Goal: Task Accomplishment & Management: Use online tool/utility

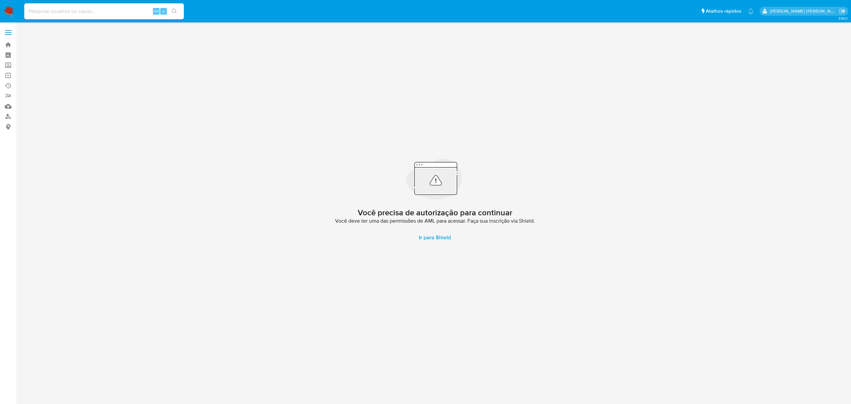
click at [100, 8] on input at bounding box center [104, 11] width 160 height 9
paste input "n96JJh2Ju1RnGupEHMZDiHDb"
type input "n96JJh2Ju1RnGupEHMZDiHDb"
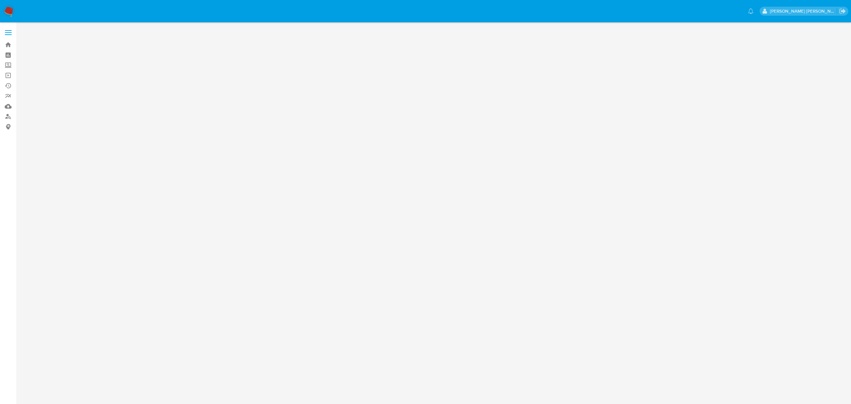
click at [12, 30] on label at bounding box center [8, 33] width 17 height 14
click at [0, 0] on input "checkbox" at bounding box center [0, 0] width 0 height 0
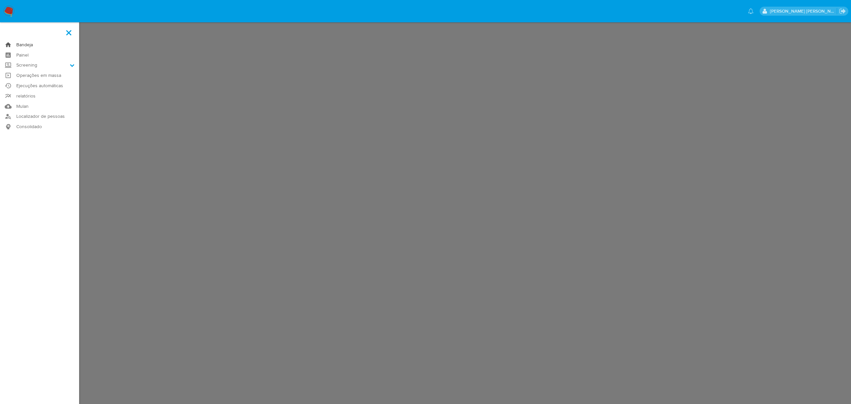
click at [31, 42] on link "Bandeja" at bounding box center [39, 45] width 79 height 10
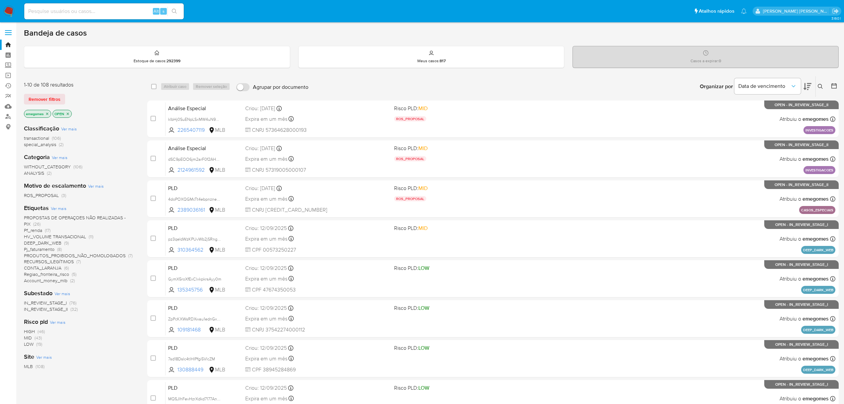
click at [109, 11] on input at bounding box center [104, 11] width 160 height 9
paste input "n96JJh2Ju1RnGupEHMZDiHDb"
type input "n96JJh2Ju1RnGupEHMZDiHDb"
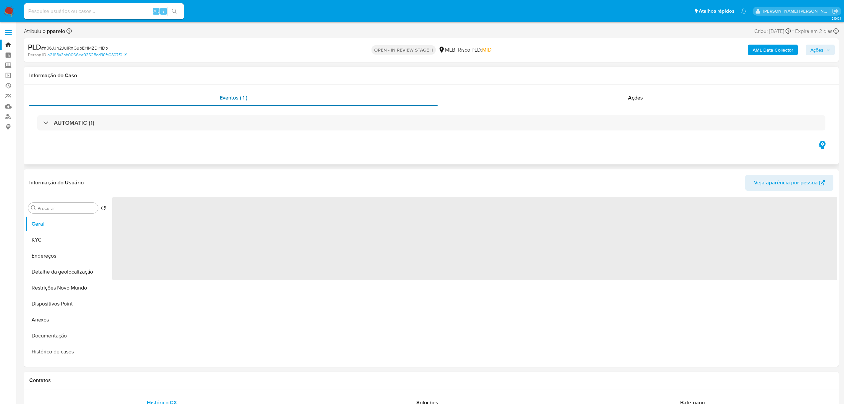
select select "10"
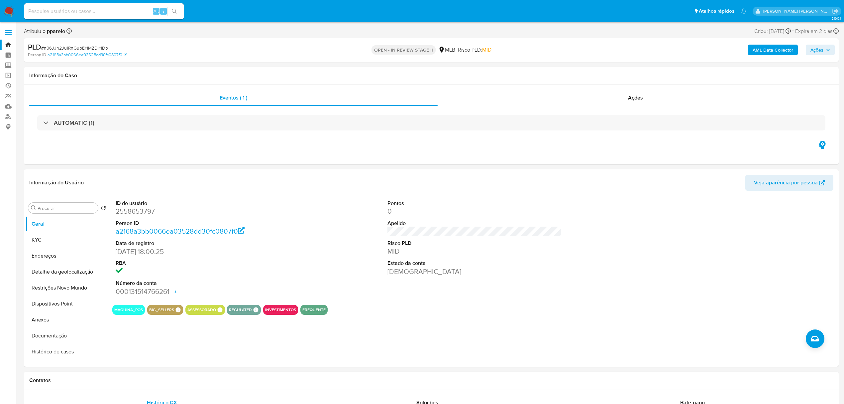
click at [830, 52] on button "Ações" at bounding box center [820, 50] width 29 height 11
drag, startPoint x: 113, startPoint y: 47, endPoint x: 44, endPoint y: 50, distance: 69.2
click at [44, 50] on div "PLD # n96JJh2Ju1RnGupEHMZDiHDb" at bounding box center [161, 47] width 267 height 10
copy span "n96JJh2Ju1RnGupEHMZDiHDb"
click at [10, 30] on span at bounding box center [8, 30] width 7 height 1
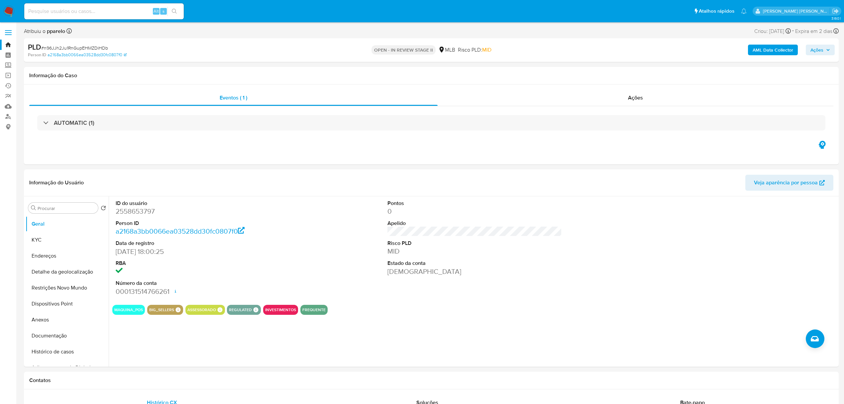
click at [0, 0] on input "checkbox" at bounding box center [0, 0] width 0 height 0
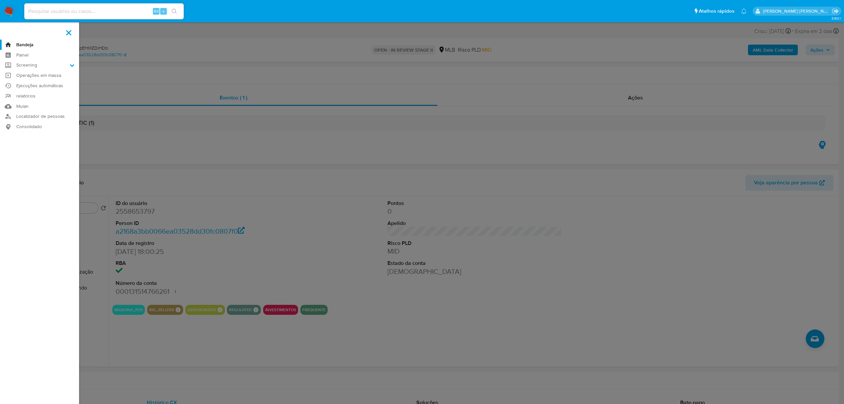
click at [23, 44] on link "Bandeja" at bounding box center [39, 45] width 79 height 10
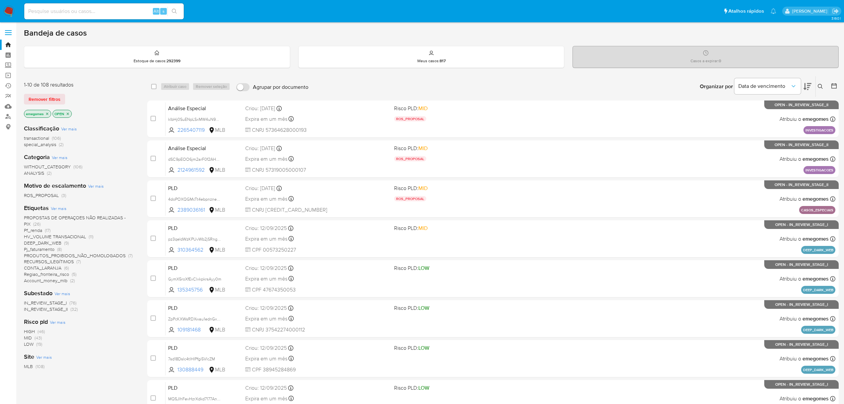
click at [819, 86] on icon at bounding box center [820, 86] width 5 height 5
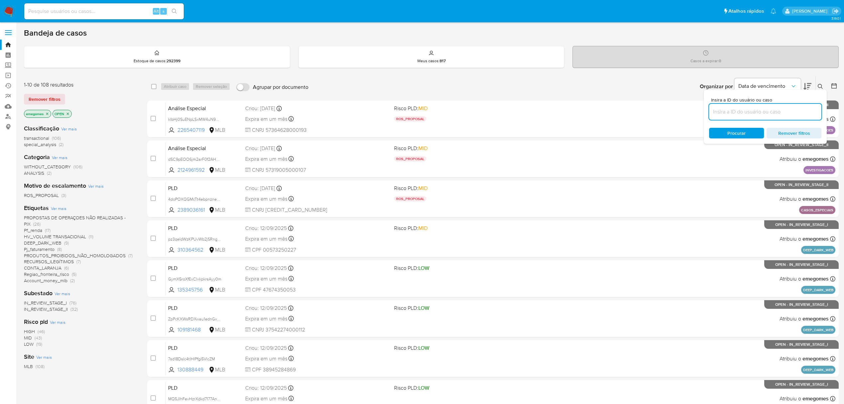
click at [744, 113] on input at bounding box center [765, 111] width 112 height 9
type input "n96JJh2Ju1RnGupEHMZDiHDb"
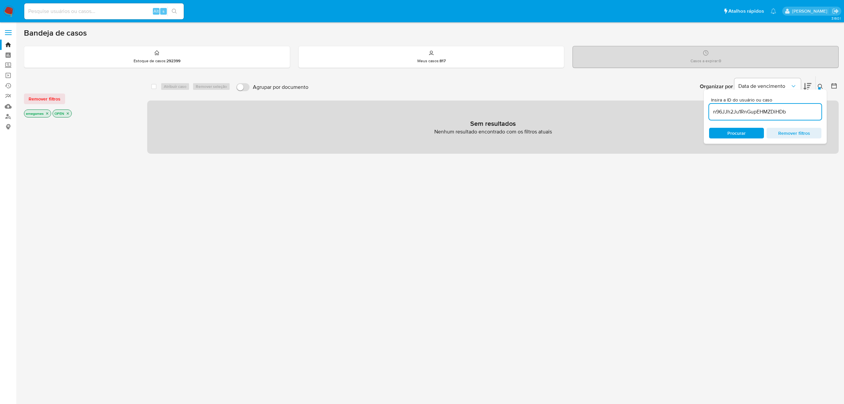
click at [45, 112] on p "emegomes" at bounding box center [37, 113] width 27 height 7
click at [49, 112] on icon "close-filter" at bounding box center [47, 113] width 2 height 2
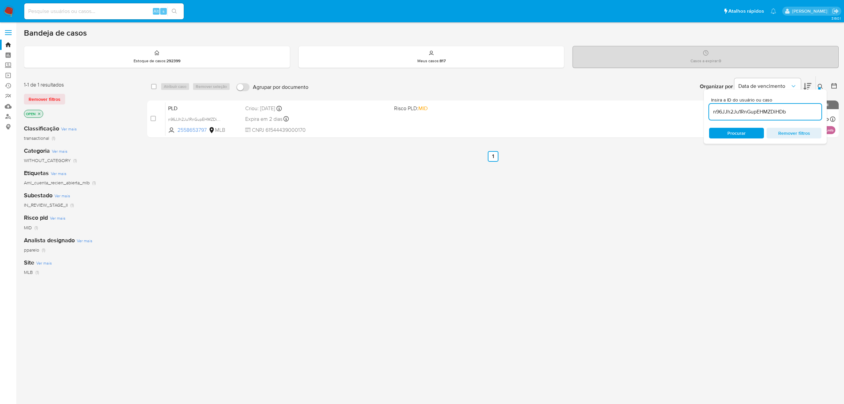
click at [39, 113] on icon "close-filter" at bounding box center [39, 114] width 4 height 4
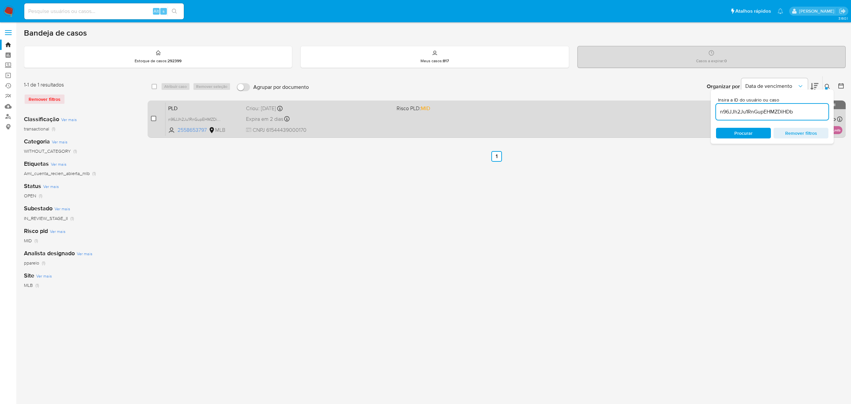
click at [156, 116] on input "checkbox" at bounding box center [153, 118] width 5 height 5
checkbox input "true"
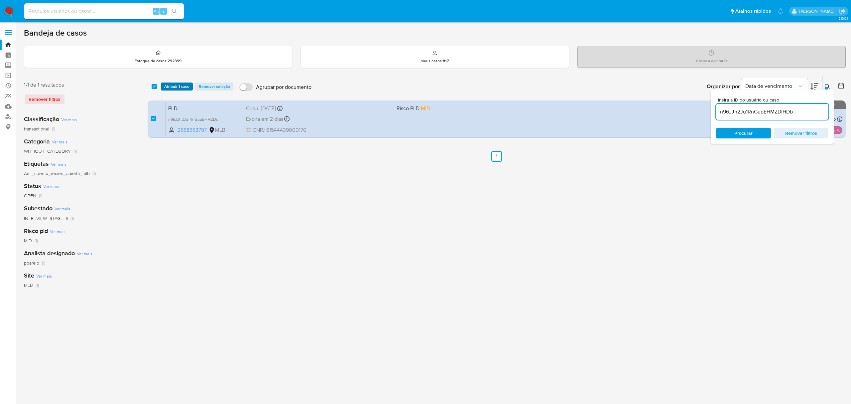
click at [180, 84] on span "Atribuir 1 caso" at bounding box center [176, 86] width 25 height 7
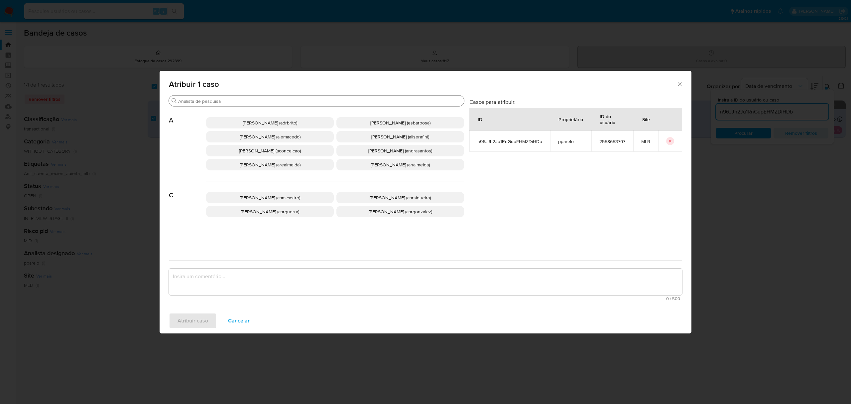
click at [225, 99] on input "Buscar" at bounding box center [319, 101] width 283 height 6
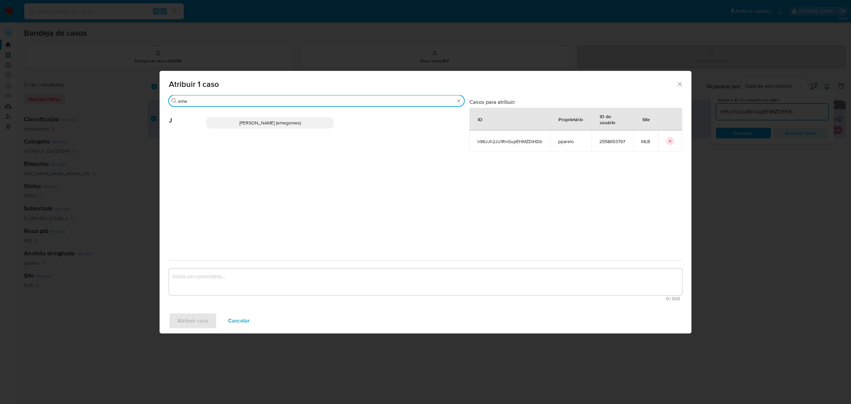
type input "eme"
click at [239, 123] on span "Jose Emerson Gomes Pereira (emegomes)" at bounding box center [269, 122] width 61 height 7
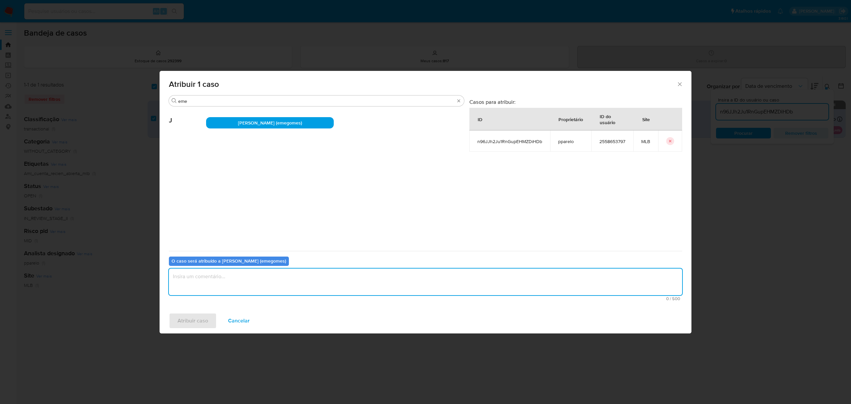
click at [264, 281] on textarea "assign-modal" at bounding box center [425, 281] width 513 height 27
type textarea "."
click at [200, 316] on span "Atribuir caso" at bounding box center [193, 320] width 31 height 15
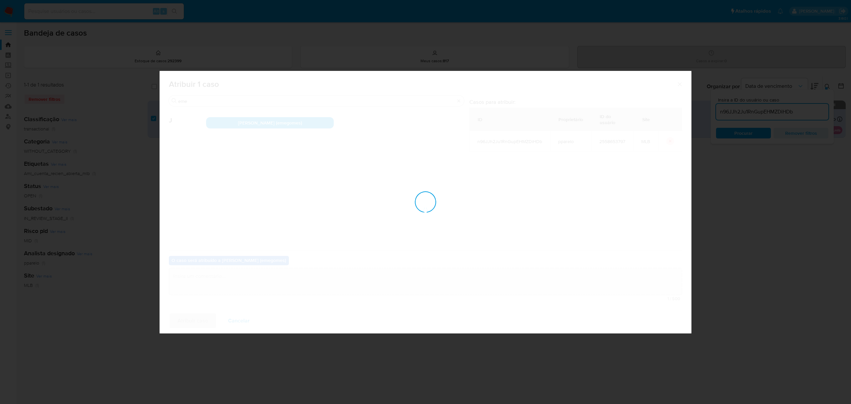
checkbox input "false"
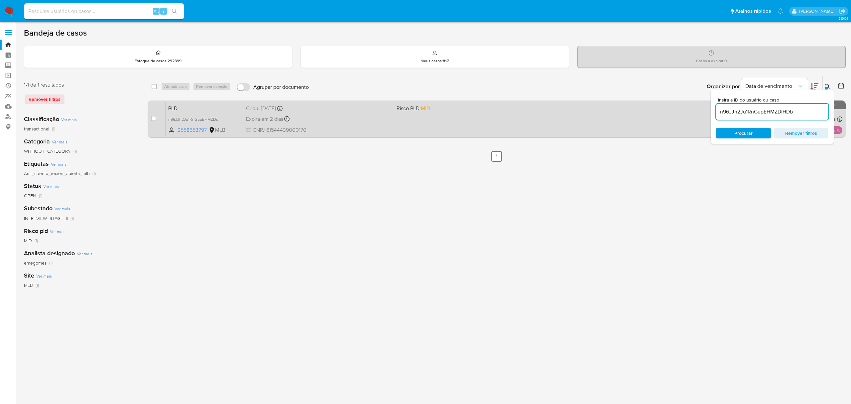
click at [342, 122] on div "Expira em 2 dias Expira em 26/09/2025 00:12:40" at bounding box center [318, 118] width 145 height 9
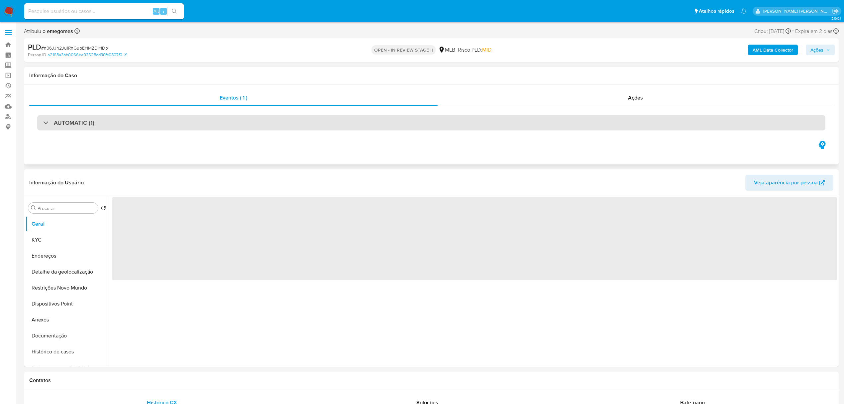
select select "10"
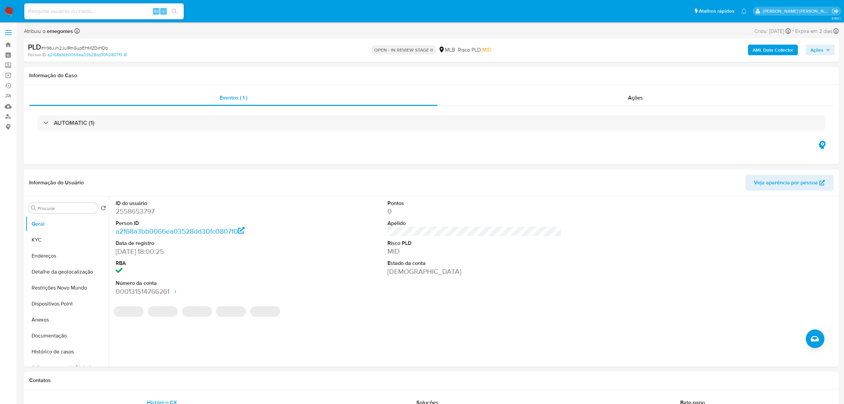
click at [827, 50] on icon "button" at bounding box center [828, 50] width 4 height 4
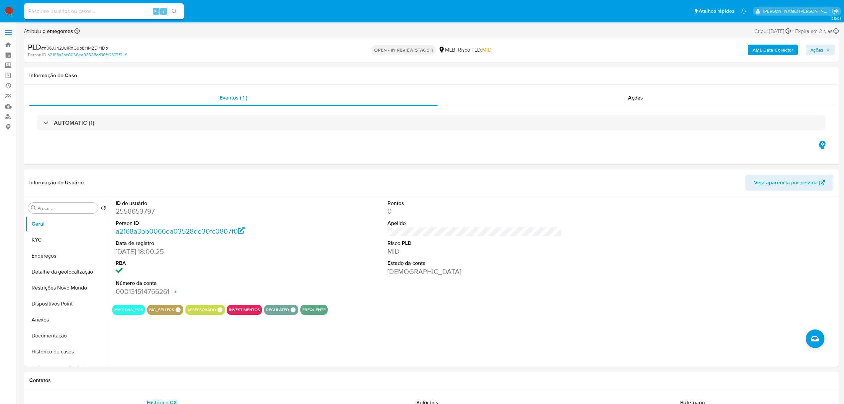
click at [832, 48] on button "Ações" at bounding box center [820, 50] width 29 height 11
click at [614, 68] on span "Resolução do caso" at bounding box center [627, 71] width 45 height 8
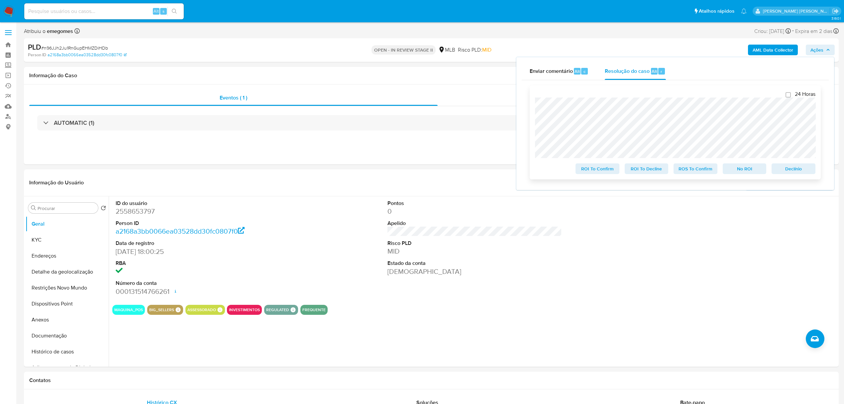
click at [690, 170] on span "ROS To Confirm" at bounding box center [695, 168] width 35 height 9
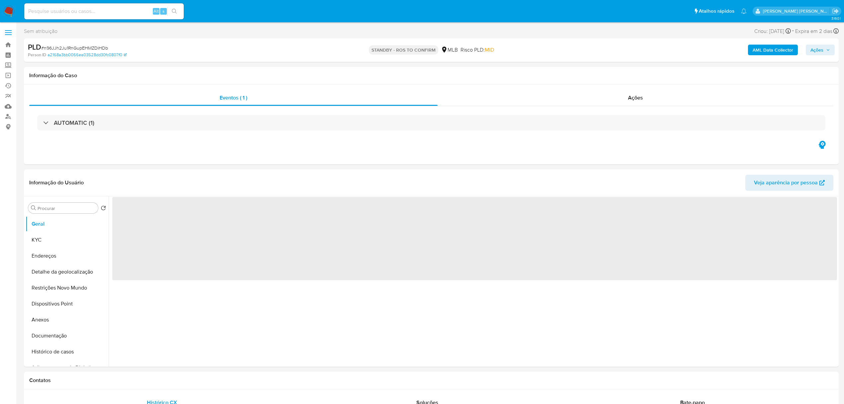
select select "10"
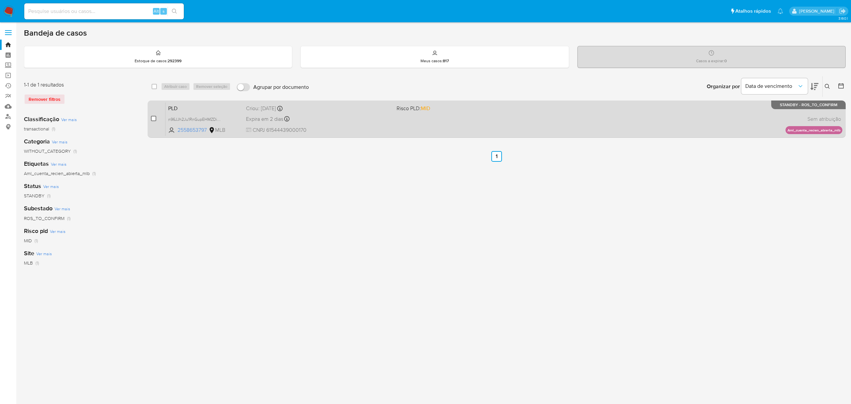
click at [155, 116] on input "checkbox" at bounding box center [153, 118] width 5 height 5
checkbox input "true"
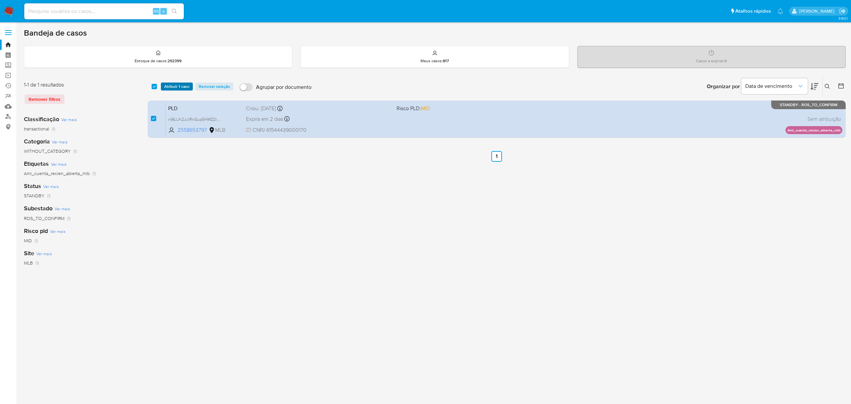
click at [182, 83] on span "Atribuir 1 caso" at bounding box center [176, 86] width 25 height 7
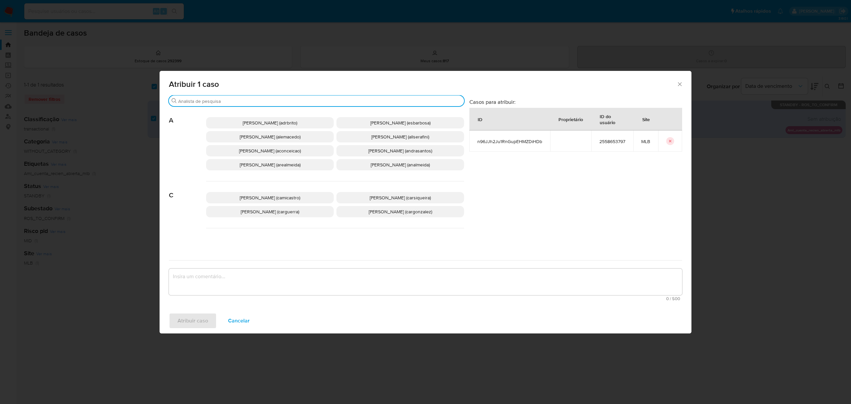
click at [240, 100] on input "Buscar" at bounding box center [319, 101] width 283 height 6
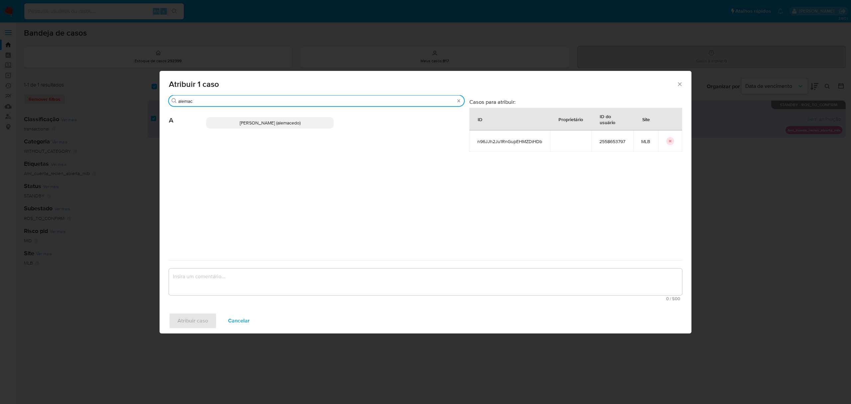
type input "alemac"
click at [240, 124] on span "Alexandra Macedo Da Silva (alemacedo)" at bounding box center [270, 122] width 61 height 7
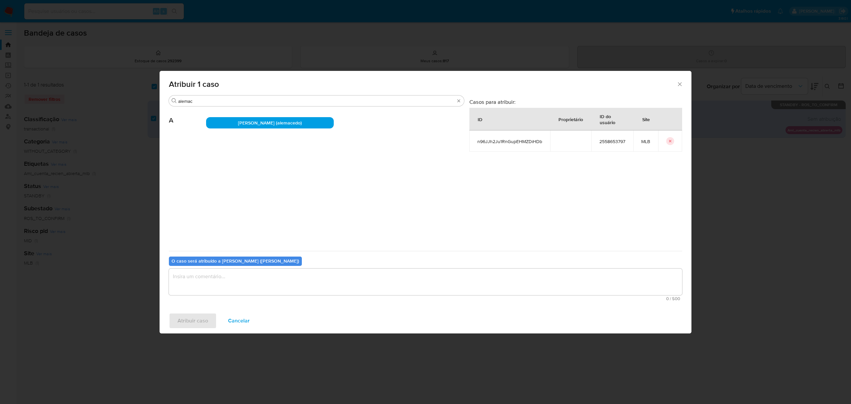
click at [244, 278] on textarea "assign-modal" at bounding box center [425, 281] width 513 height 27
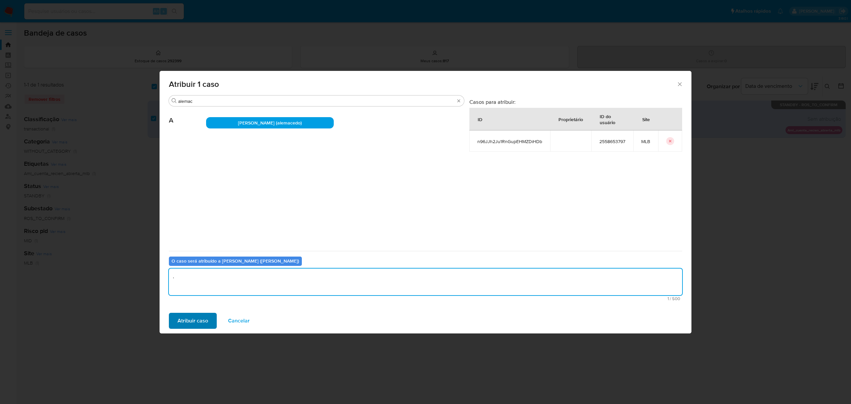
type textarea "."
click at [200, 320] on span "Atribuir caso" at bounding box center [193, 320] width 31 height 15
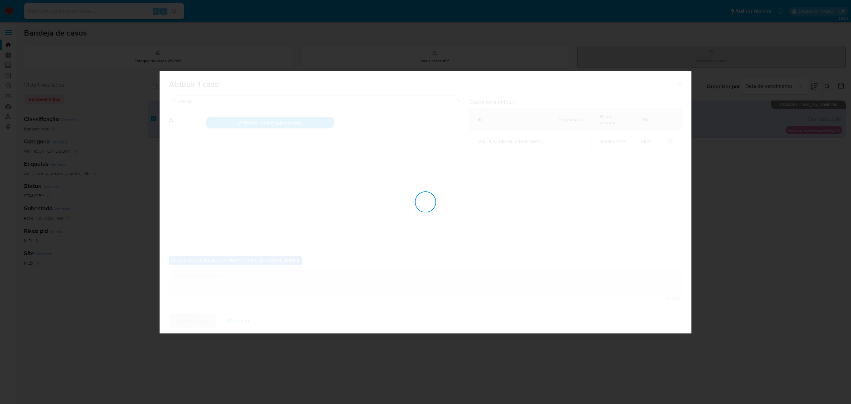
checkbox input "false"
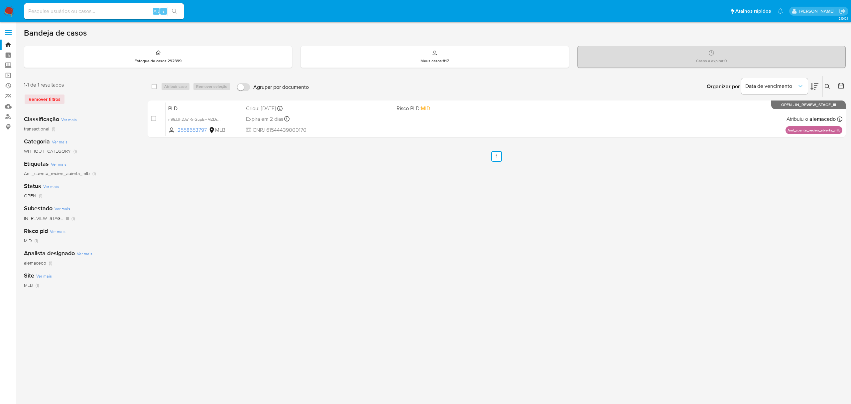
click at [78, 10] on input at bounding box center [104, 11] width 160 height 9
paste input "euhcczW6A1CPUbVPhFGtWqpV"
type input "euhcczW6A1CPUbVPhFGtWqpV"
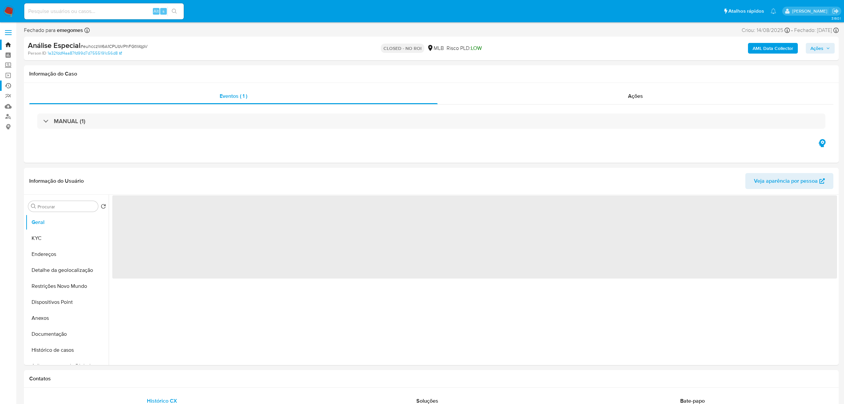
select select "10"
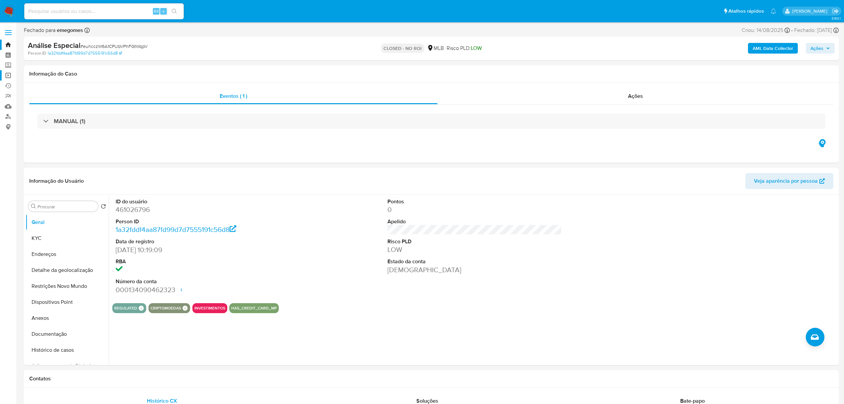
click at [8, 76] on link "Operações em massa" at bounding box center [39, 75] width 79 height 10
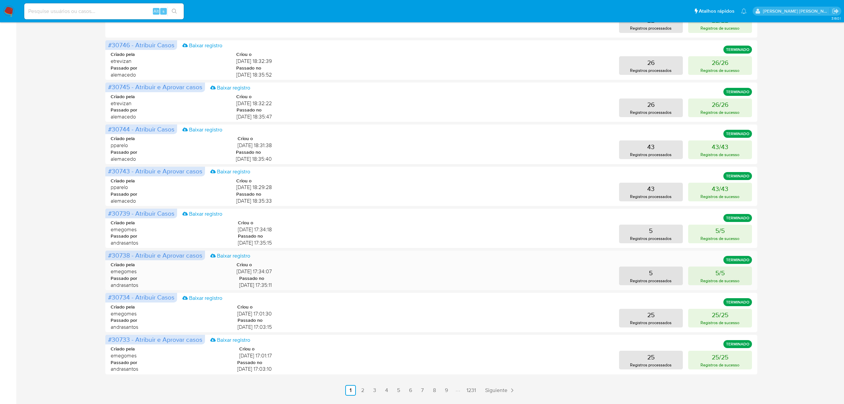
scroll to position [152, 0]
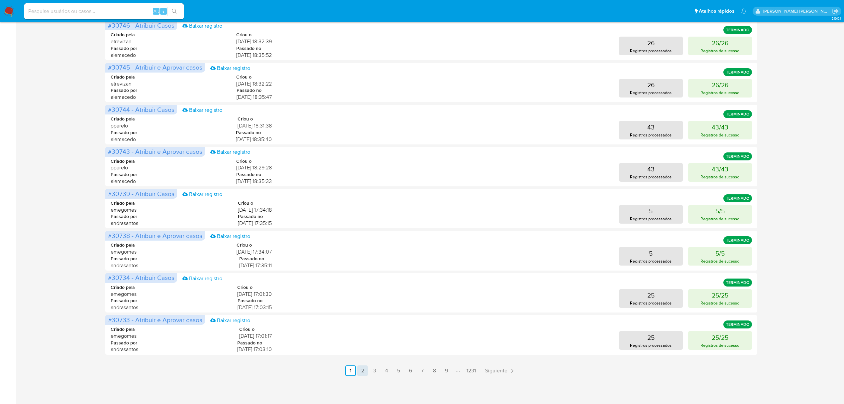
click at [361, 370] on link "2" at bounding box center [362, 370] width 11 height 11
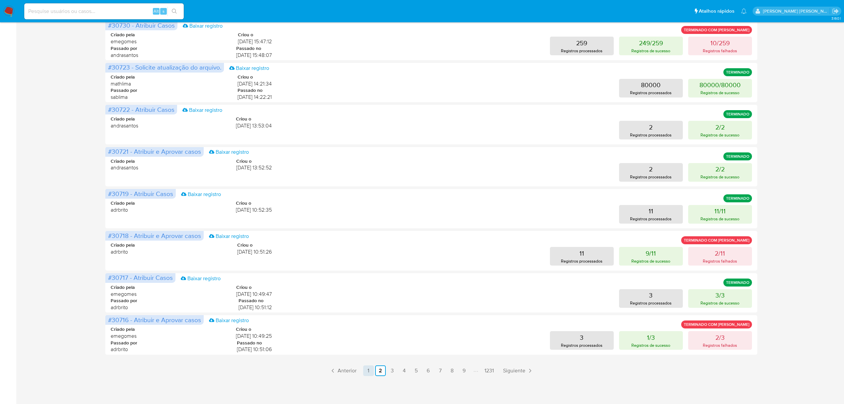
click at [369, 372] on link "1" at bounding box center [368, 370] width 11 height 11
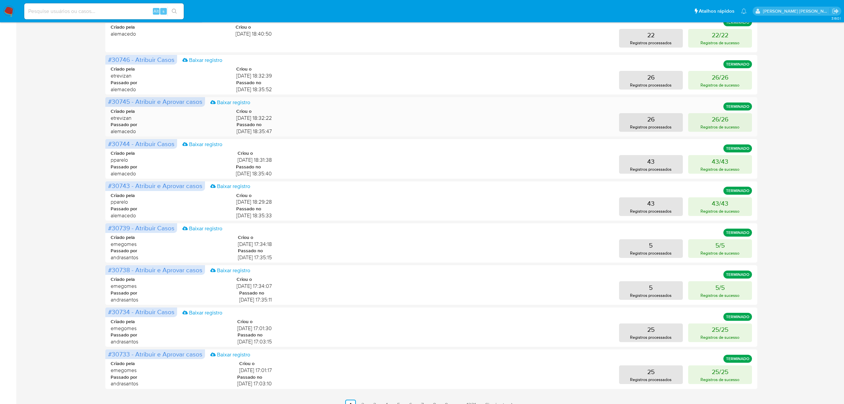
scroll to position [133, 0]
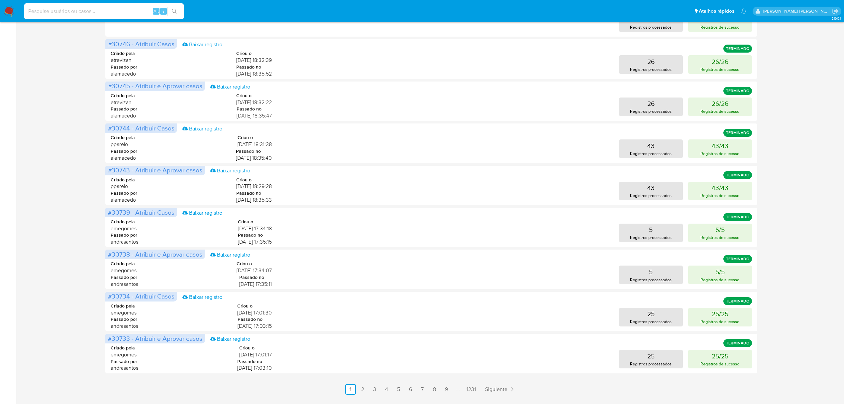
click at [81, 8] on input at bounding box center [104, 11] width 160 height 9
paste input "H7TiMUsZANXnKJJ8BJ82jM0d"
type input "H7TiMUsZANXnKJJ8BJ82jM0d"
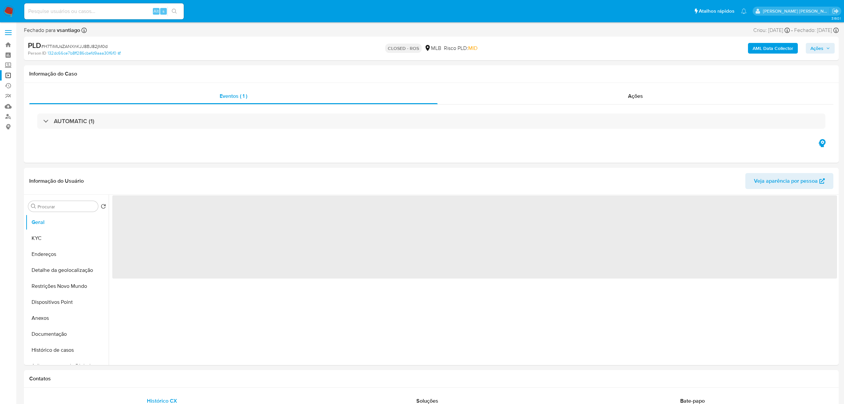
select select "10"
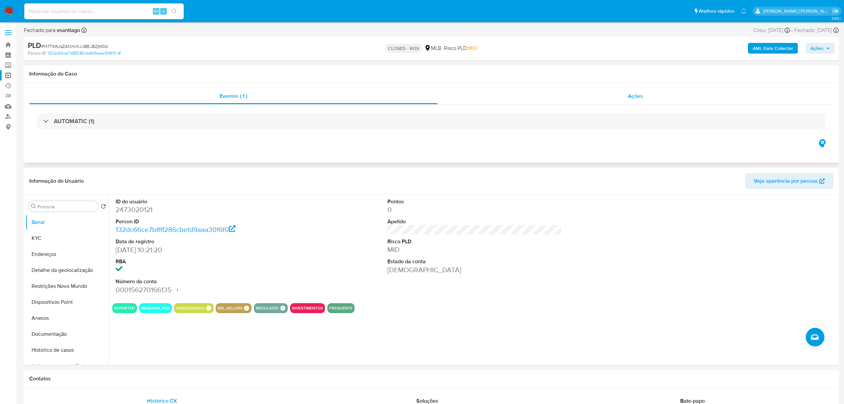
click at [648, 97] on div "Ações" at bounding box center [636, 96] width 396 height 16
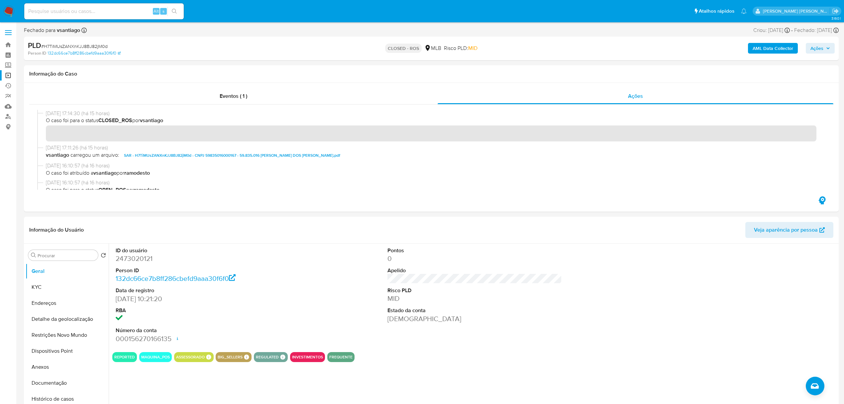
click at [106, 16] on div "Alt s" at bounding box center [104, 11] width 160 height 16
click at [110, 10] on input at bounding box center [104, 11] width 160 height 9
paste input "qgZ9ScuZAsUDQmbNfmYeFi1m"
type input "qgZ9ScuZAsUDQmbNfmYeFi1m"
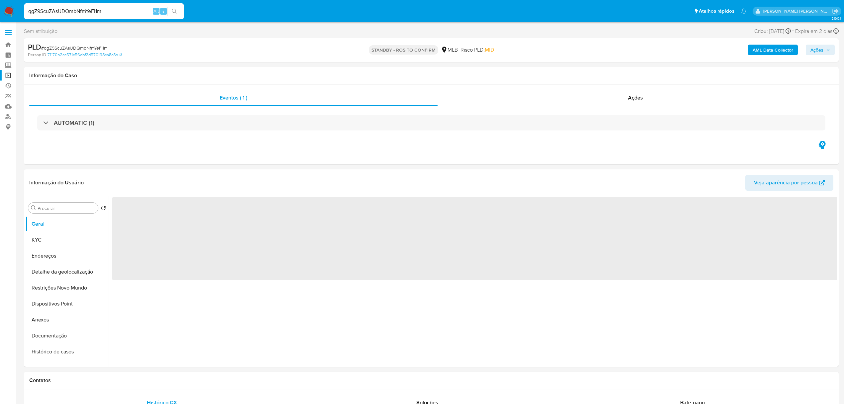
select select "10"
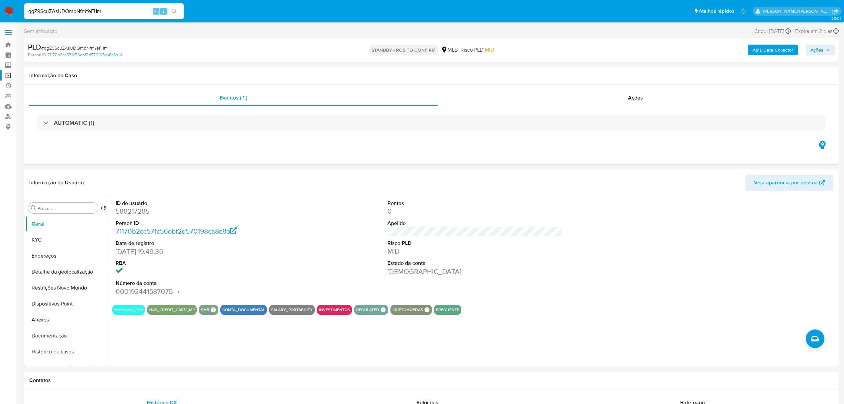
click at [97, 13] on input "qgZ9ScuZAsUDQmbNfmYeFi1m" at bounding box center [104, 11] width 160 height 9
click at [111, 12] on input "qgZ9ScuZAsUDQmbNfmYeFi1m" at bounding box center [104, 11] width 160 height 9
click at [128, 12] on input "qgZ9ScuZAsUDQmbNfmYeFi1m" at bounding box center [104, 11] width 160 height 9
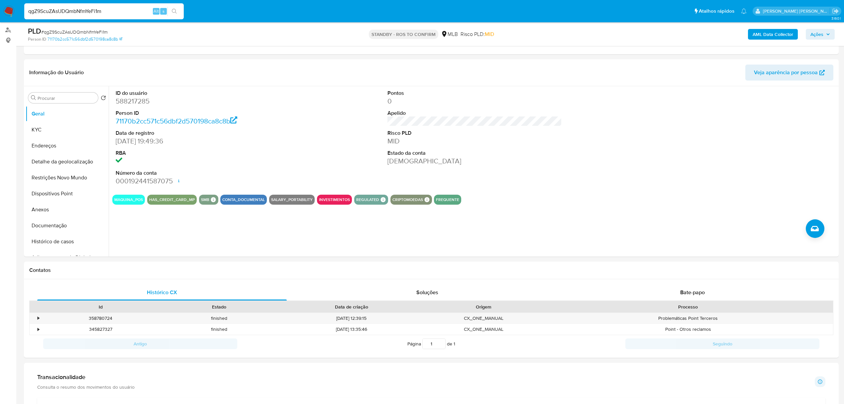
scroll to position [88, 0]
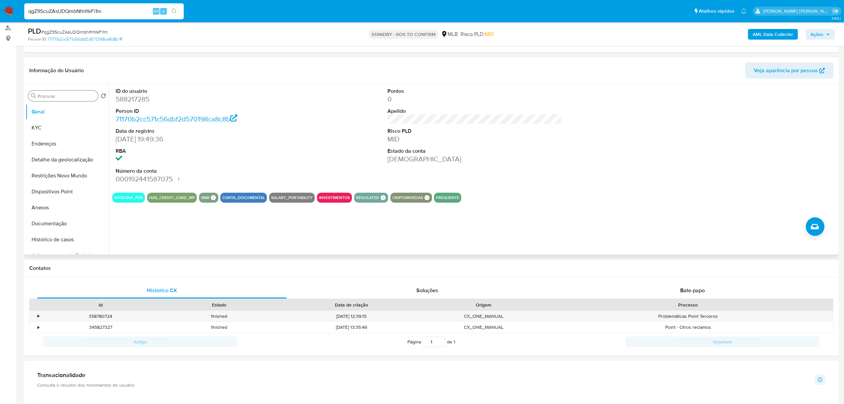
click at [64, 92] on div "Procurar" at bounding box center [63, 95] width 70 height 11
click at [63, 93] on input "Procurar" at bounding box center [67, 96] width 58 height 6
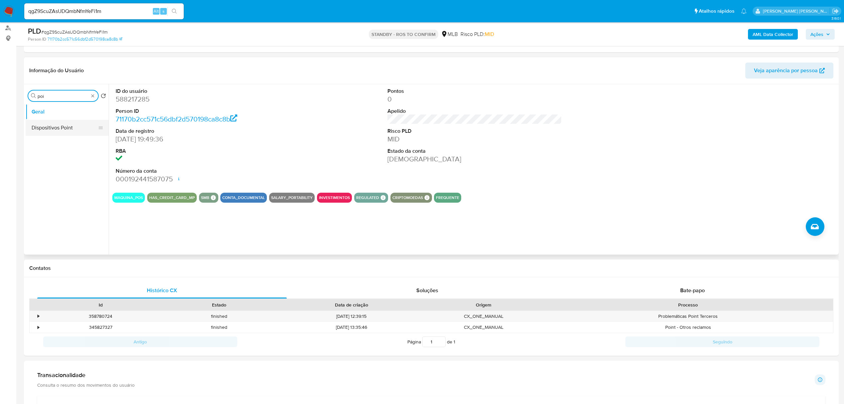
type input "poi"
click at [62, 125] on button "Dispositivos Point" at bounding box center [65, 128] width 78 height 16
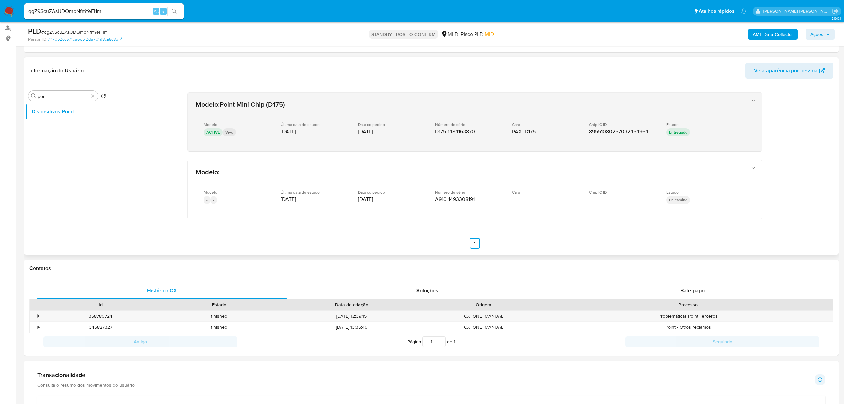
click at [754, 103] on icon "button" at bounding box center [753, 100] width 7 height 7
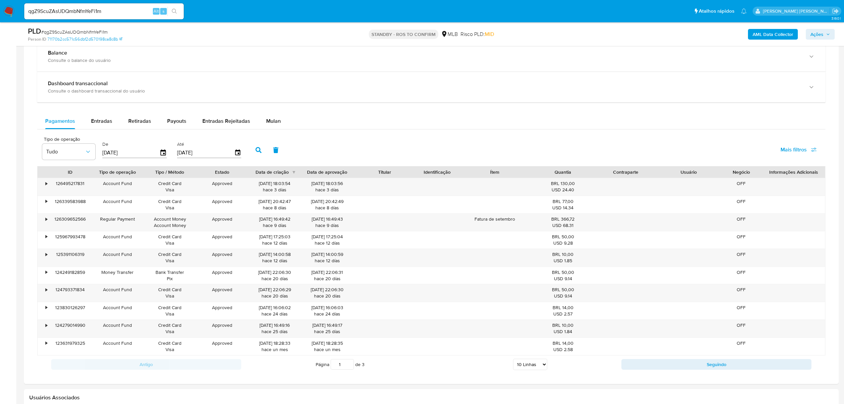
scroll to position [443, 0]
click at [109, 124] on span "Entradas" at bounding box center [101, 121] width 21 height 8
select select "10"
click at [164, 155] on icon "button" at bounding box center [163, 152] width 5 height 6
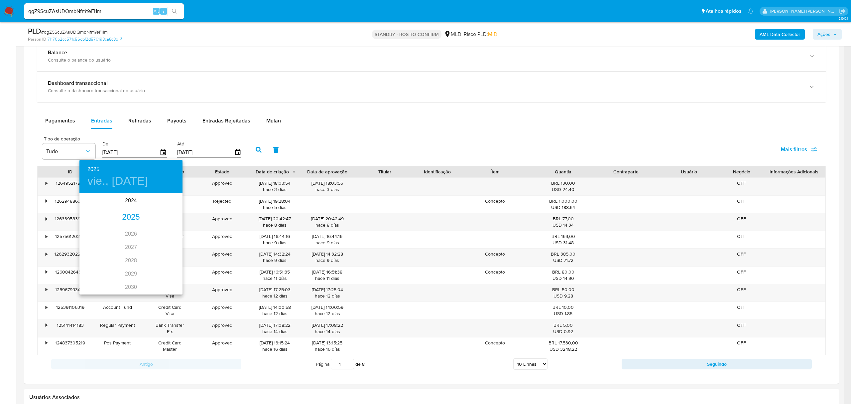
click at [129, 213] on div "2025" at bounding box center [130, 216] width 103 height 13
click at [99, 256] on div "jul." at bounding box center [96, 256] width 34 height 25
click at [104, 224] on button "1" at bounding box center [104, 228] width 12 height 12
type input "01/07/2025"
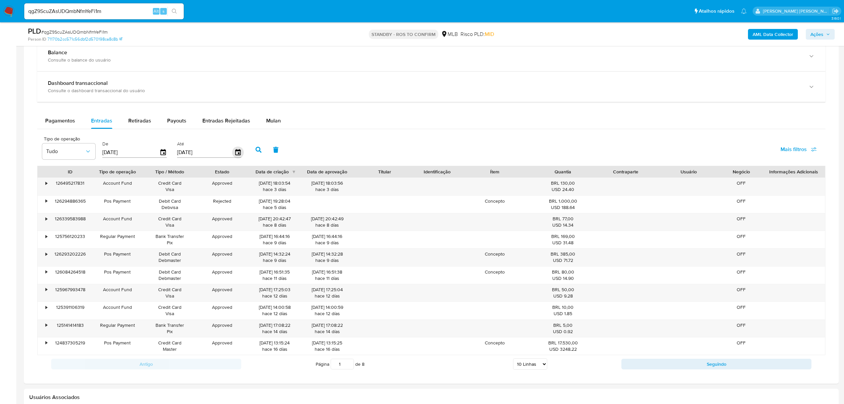
click at [237, 154] on icon "button" at bounding box center [238, 153] width 12 height 12
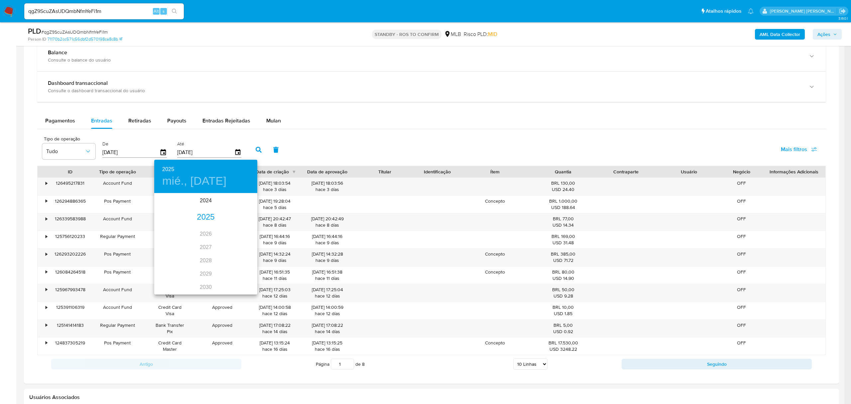
click at [205, 217] on div "2025" at bounding box center [205, 216] width 103 height 13
click at [173, 253] on div "jul." at bounding box center [171, 256] width 34 height 25
click at [207, 275] on p "31" at bounding box center [205, 276] width 5 height 7
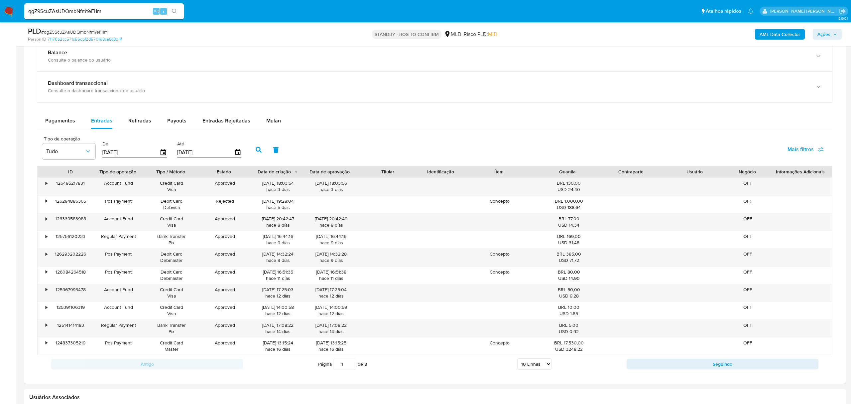
type input "31/07/2025"
click at [259, 150] on icon "button" at bounding box center [259, 150] width 6 height 6
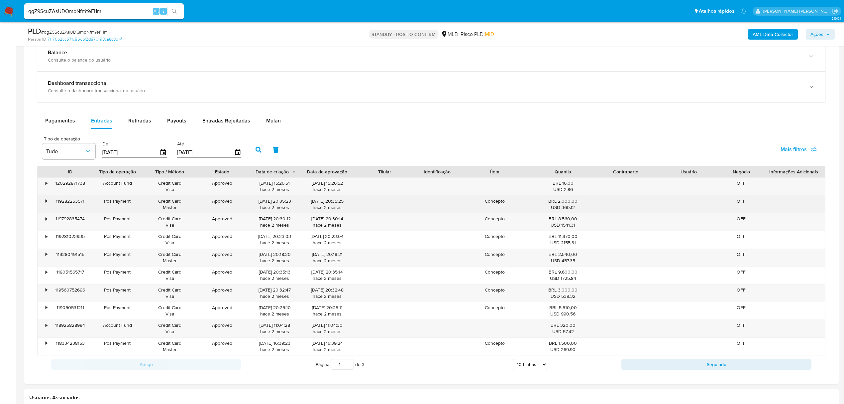
click at [45, 201] on div "•" at bounding box center [44, 203] width 12 height 17
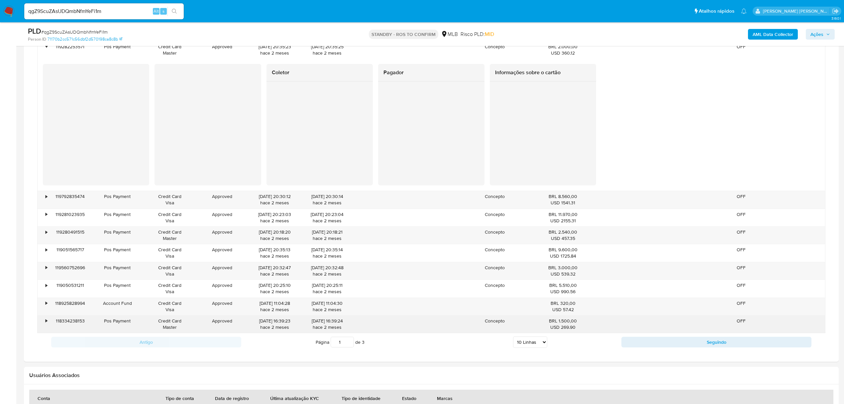
scroll to position [576, 0]
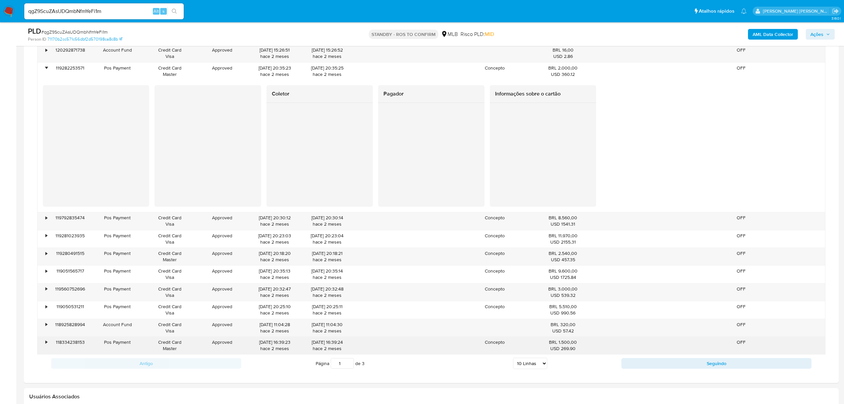
click at [43, 344] on div "•" at bounding box center [44, 344] width 12 height 17
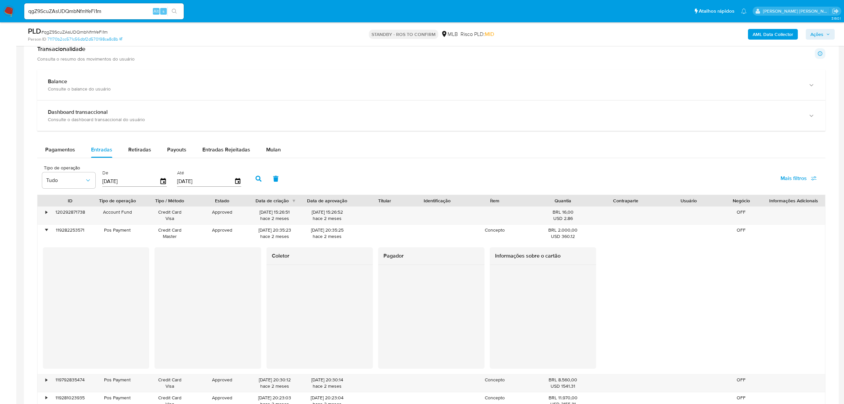
scroll to position [399, 0]
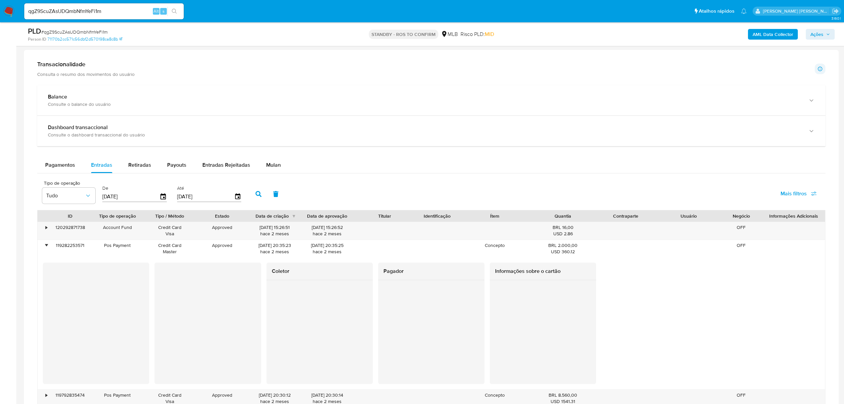
click at [17, 160] on main "3.160.1 Sem atribuição Asignado el: 20/08/2025 16:38:10 Criou: 12/08/2025 Criou…" at bounding box center [422, 209] width 844 height 1216
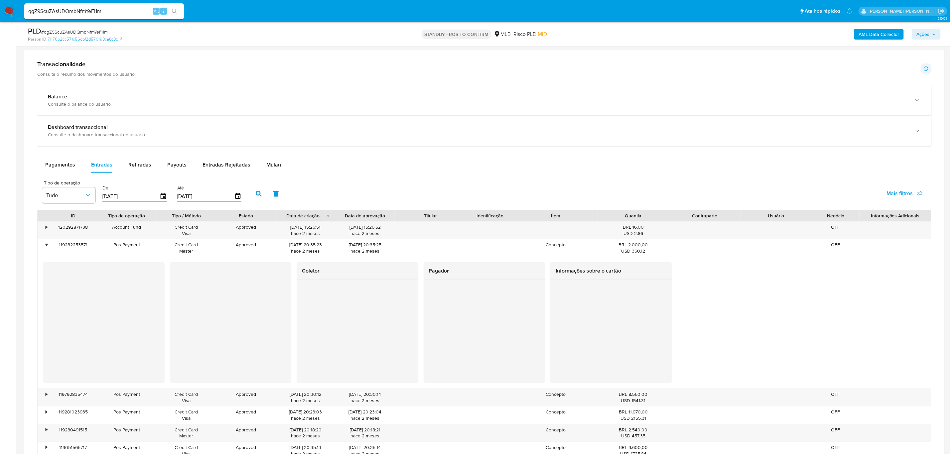
scroll to position [449, 0]
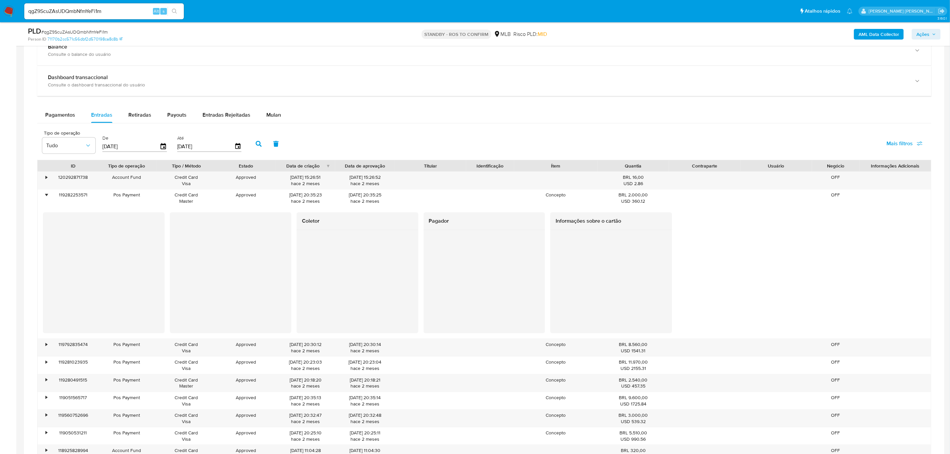
click at [19, 180] on main "3.160.1 Sem atribuição Asignado el: 20/08/2025 16:38:10 Criou: 12/08/2025 Criou…" at bounding box center [475, 158] width 950 height 1215
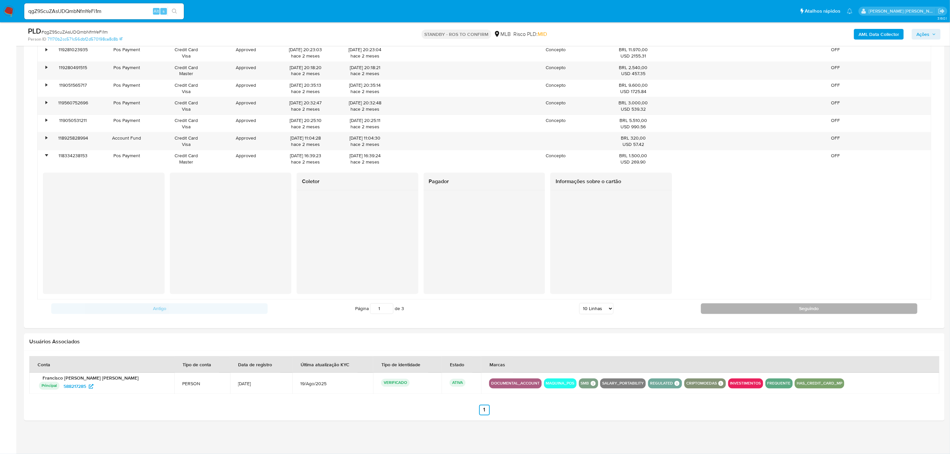
click at [770, 313] on button "Seguindo" at bounding box center [809, 308] width 216 height 11
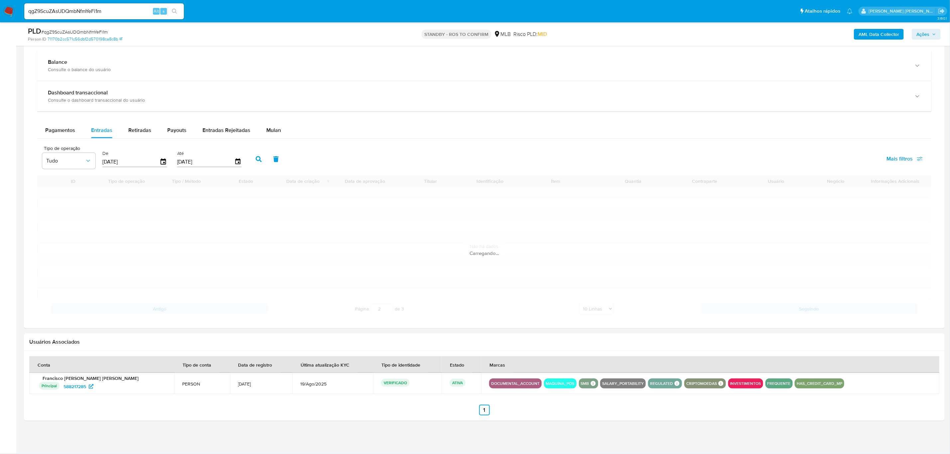
scroll to position [500, 0]
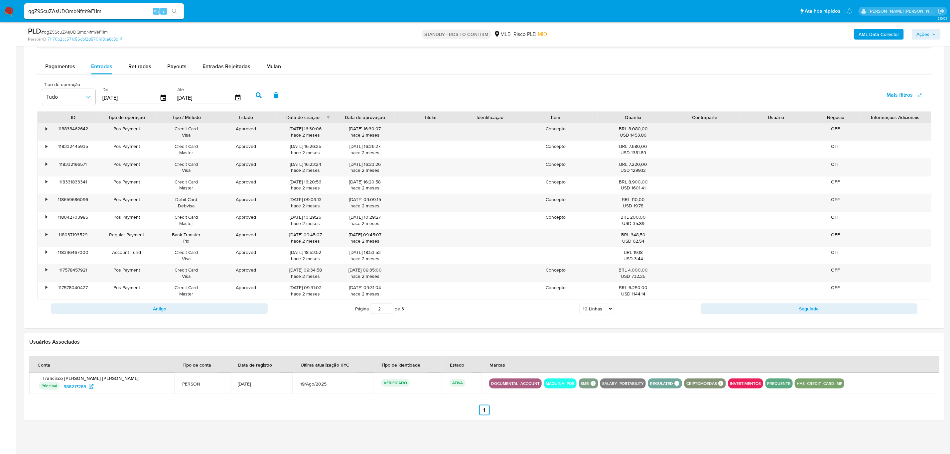
click at [47, 129] on div "•" at bounding box center [44, 131] width 12 height 17
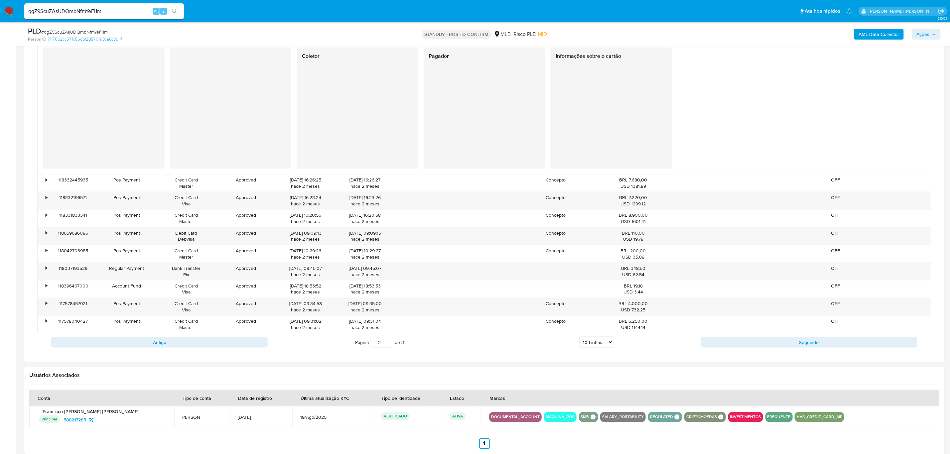
scroll to position [600, 0]
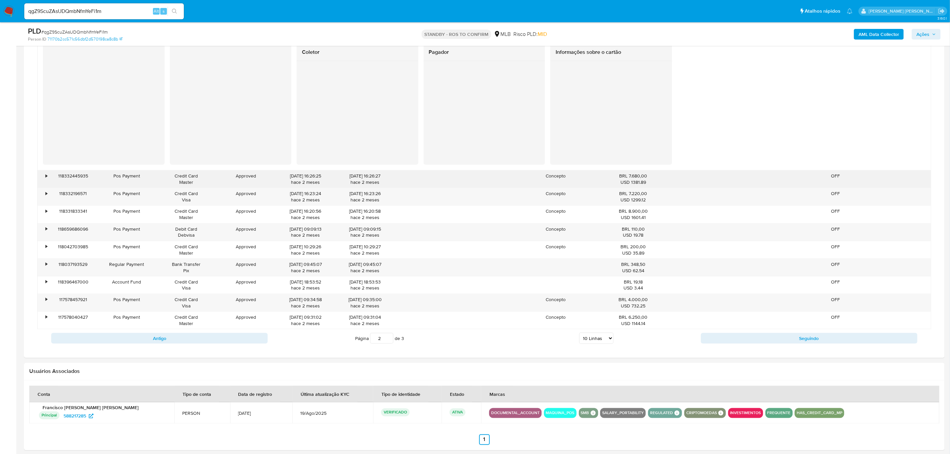
click at [44, 174] on div "•" at bounding box center [44, 179] width 12 height 17
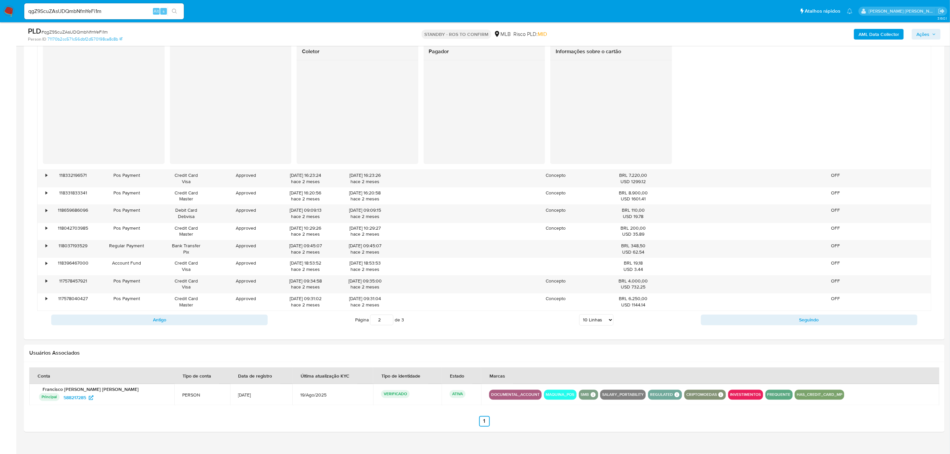
scroll to position [764, 0]
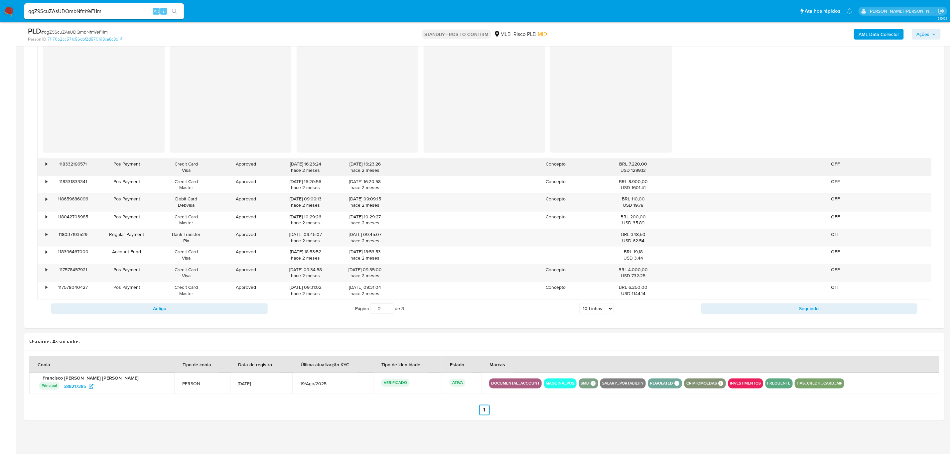
click at [46, 161] on div "•" at bounding box center [47, 164] width 2 height 6
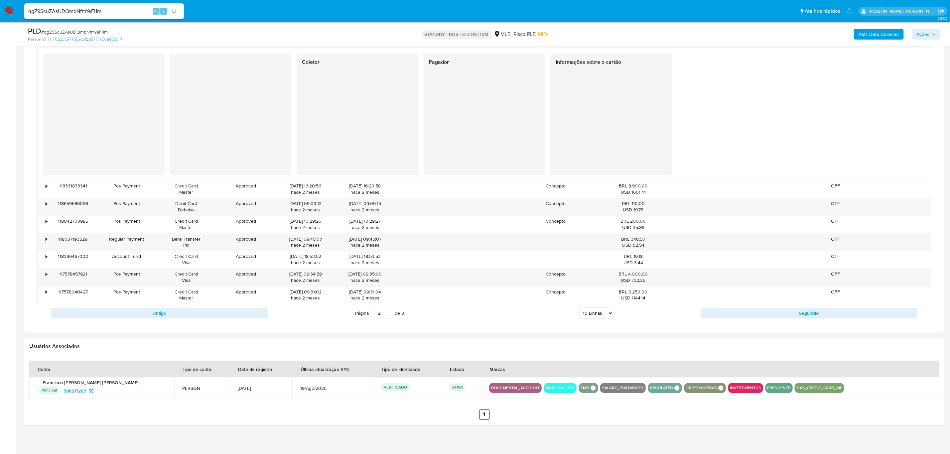
scroll to position [897, 0]
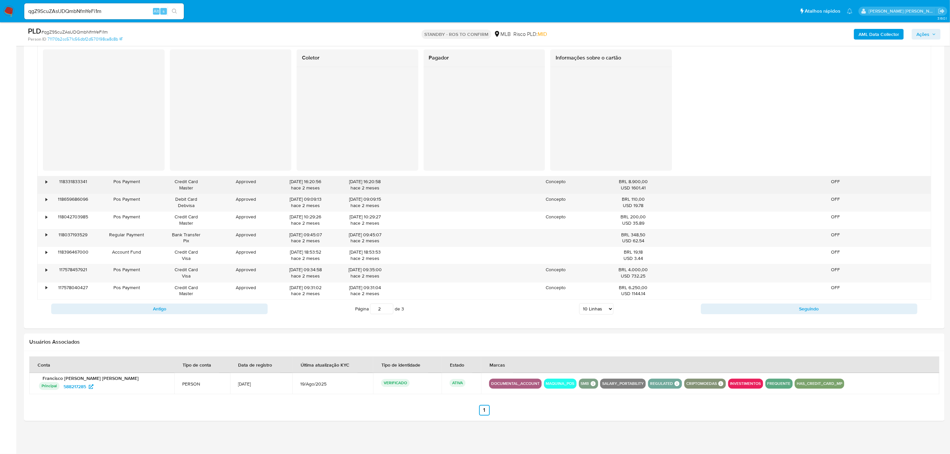
click at [46, 183] on div "•" at bounding box center [47, 182] width 2 height 6
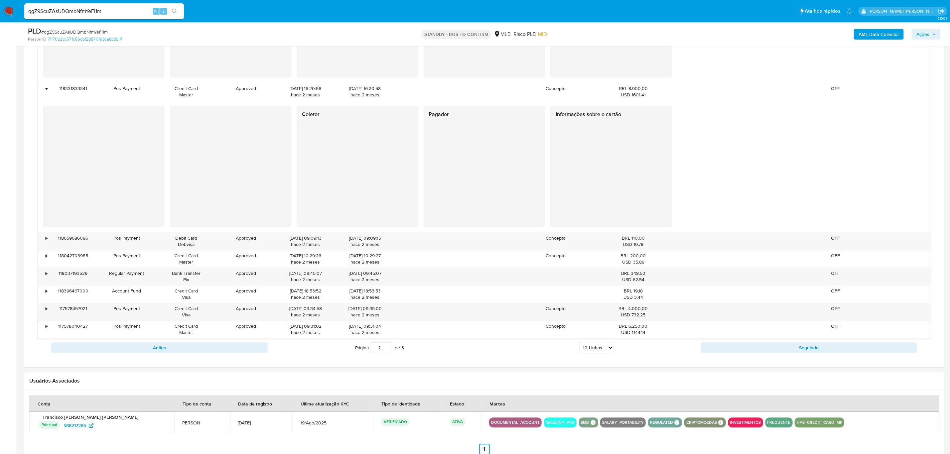
scroll to position [996, 0]
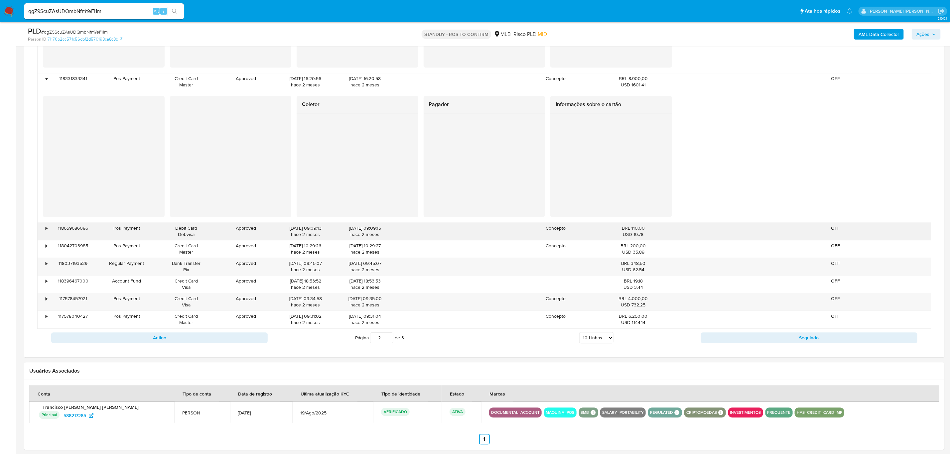
click at [46, 231] on div "•" at bounding box center [47, 228] width 2 height 6
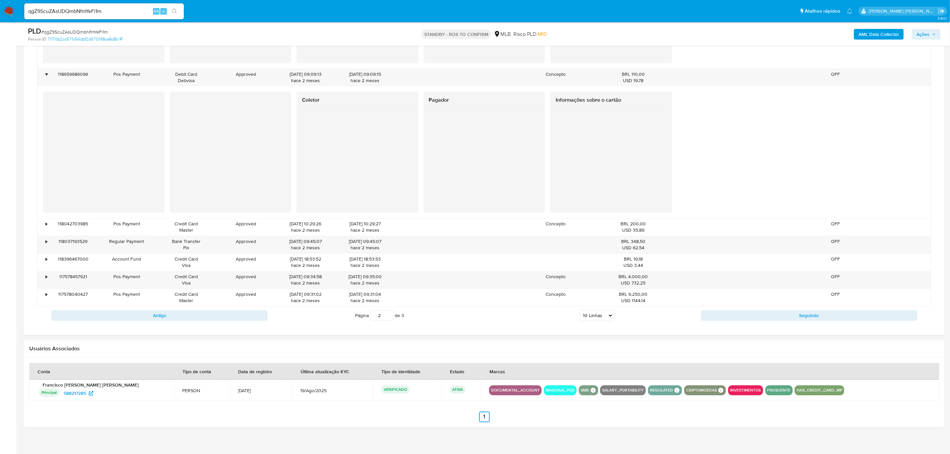
scroll to position [1160, 0]
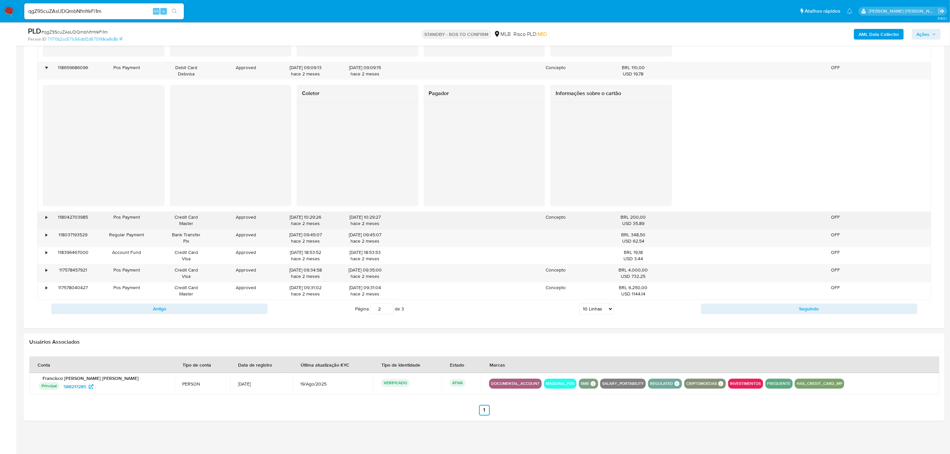
click at [41, 215] on div "•" at bounding box center [44, 220] width 12 height 17
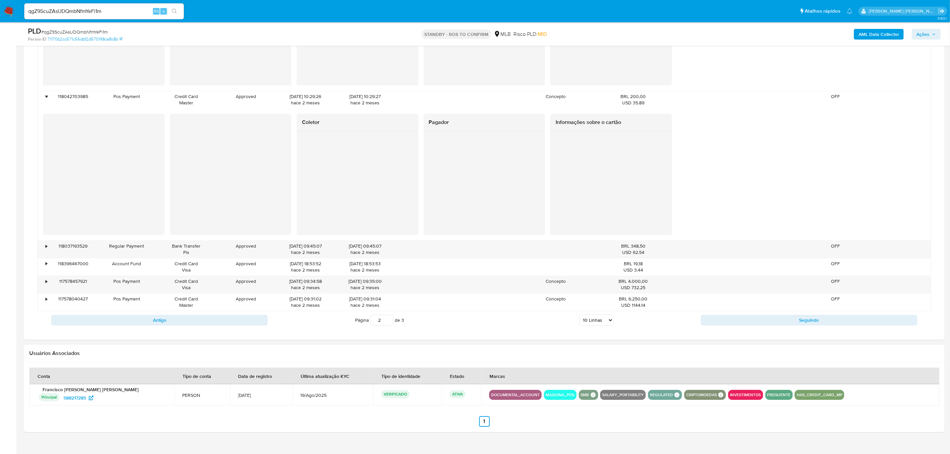
scroll to position [1292, 0]
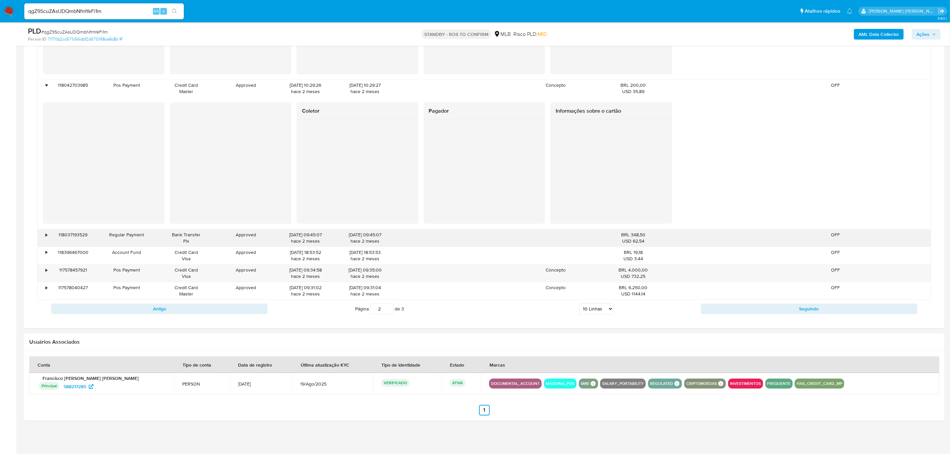
click at [44, 237] on div "•" at bounding box center [44, 237] width 12 height 17
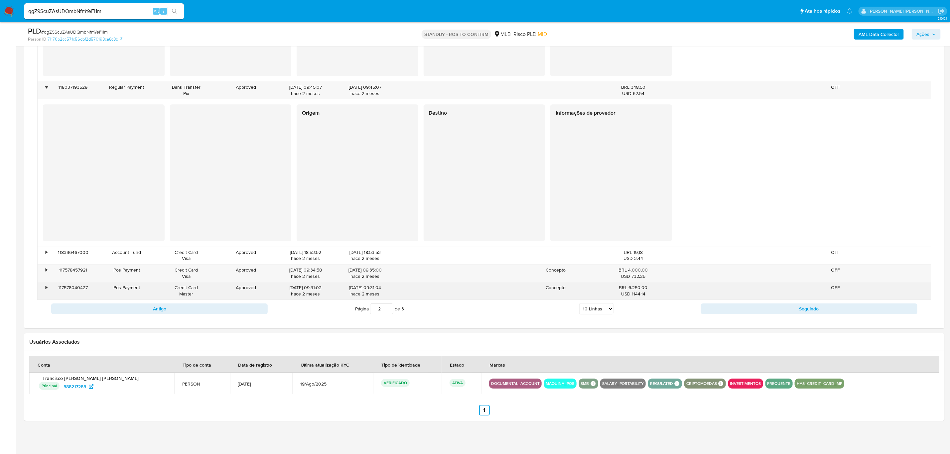
scroll to position [1440, 0]
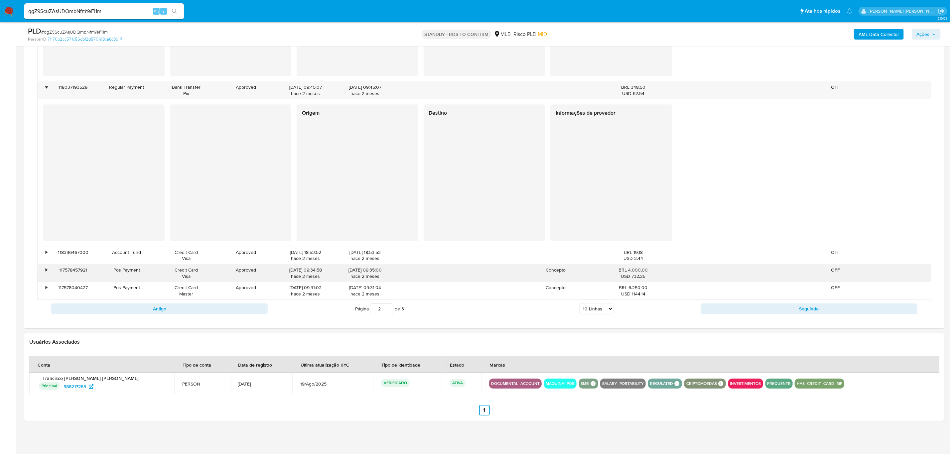
click at [47, 272] on div "•" at bounding box center [47, 270] width 2 height 6
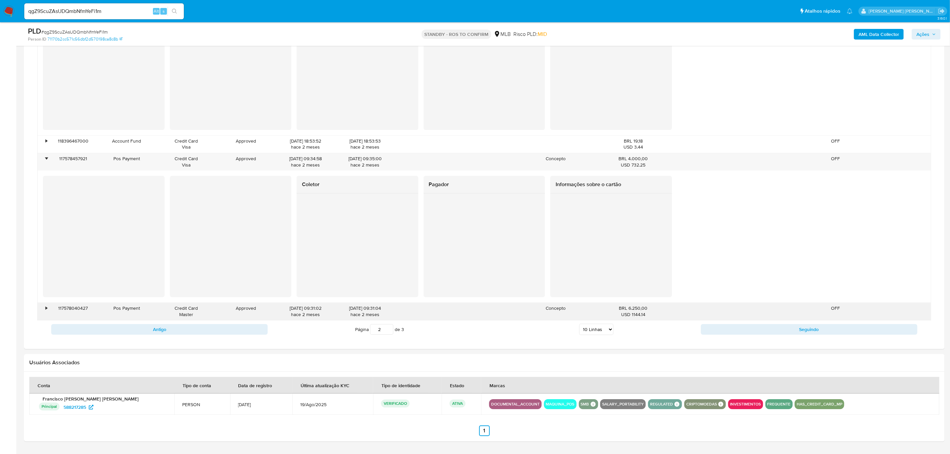
scroll to position [1572, 0]
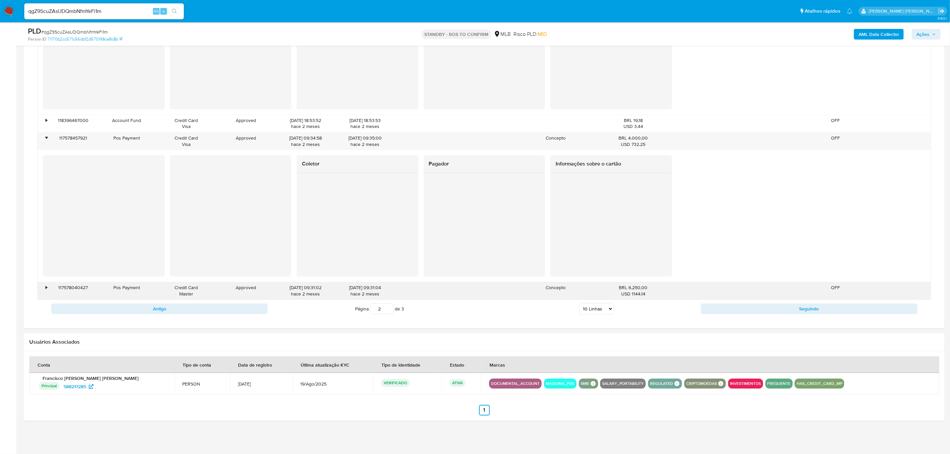
click at [43, 291] on div "•" at bounding box center [44, 290] width 12 height 17
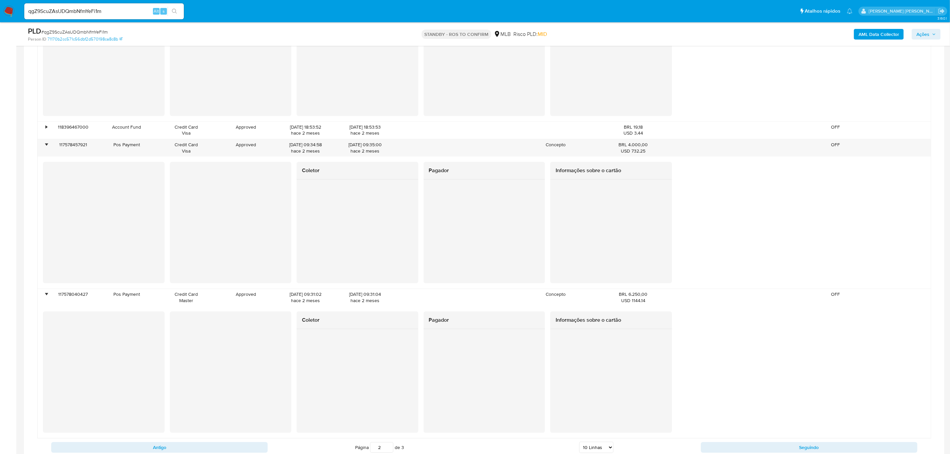
scroll to position [1704, 0]
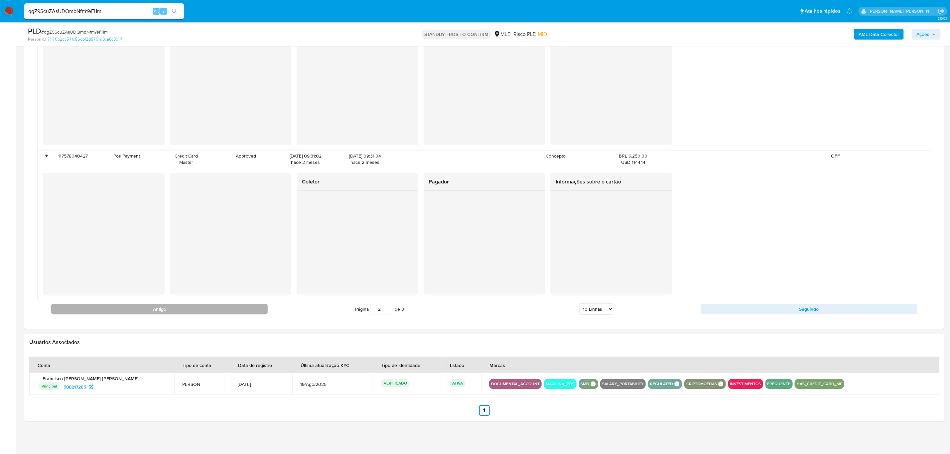
click at [150, 307] on button "Antigo" at bounding box center [159, 309] width 216 height 11
type input "1"
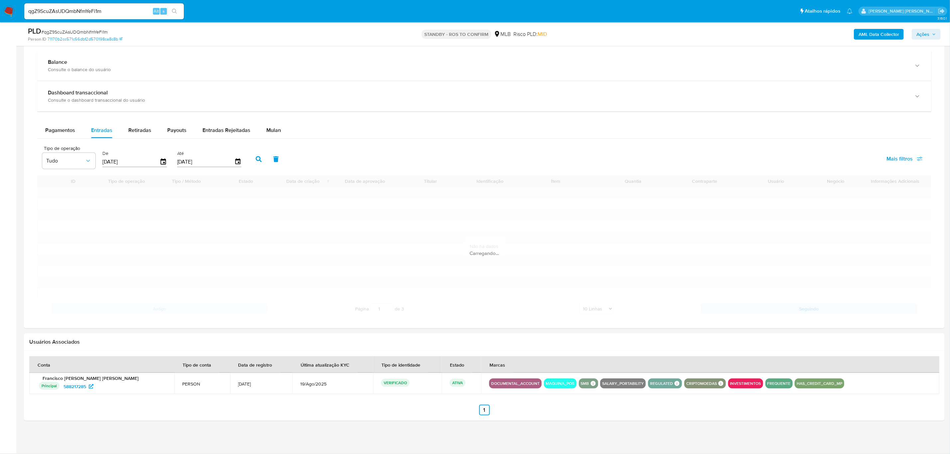
scroll to position [500, 0]
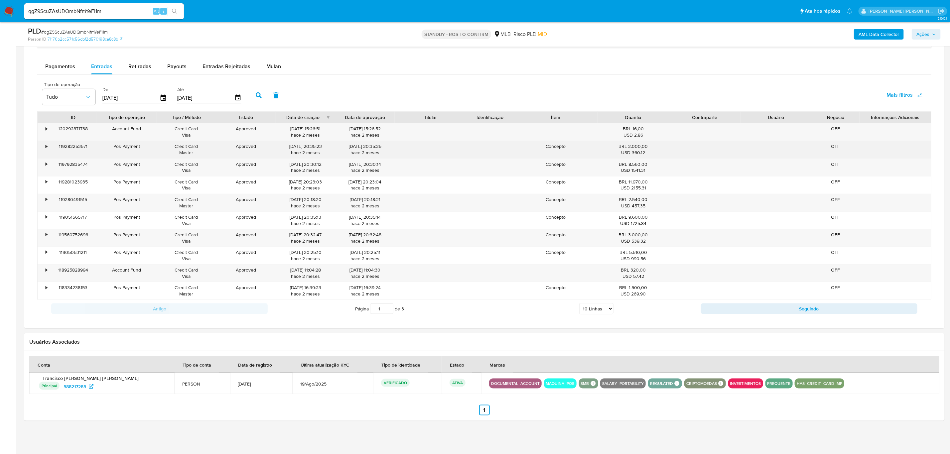
click at [47, 145] on div "•" at bounding box center [47, 146] width 2 height 6
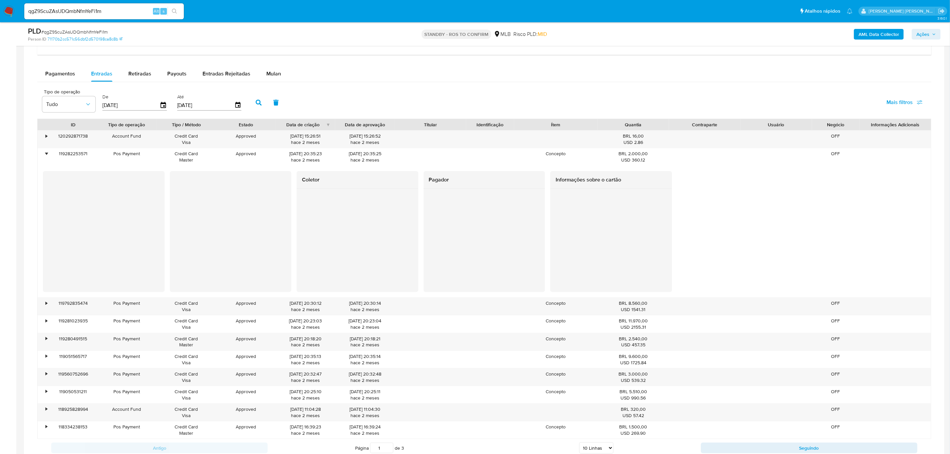
scroll to position [433, 0]
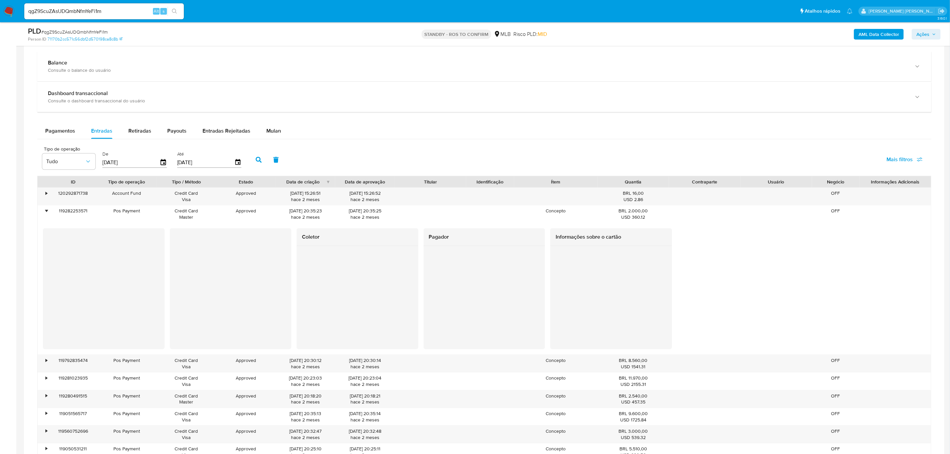
click at [22, 171] on main "3.160.1 Sem atribuição Asignado el: 20/08/2025 16:38:10 Criou: 12/08/2025 Criou…" at bounding box center [475, 108] width 950 height 1083
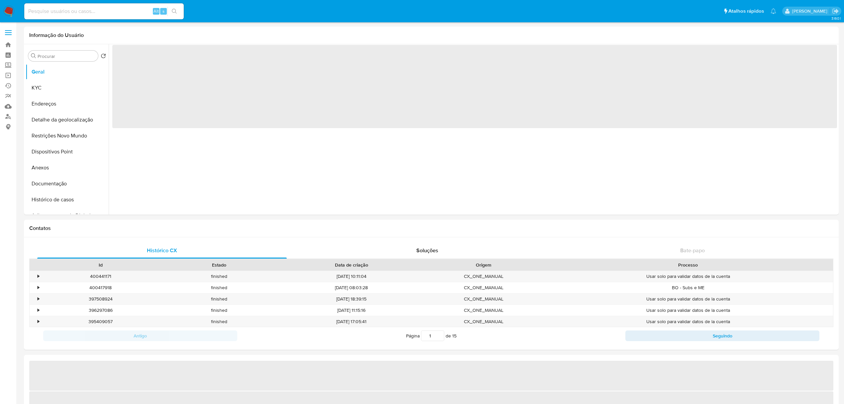
select select "10"
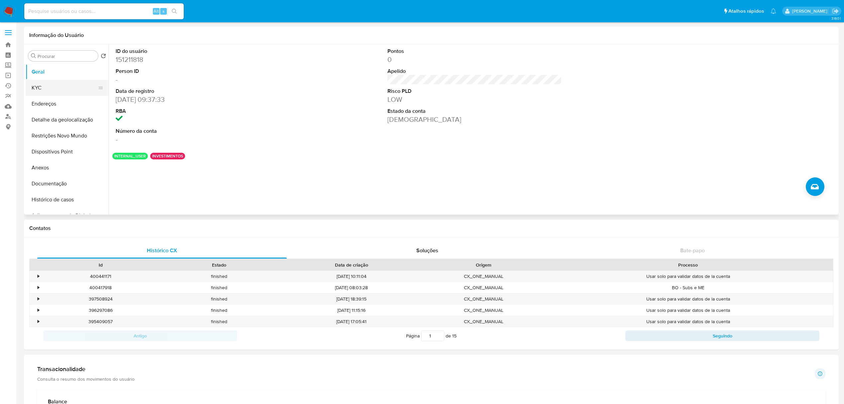
click at [55, 86] on button "KYC" at bounding box center [65, 88] width 78 height 16
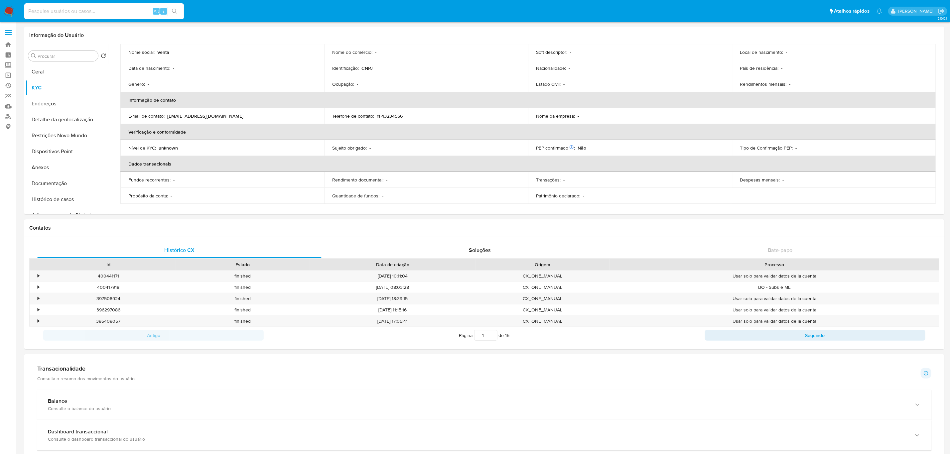
click at [115, 12] on input at bounding box center [104, 11] width 160 height 9
paste input "S0albdTHoK4hlnGkEE0jLQ7m"
type input "S0albdTHoK4hlnGkEE0jLQ7m"
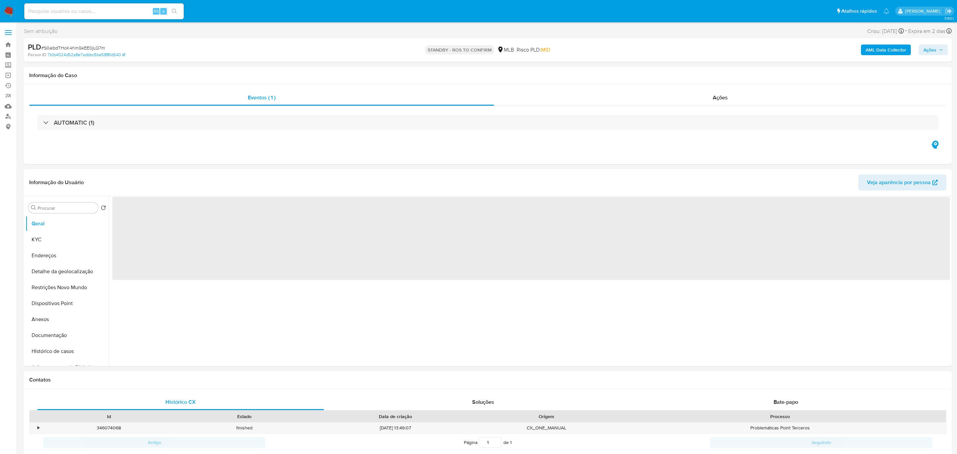
select select "10"
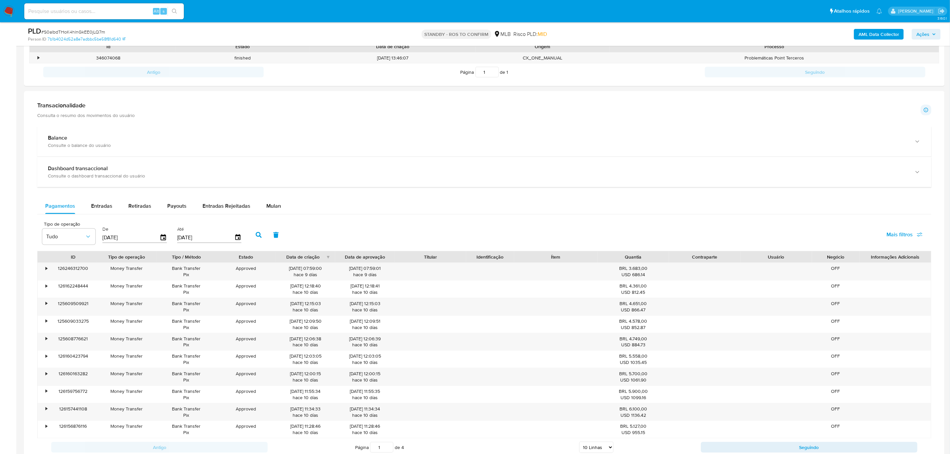
scroll to position [349, 0]
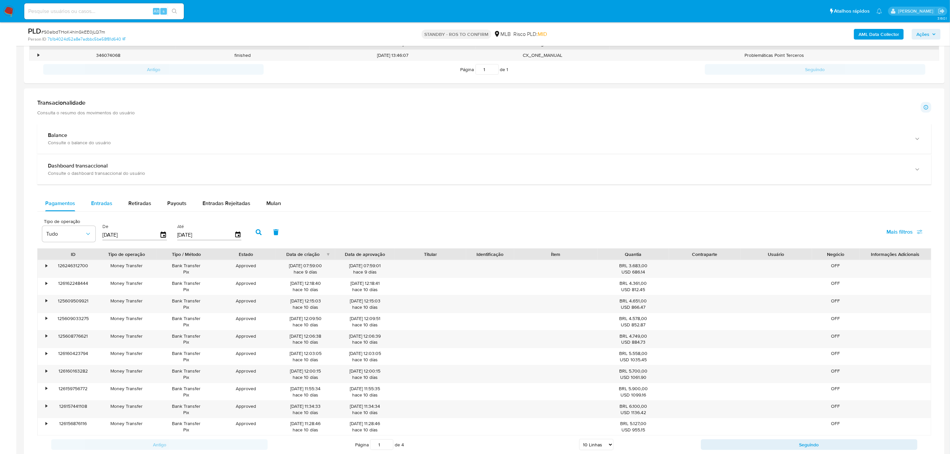
click at [107, 210] on div "Entradas" at bounding box center [101, 203] width 21 height 16
select select "10"
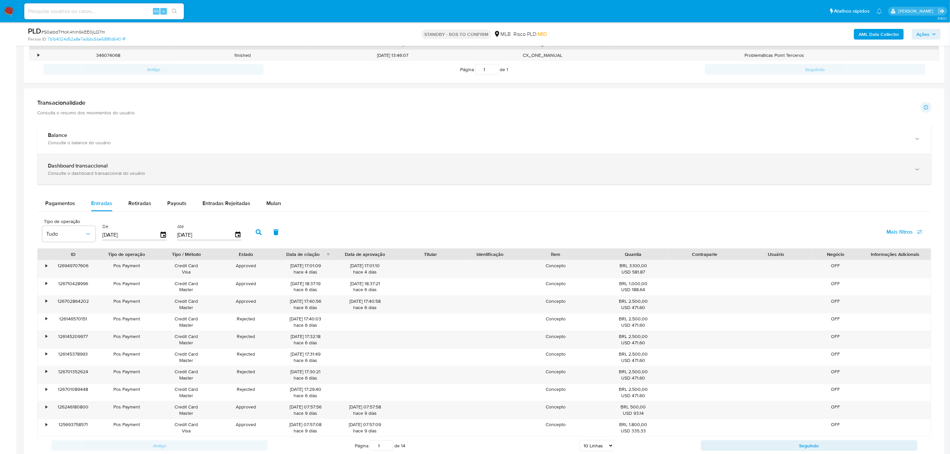
scroll to position [399, 0]
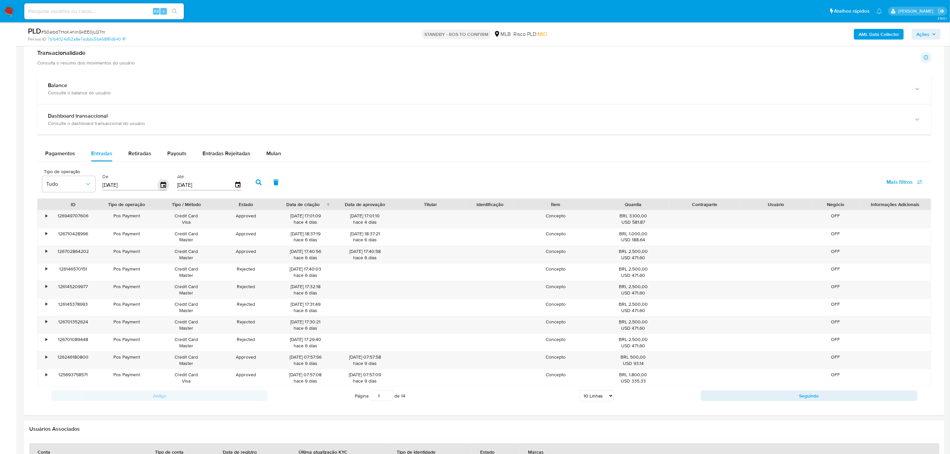
click at [162, 184] on icon "button" at bounding box center [163, 185] width 5 height 6
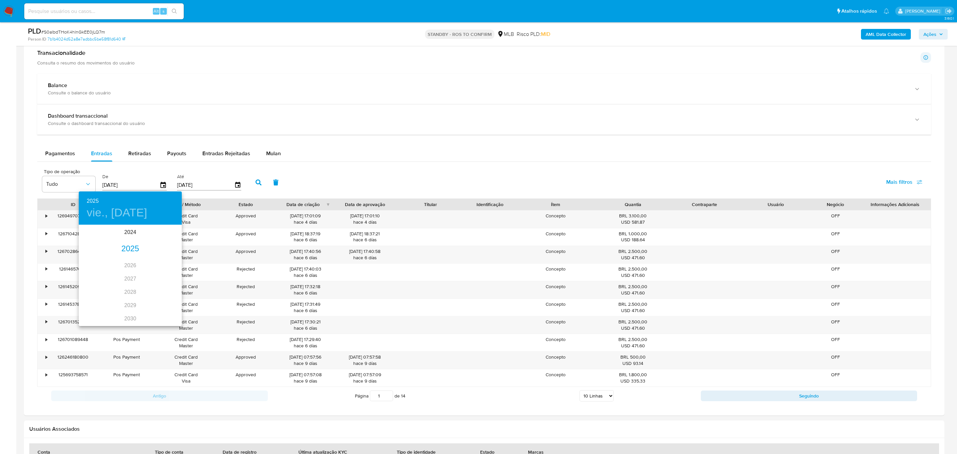
click at [124, 251] on div "2025" at bounding box center [130, 248] width 103 height 13
click at [93, 289] on div "jul." at bounding box center [96, 288] width 34 height 25
click at [103, 258] on p "1" at bounding box center [103, 260] width 3 height 7
type input "01/07/2025"
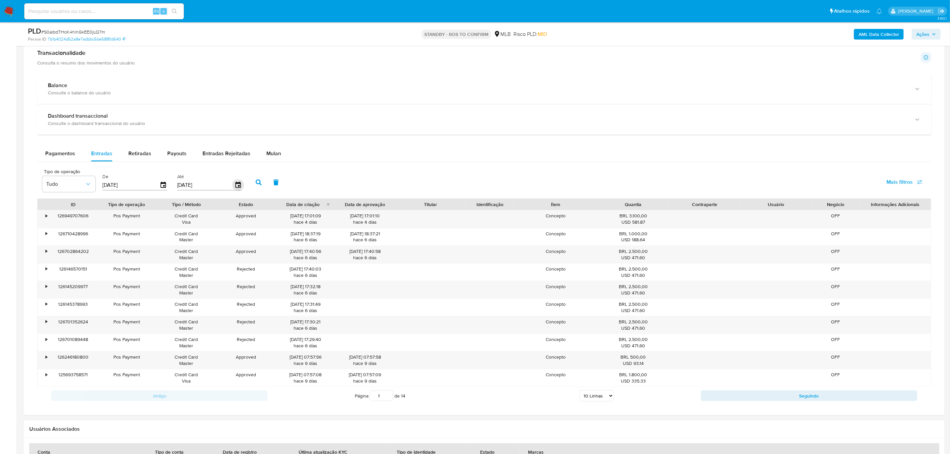
click at [234, 186] on icon "button" at bounding box center [238, 186] width 12 height 12
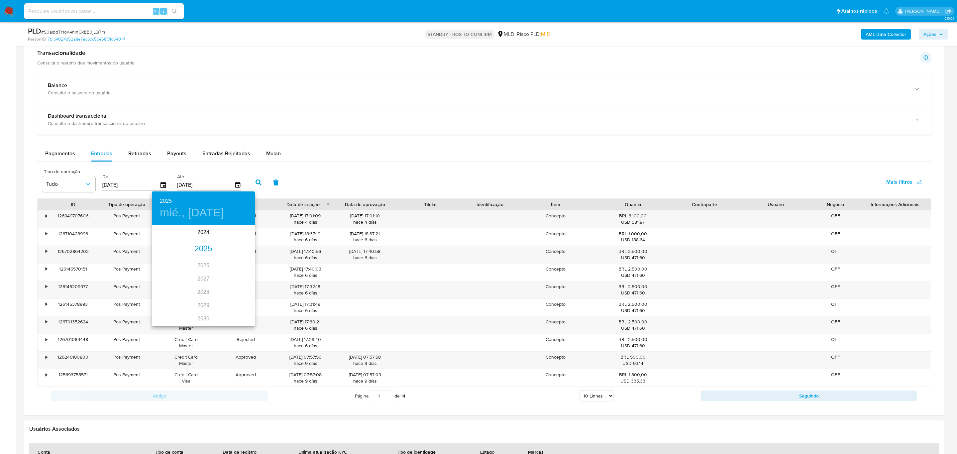
click at [207, 246] on div "2025" at bounding box center [203, 248] width 103 height 13
click at [169, 286] on div "jul." at bounding box center [169, 288] width 34 height 25
click at [205, 308] on p "31" at bounding box center [203, 307] width 5 height 7
type input "31/07/2025"
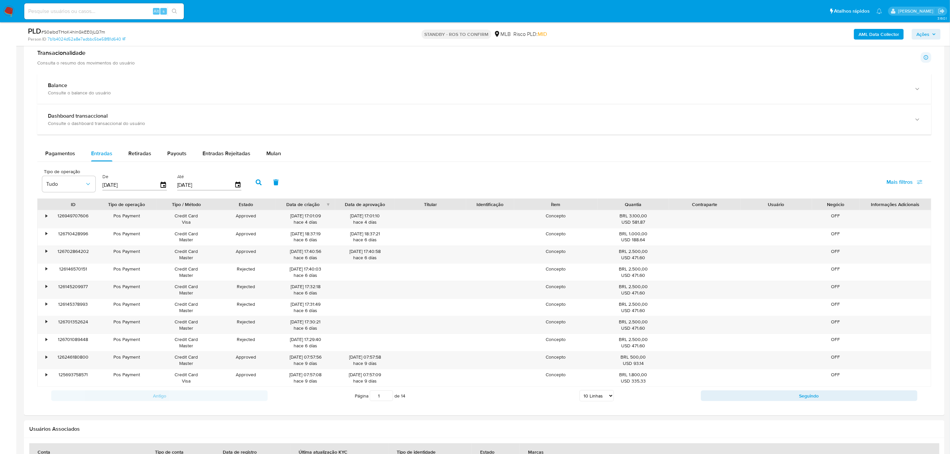
click at [252, 184] on button "button" at bounding box center [258, 183] width 17 height 16
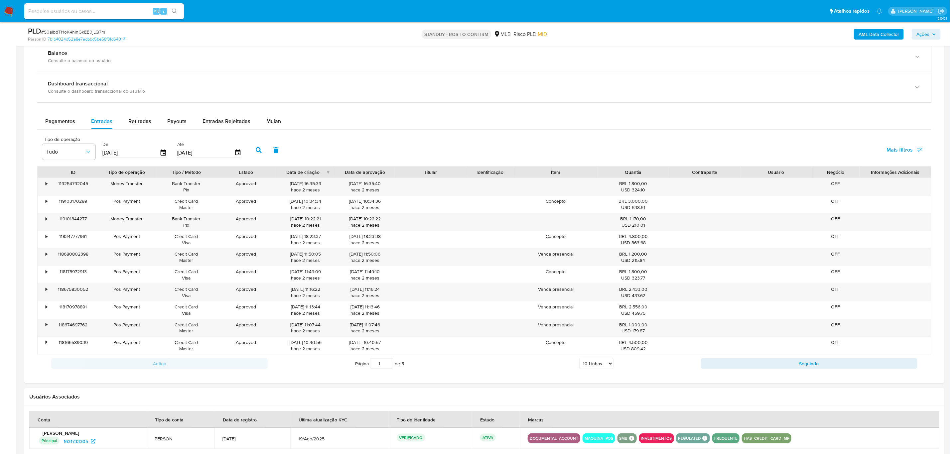
scroll to position [449, 0]
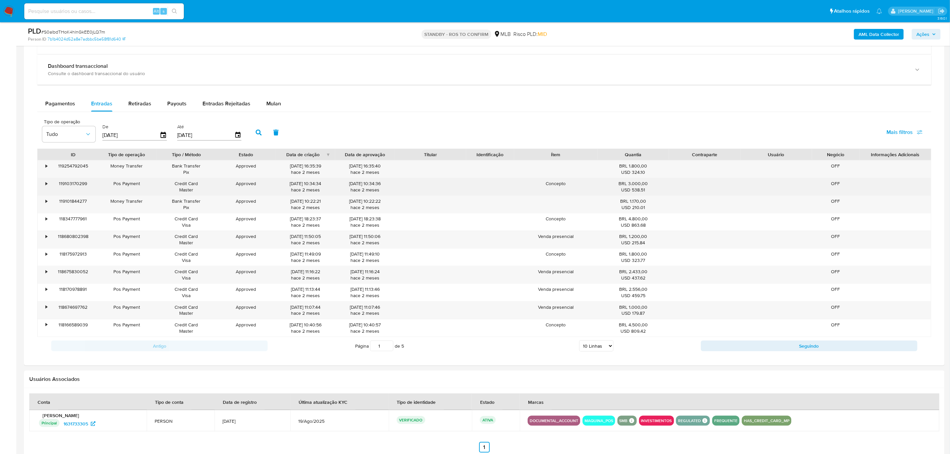
click at [48, 184] on div "•" at bounding box center [44, 186] width 12 height 17
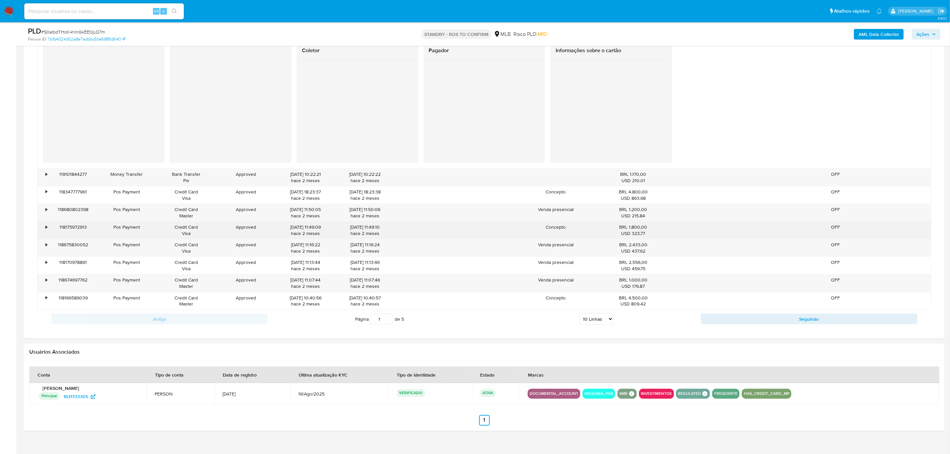
scroll to position [621, 0]
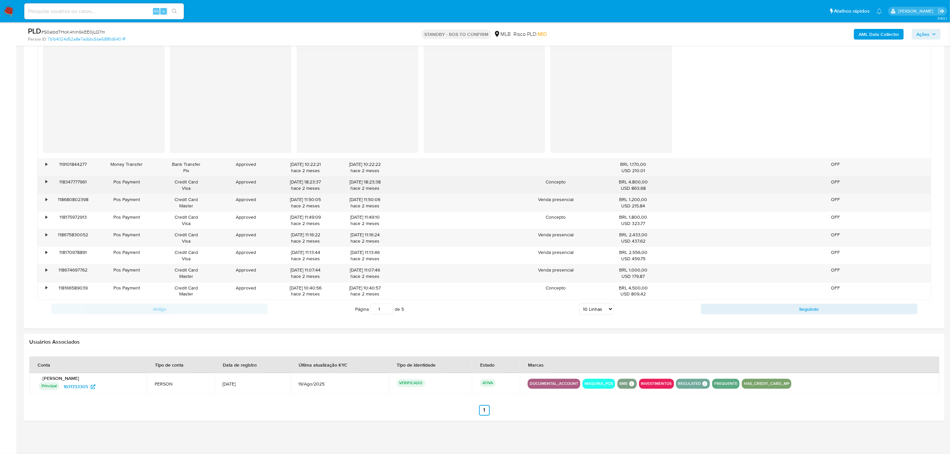
click at [48, 182] on div "•" at bounding box center [44, 185] width 12 height 17
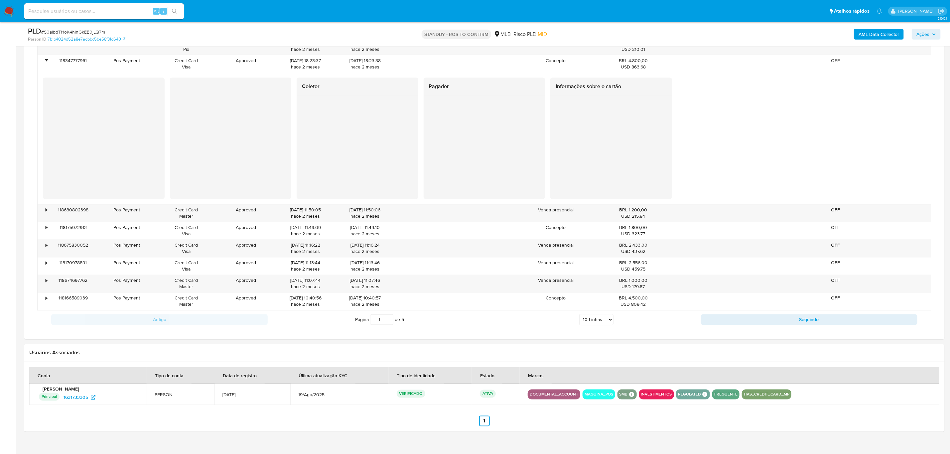
scroll to position [752, 0]
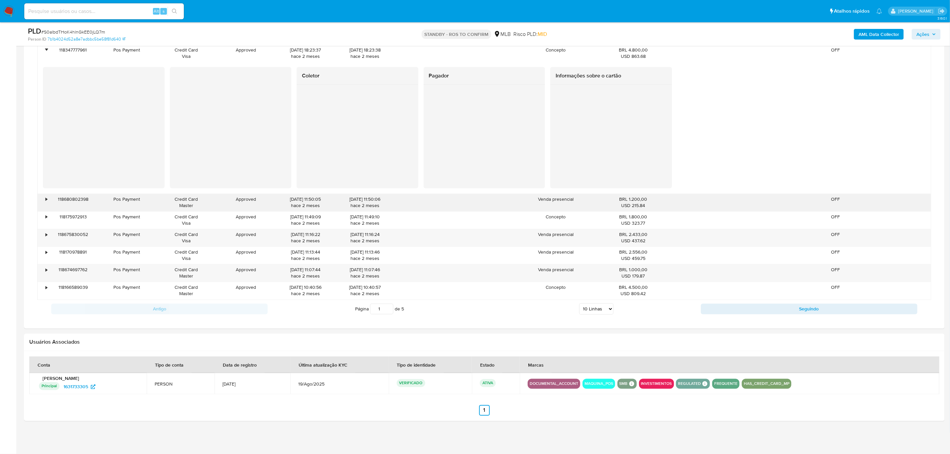
click at [42, 197] on div "•" at bounding box center [44, 202] width 12 height 17
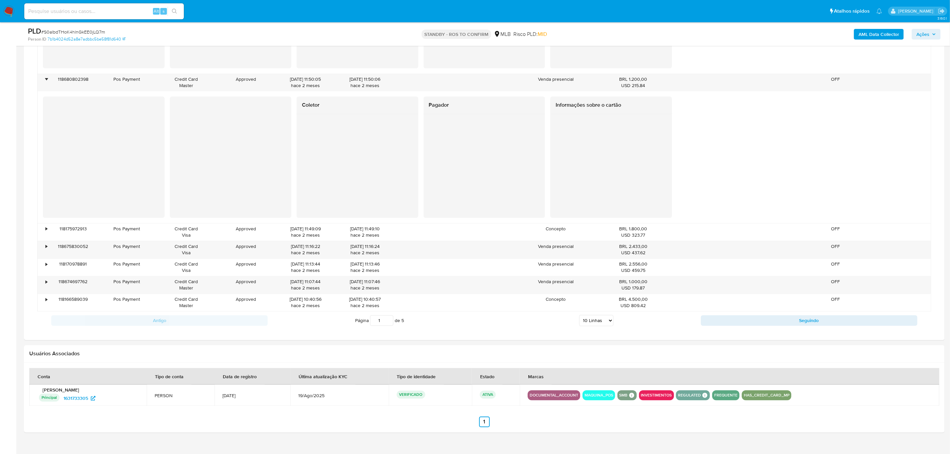
scroll to position [885, 0]
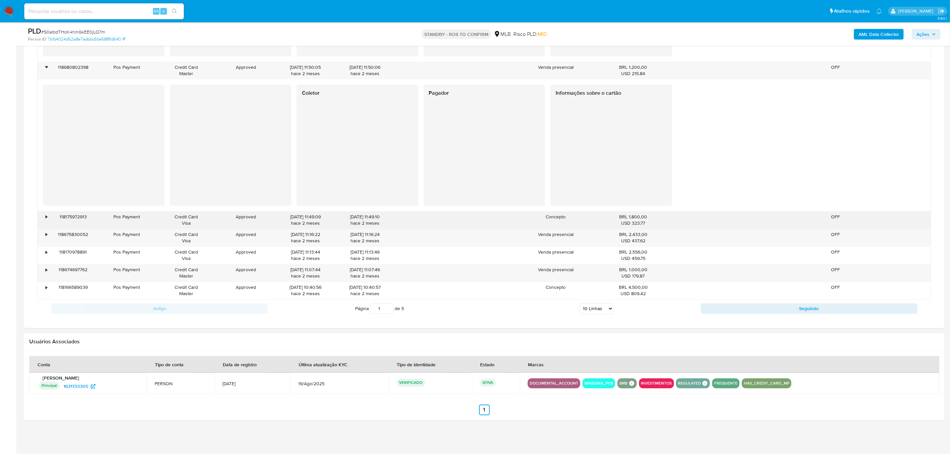
click at [46, 220] on div "•" at bounding box center [47, 217] width 2 height 6
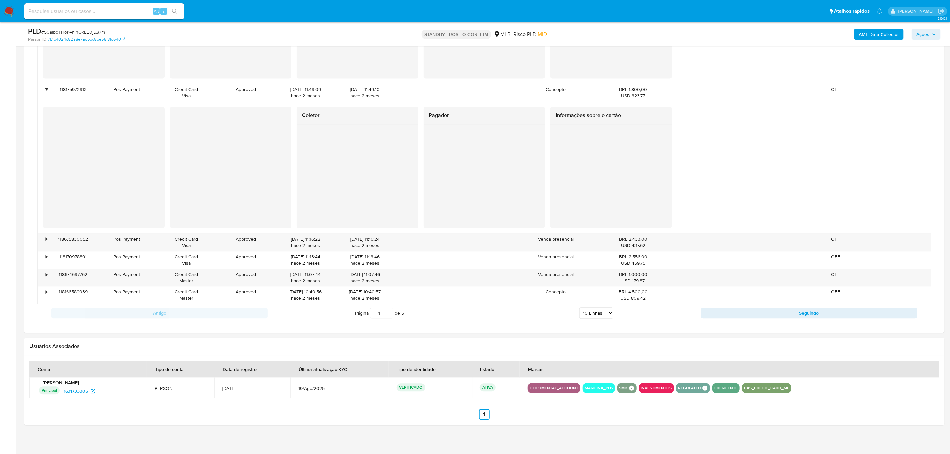
scroll to position [1017, 0]
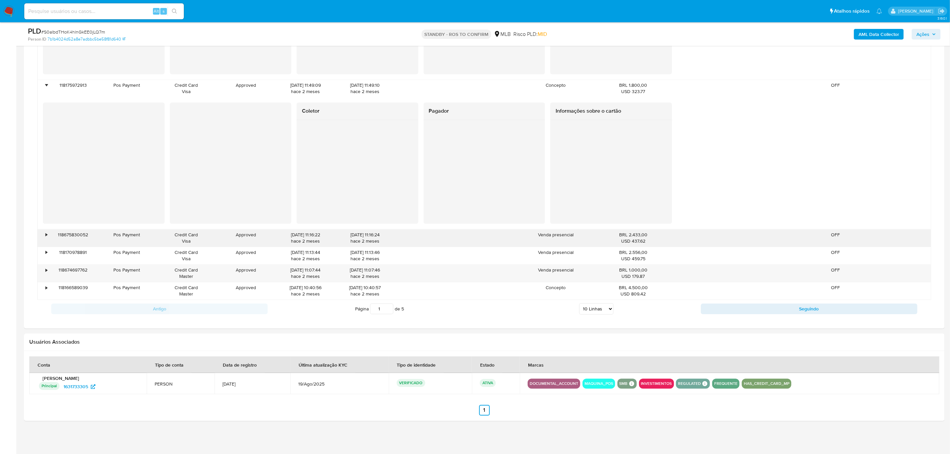
click at [45, 233] on div "•" at bounding box center [44, 237] width 12 height 17
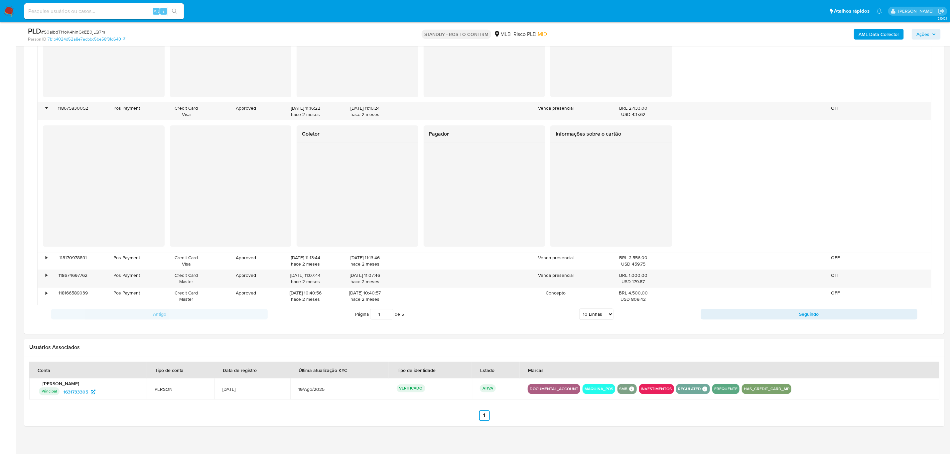
scroll to position [1149, 0]
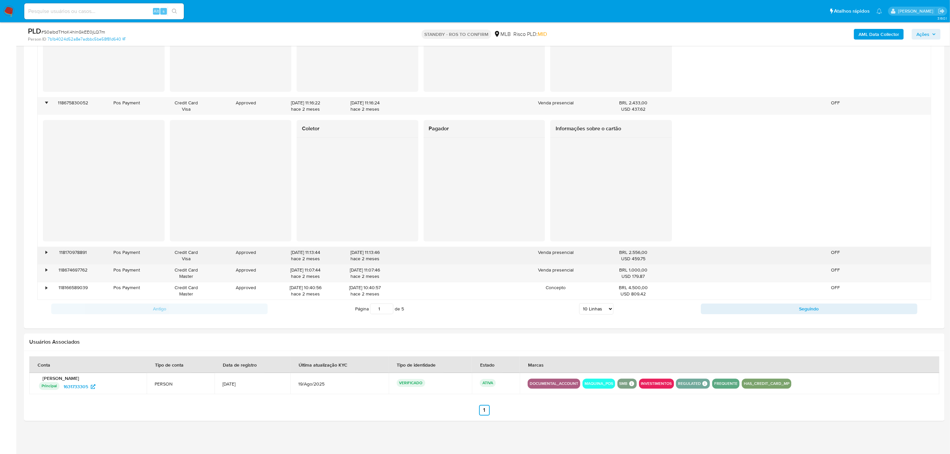
click at [46, 250] on div "•" at bounding box center [47, 252] width 2 height 6
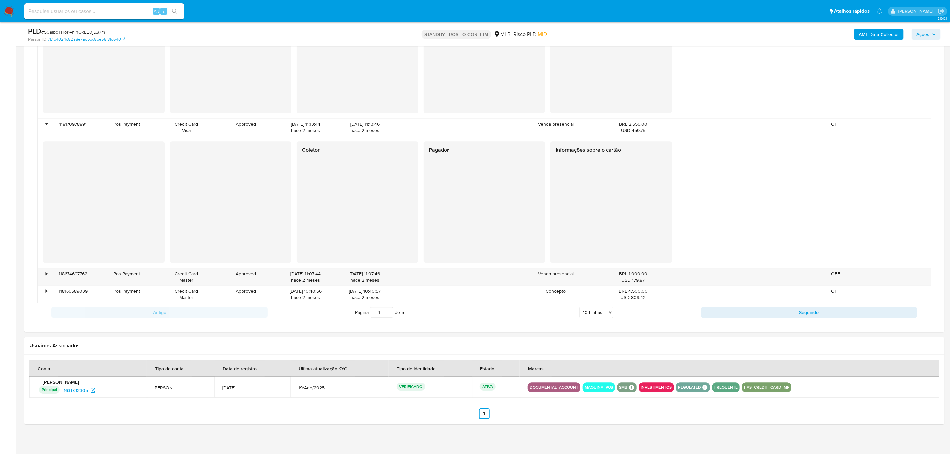
scroll to position [1281, 0]
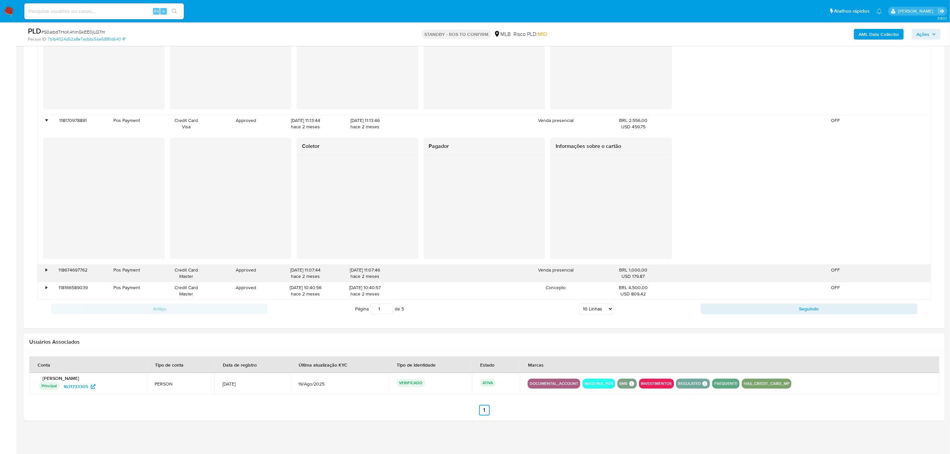
click at [46, 272] on div "•" at bounding box center [47, 270] width 2 height 6
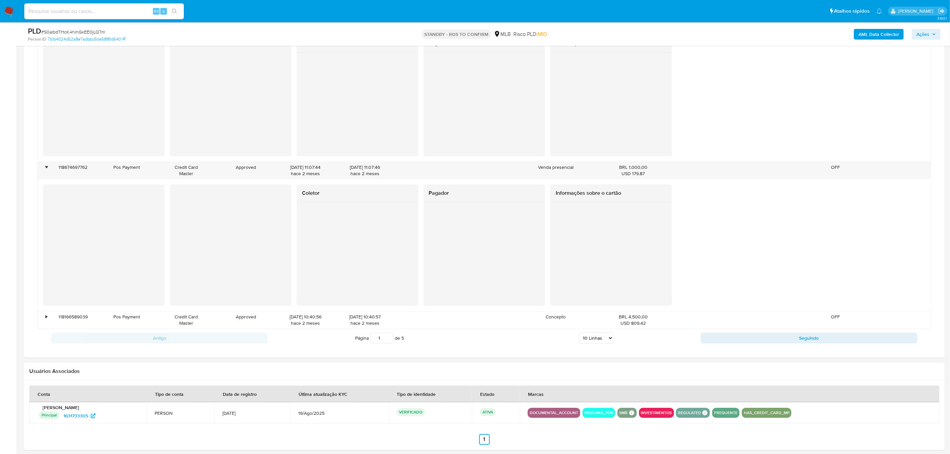
scroll to position [1413, 0]
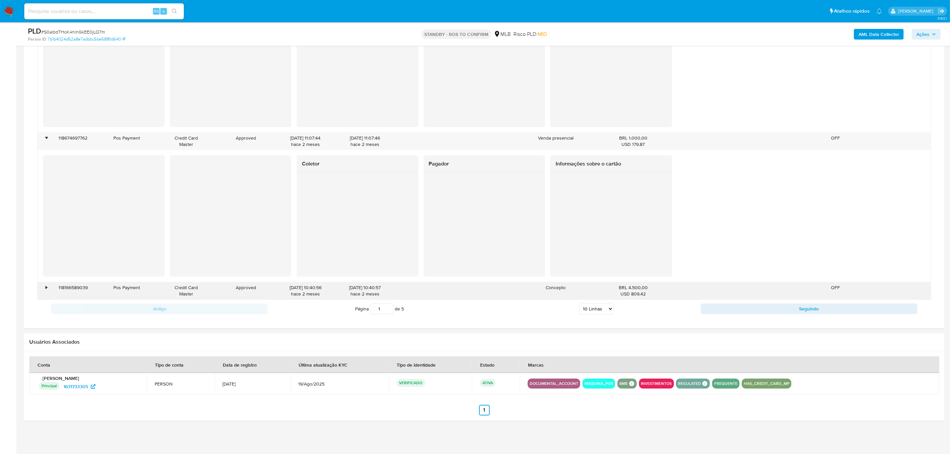
click at [47, 286] on div "•" at bounding box center [44, 290] width 12 height 17
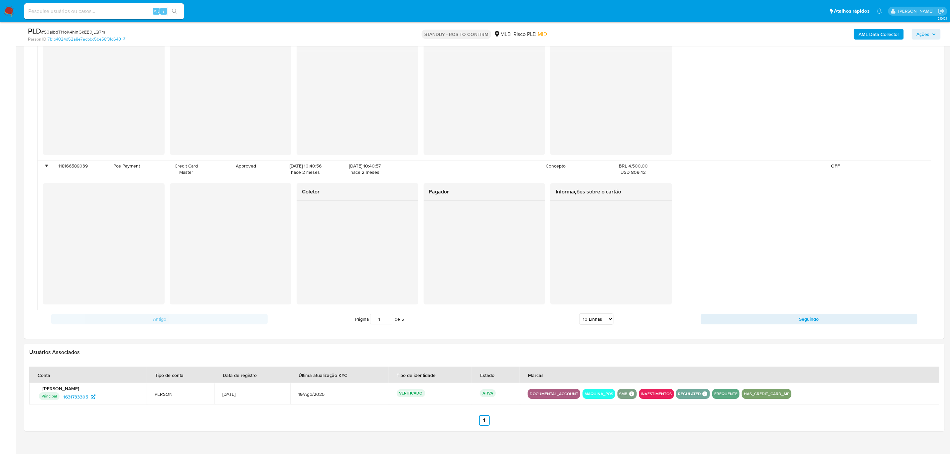
scroll to position [1545, 0]
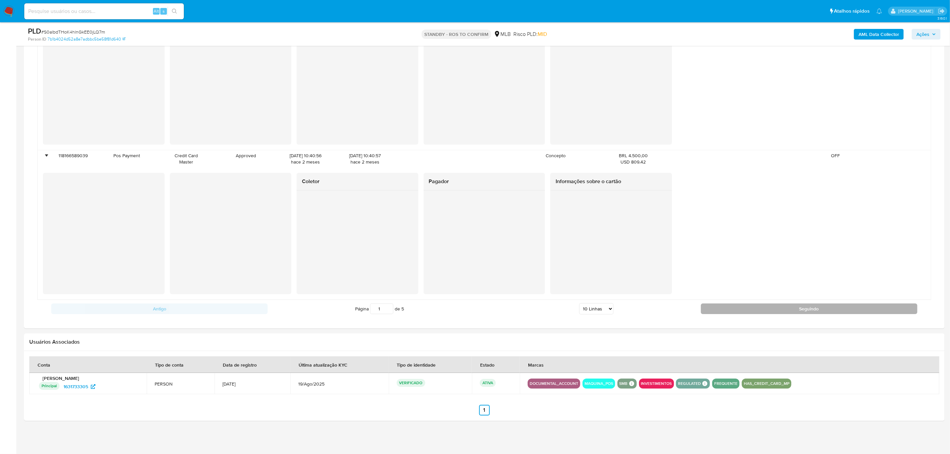
click at [801, 312] on button "Seguindo" at bounding box center [809, 308] width 216 height 11
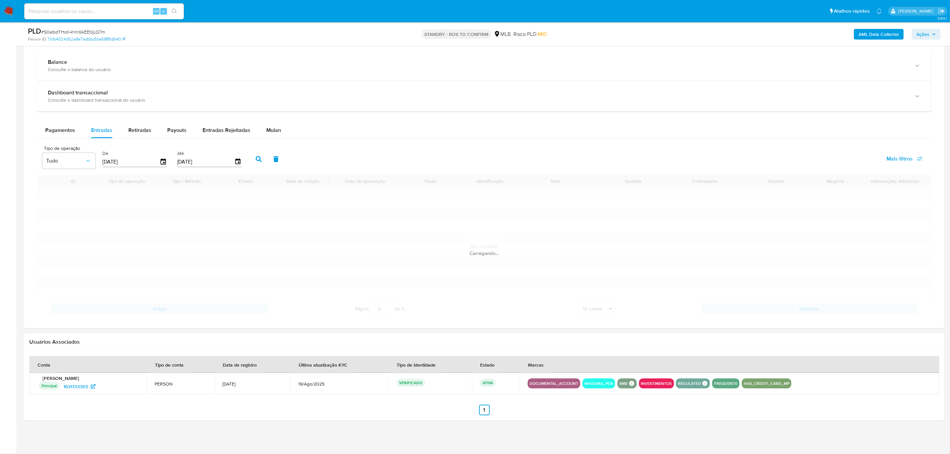
scroll to position [489, 0]
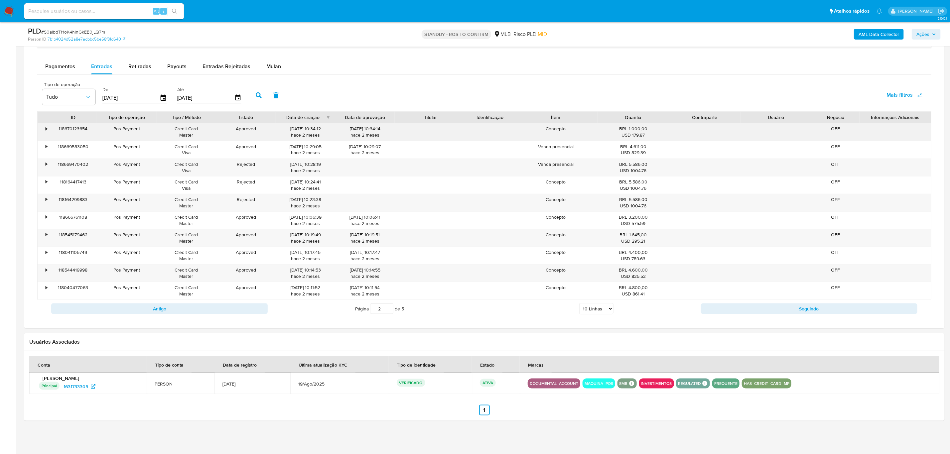
click at [47, 129] on div "•" at bounding box center [47, 129] width 2 height 6
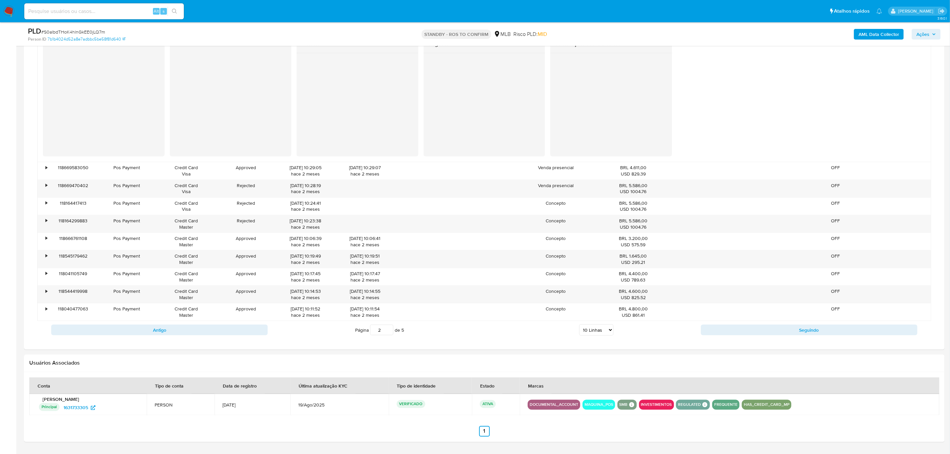
scroll to position [621, 0]
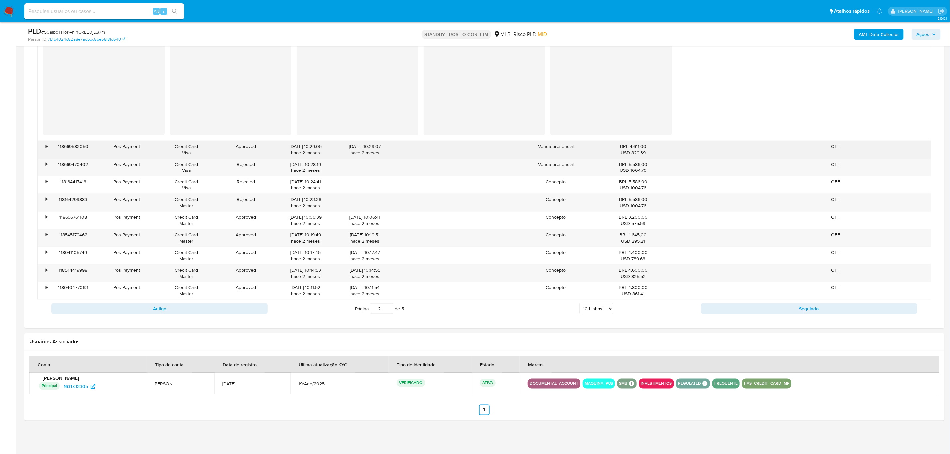
click at [46, 145] on div "•" at bounding box center [47, 146] width 2 height 6
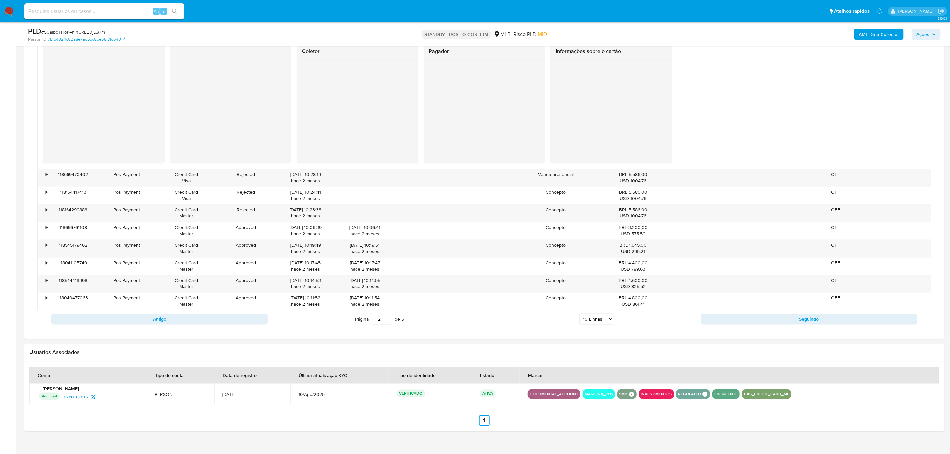
scroll to position [753, 0]
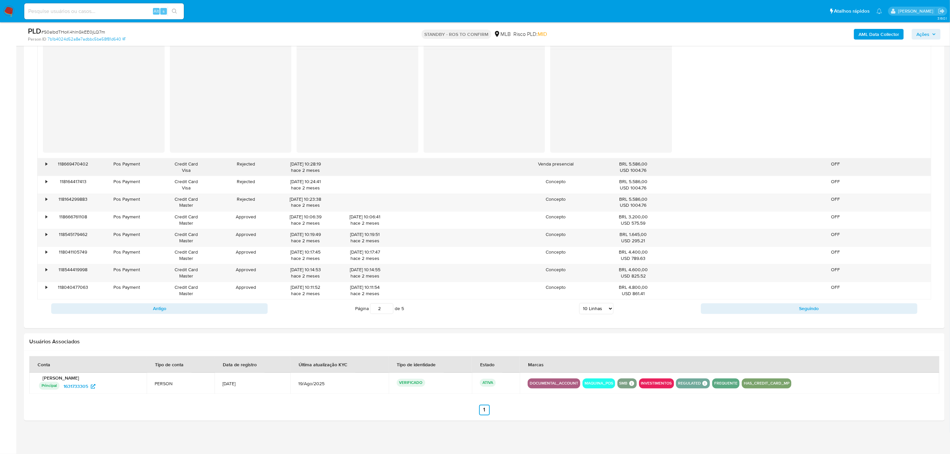
click at [44, 164] on div "•" at bounding box center [44, 167] width 12 height 17
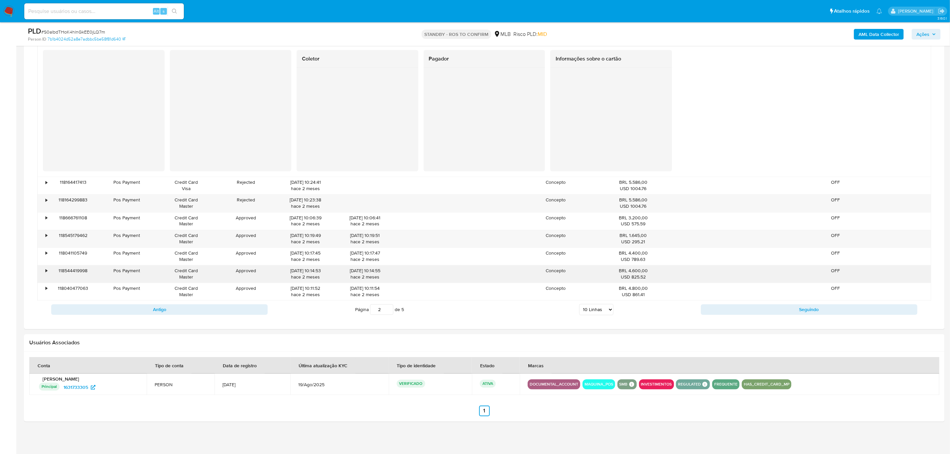
scroll to position [885, 0]
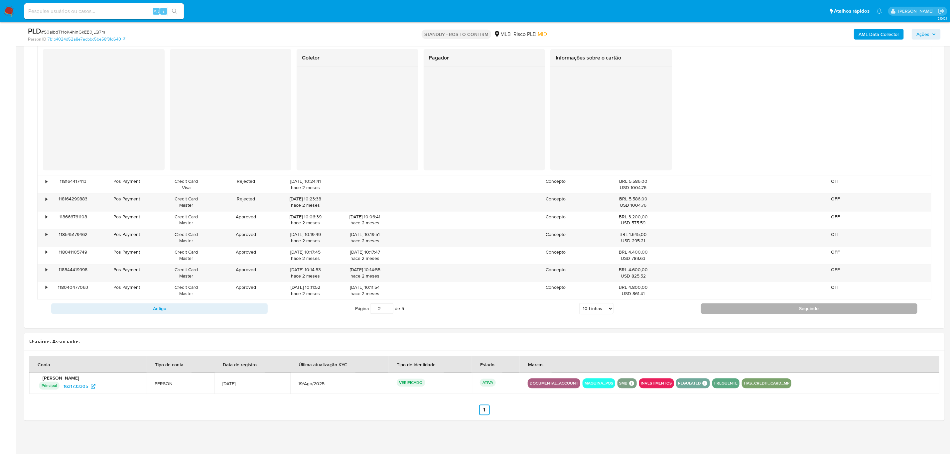
click at [812, 311] on button "Seguindo" at bounding box center [809, 308] width 216 height 11
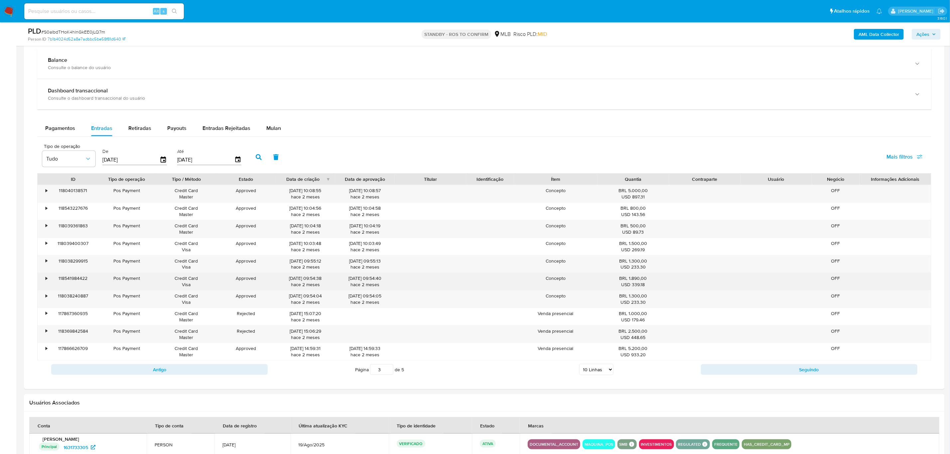
scroll to position [489, 0]
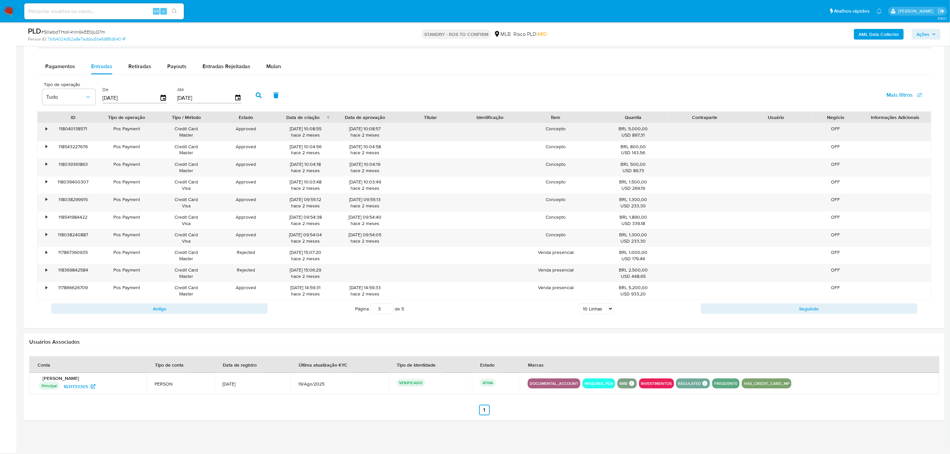
click at [46, 126] on div "•" at bounding box center [47, 129] width 2 height 6
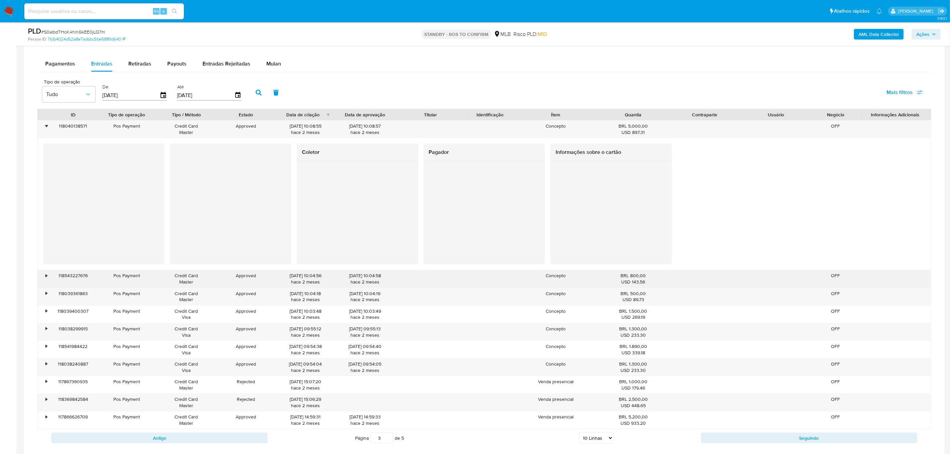
click at [43, 277] on div "•" at bounding box center [44, 278] width 12 height 17
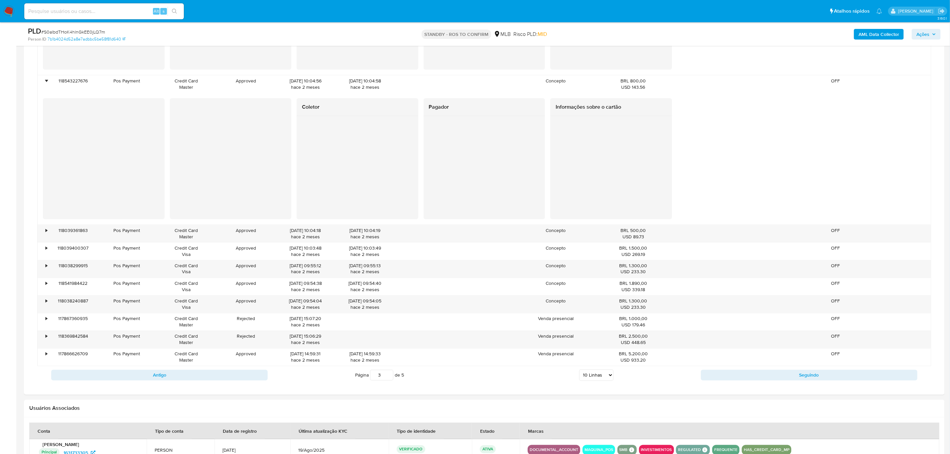
scroll to position [688, 0]
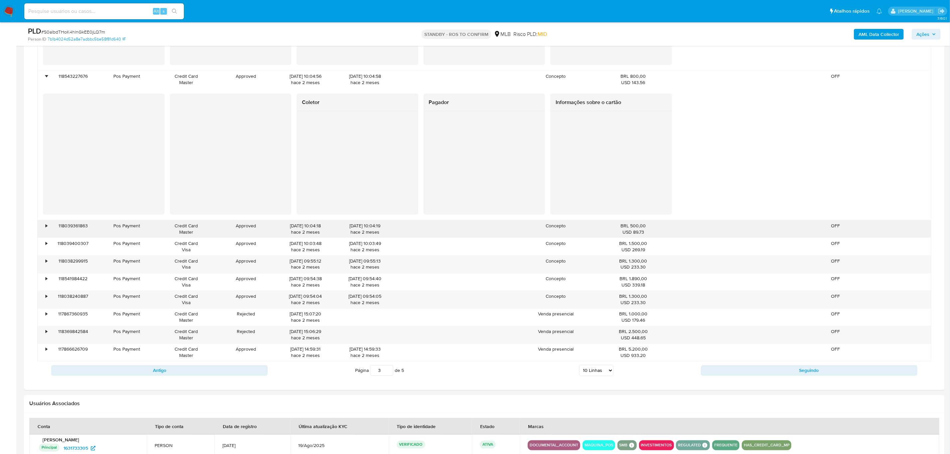
click at [46, 229] on div "•" at bounding box center [47, 226] width 2 height 6
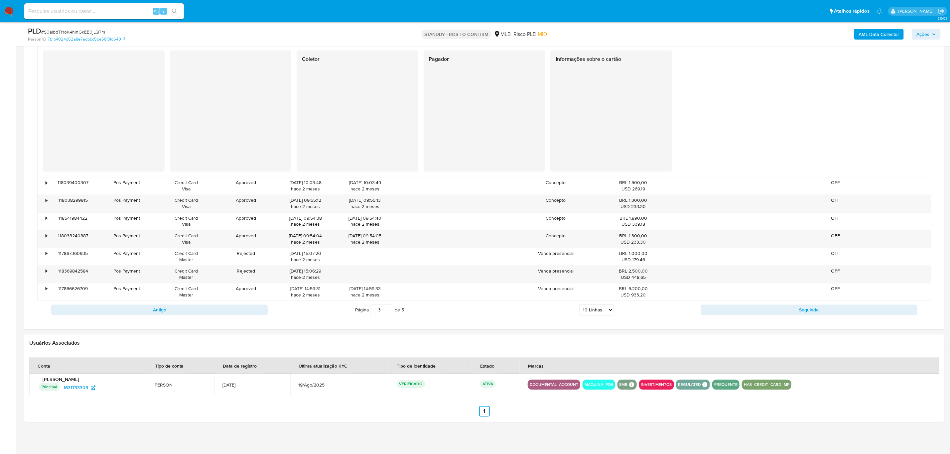
scroll to position [885, 0]
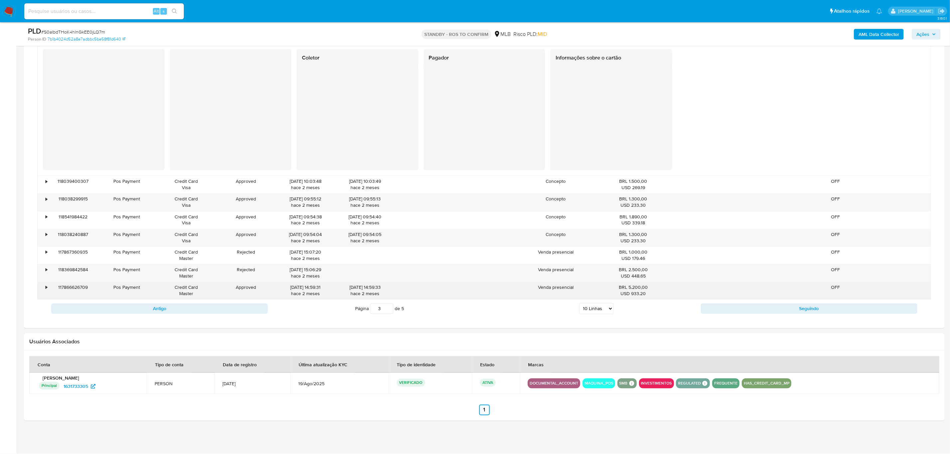
click at [46, 290] on div "•" at bounding box center [47, 288] width 2 height 6
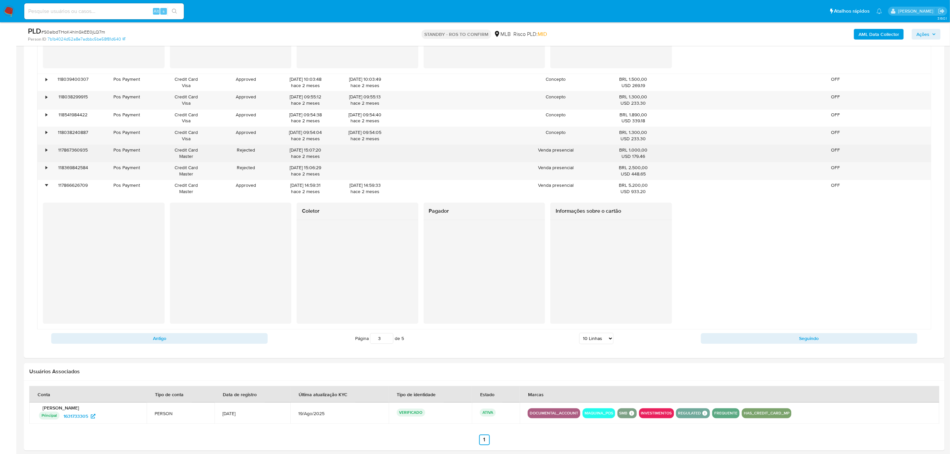
scroll to position [1017, 0]
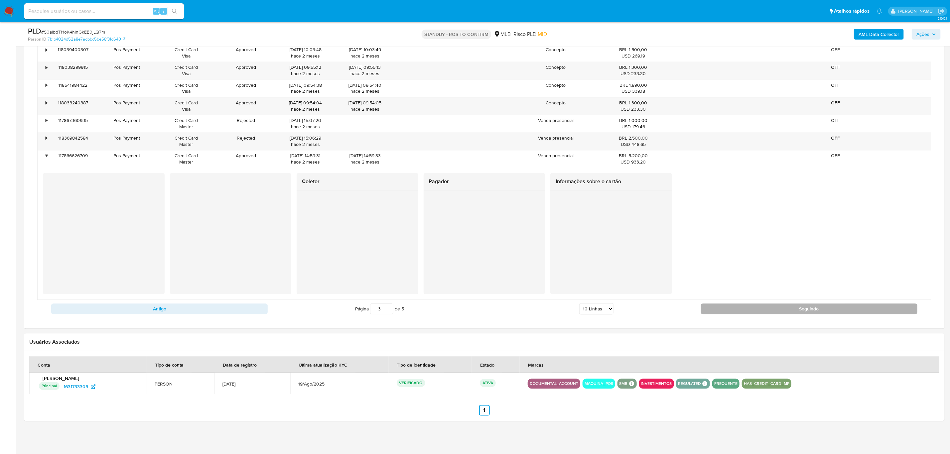
click at [768, 305] on button "Seguindo" at bounding box center [809, 308] width 216 height 11
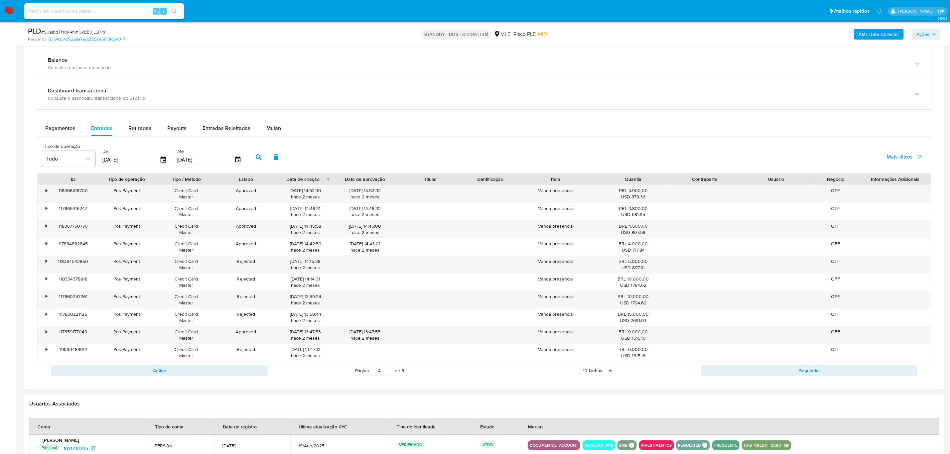
scroll to position [489, 0]
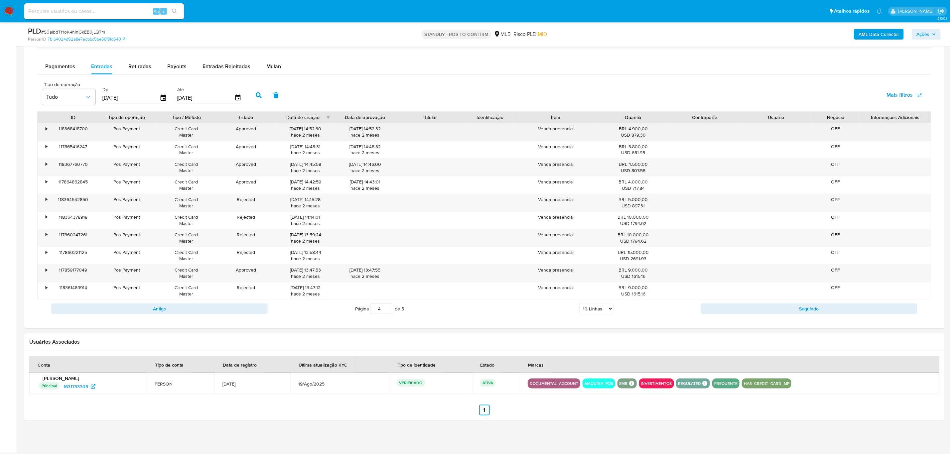
click at [46, 127] on div "•" at bounding box center [47, 129] width 2 height 6
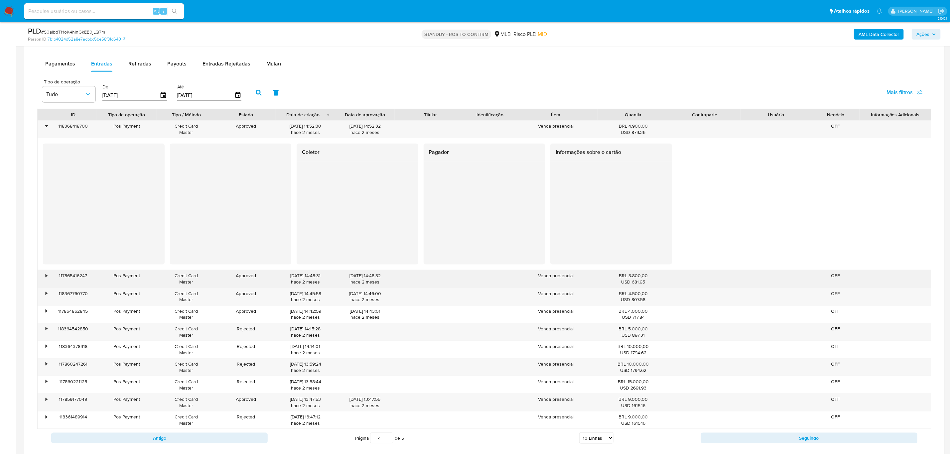
click at [48, 274] on div "•" at bounding box center [44, 278] width 12 height 17
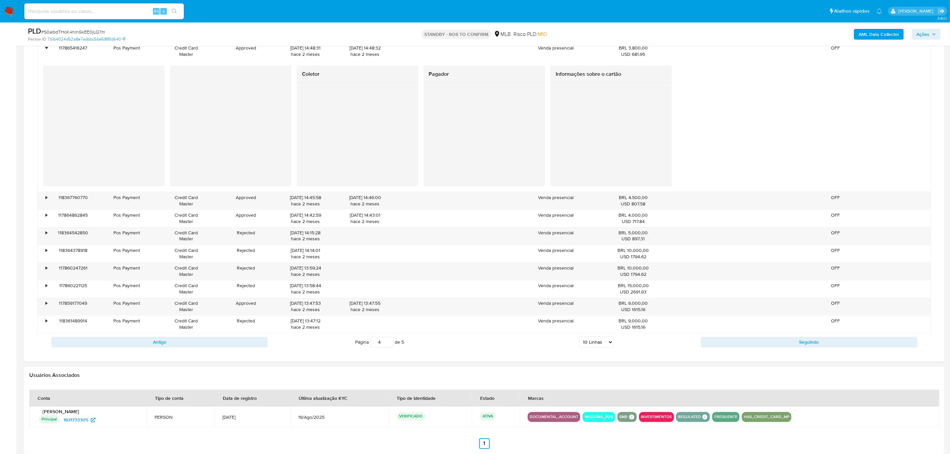
scroll to position [753, 0]
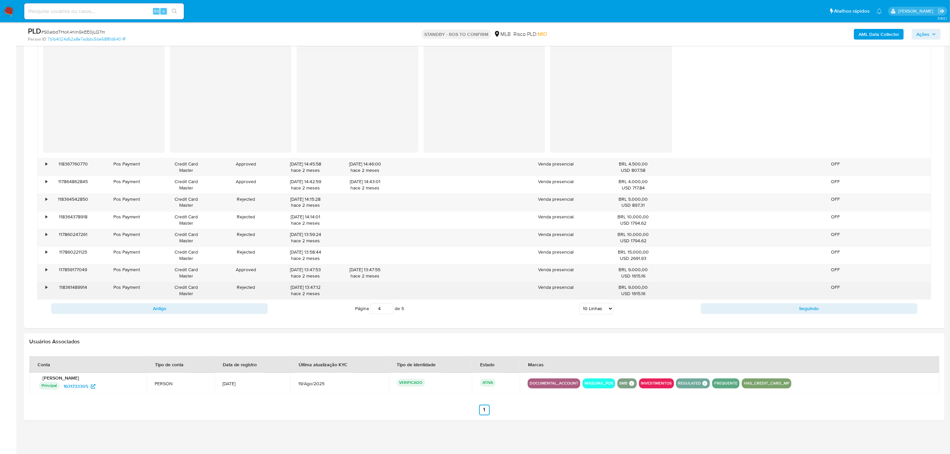
click at [46, 288] on div "•" at bounding box center [47, 288] width 2 height 6
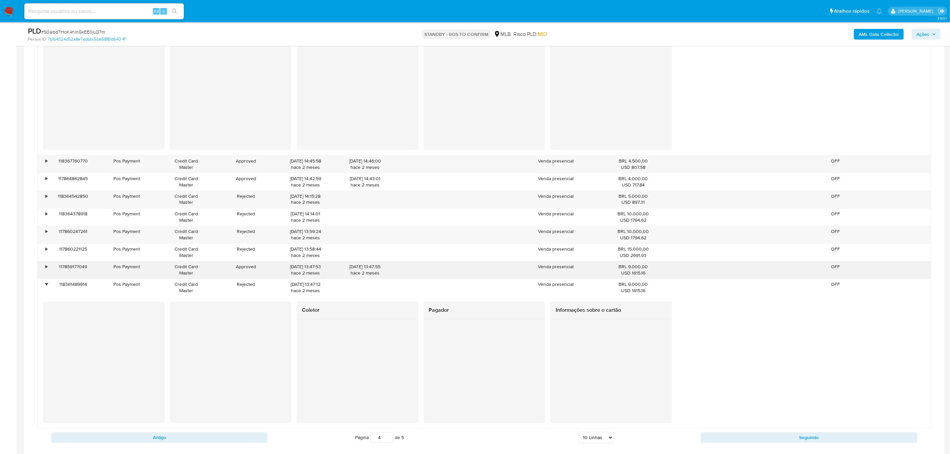
click at [43, 269] on div "•" at bounding box center [44, 270] width 12 height 17
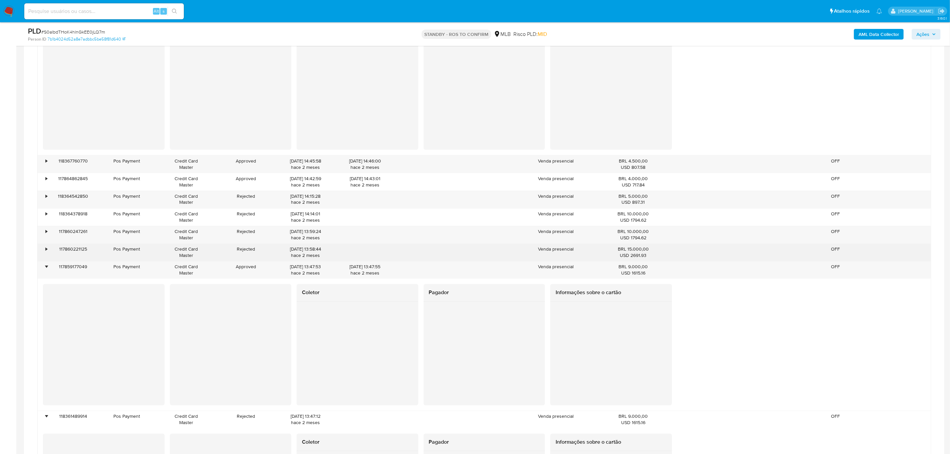
click at [43, 255] on div "•" at bounding box center [44, 252] width 12 height 17
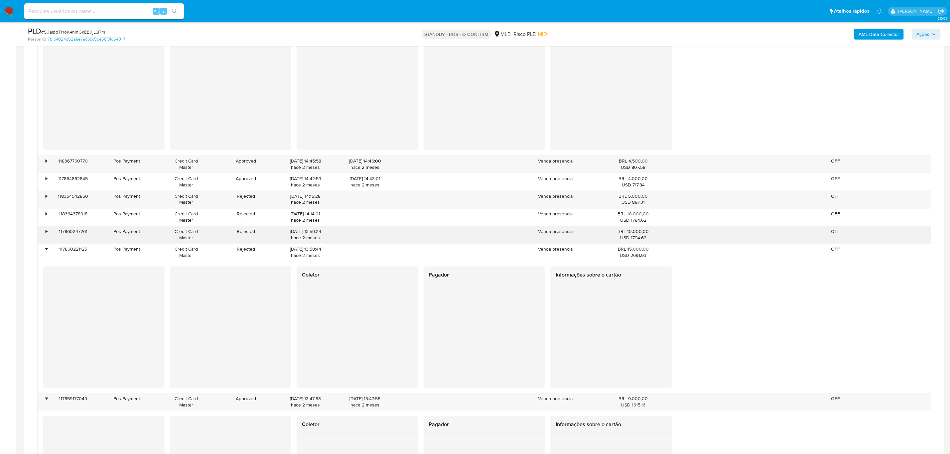
click at [43, 235] on div "•" at bounding box center [44, 234] width 12 height 17
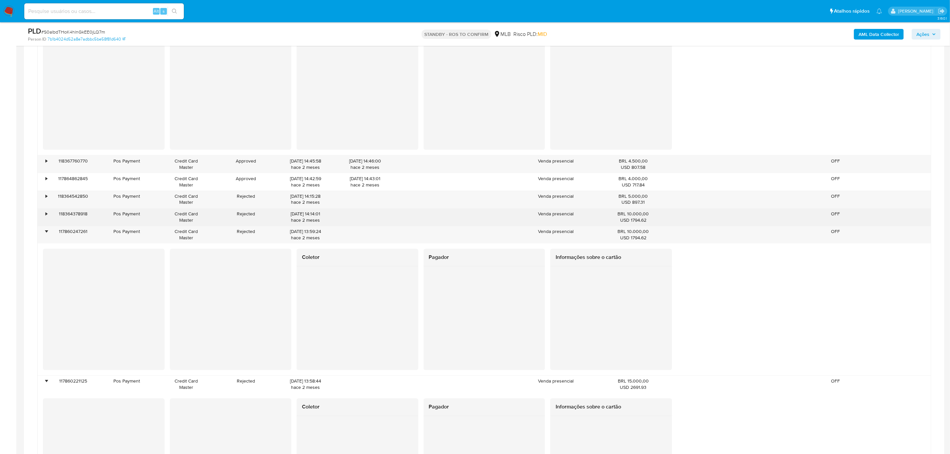
click at [42, 215] on div "•" at bounding box center [44, 217] width 12 height 17
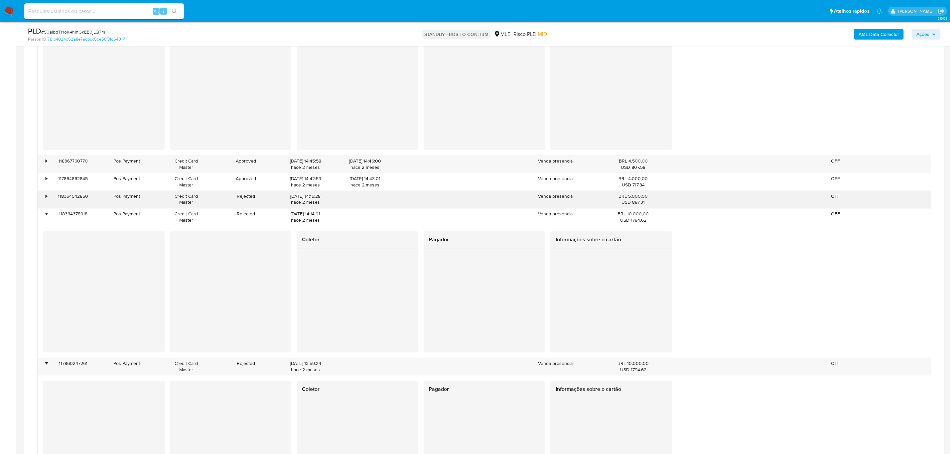
click at [46, 200] on div "•" at bounding box center [47, 196] width 2 height 6
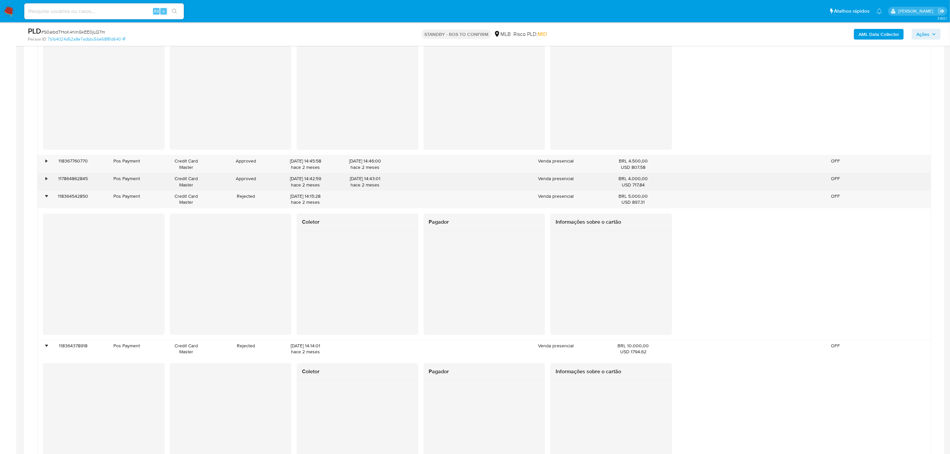
click at [46, 181] on div "•" at bounding box center [47, 179] width 2 height 6
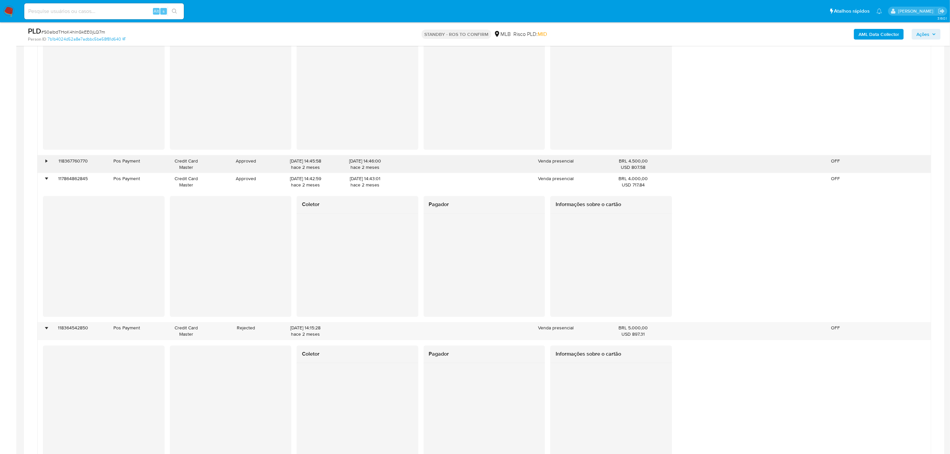
click at [46, 163] on div "•" at bounding box center [47, 161] width 2 height 6
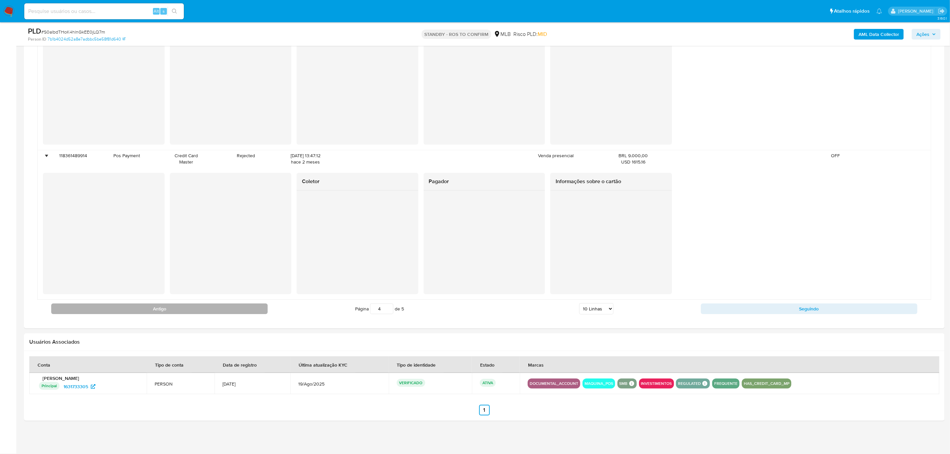
click at [173, 308] on button "Antigo" at bounding box center [159, 308] width 216 height 11
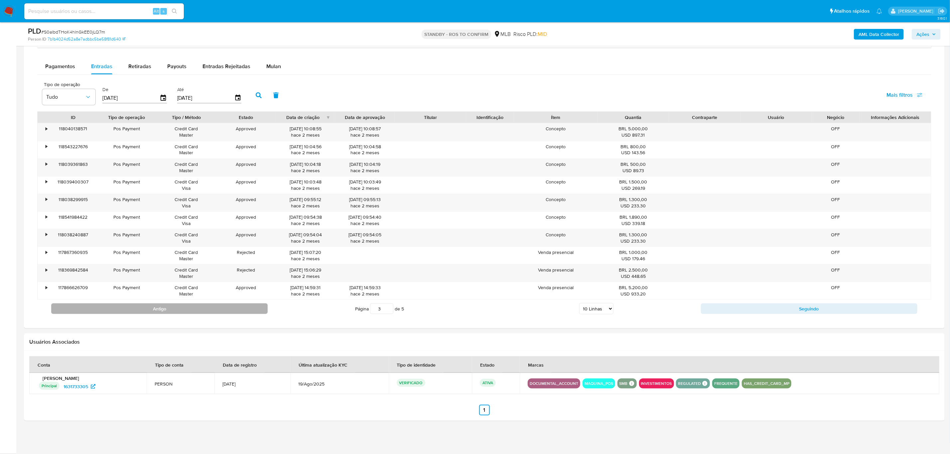
click at [173, 308] on button "Antigo" at bounding box center [159, 308] width 216 height 11
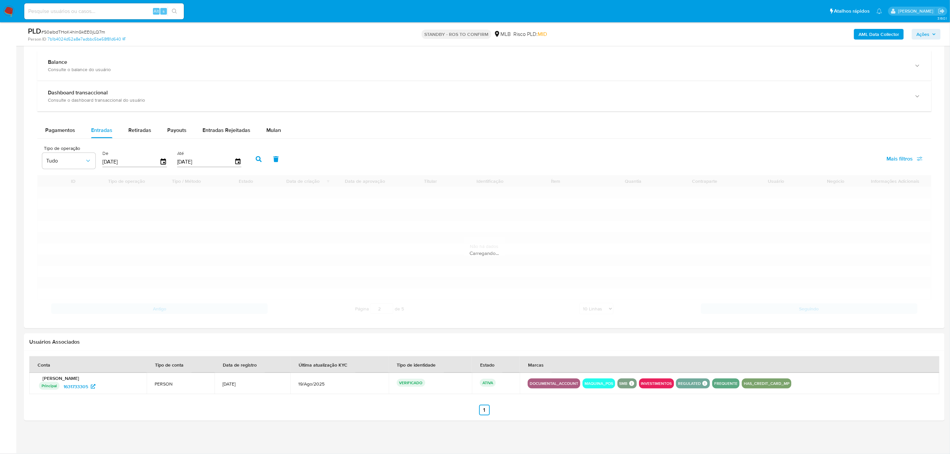
scroll to position [489, 0]
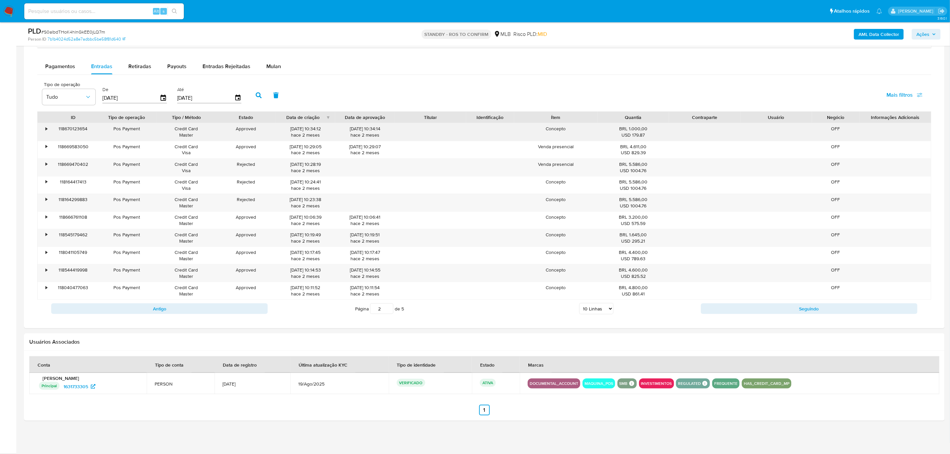
click at [47, 129] on div "•" at bounding box center [47, 129] width 2 height 6
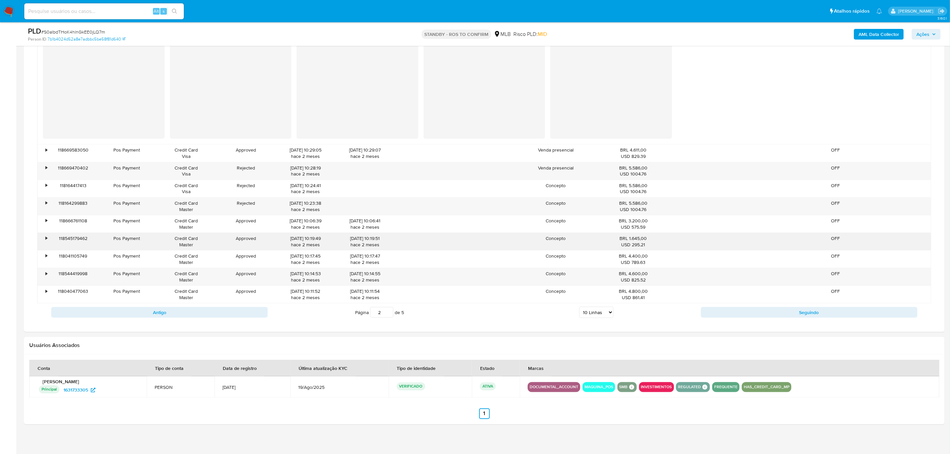
scroll to position [621, 0]
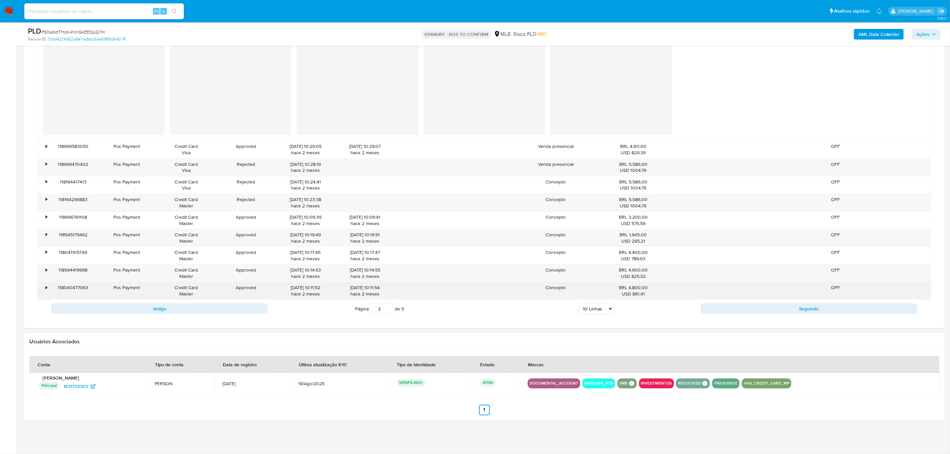
click at [46, 288] on div "•" at bounding box center [47, 288] width 2 height 6
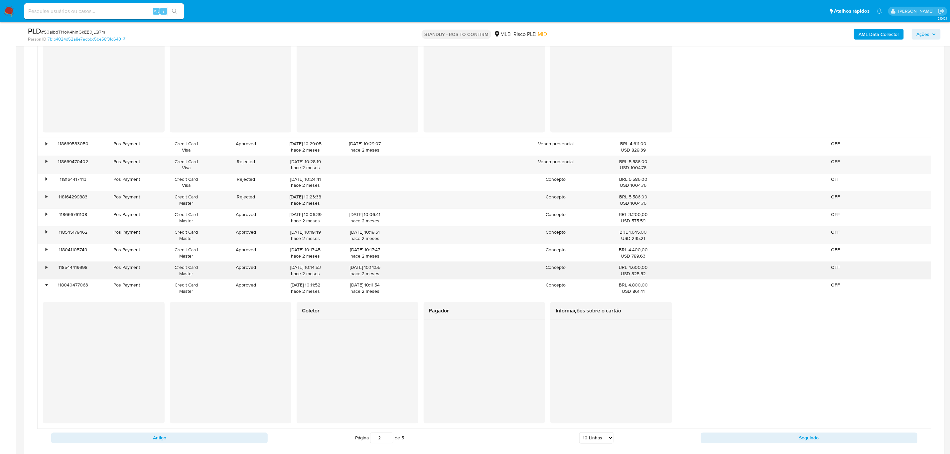
click at [46, 269] on div "•" at bounding box center [47, 267] width 2 height 6
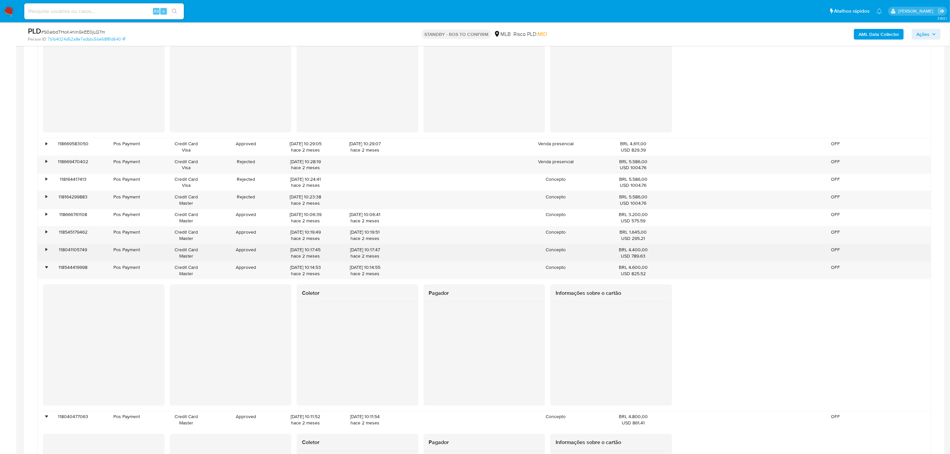
click at [46, 253] on div "•" at bounding box center [47, 250] width 2 height 6
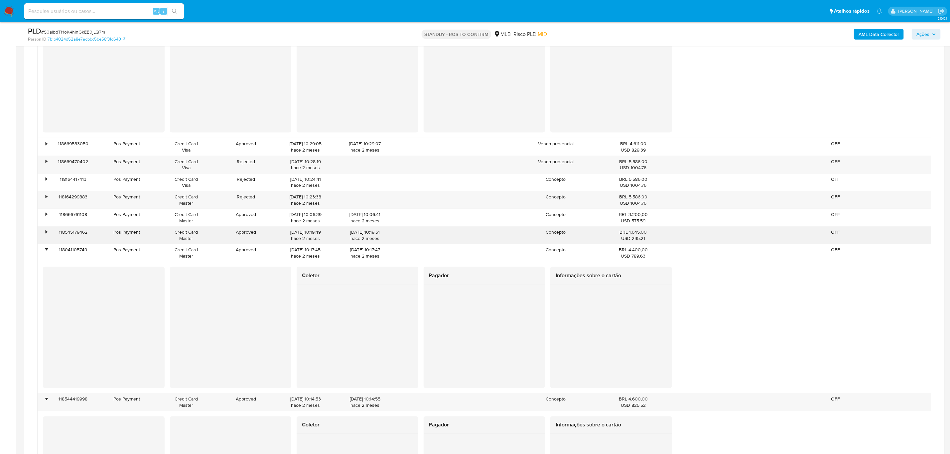
click at [46, 234] on div "•" at bounding box center [47, 232] width 2 height 6
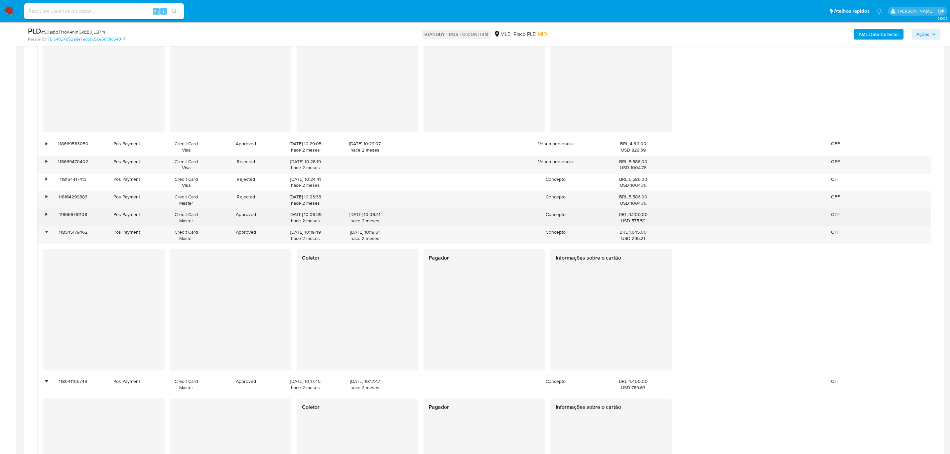
click at [48, 215] on div "•" at bounding box center [44, 217] width 12 height 17
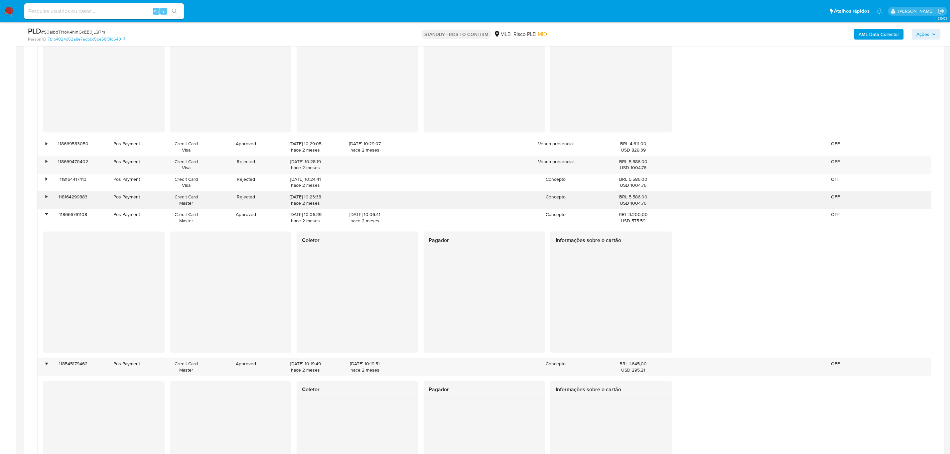
click at [48, 198] on div "•" at bounding box center [44, 199] width 12 height 17
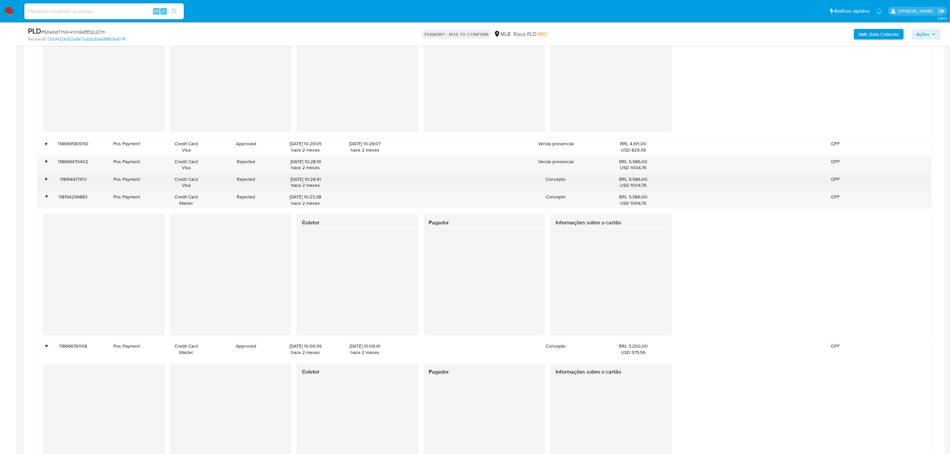
click at [47, 181] on div "•" at bounding box center [47, 179] width 2 height 6
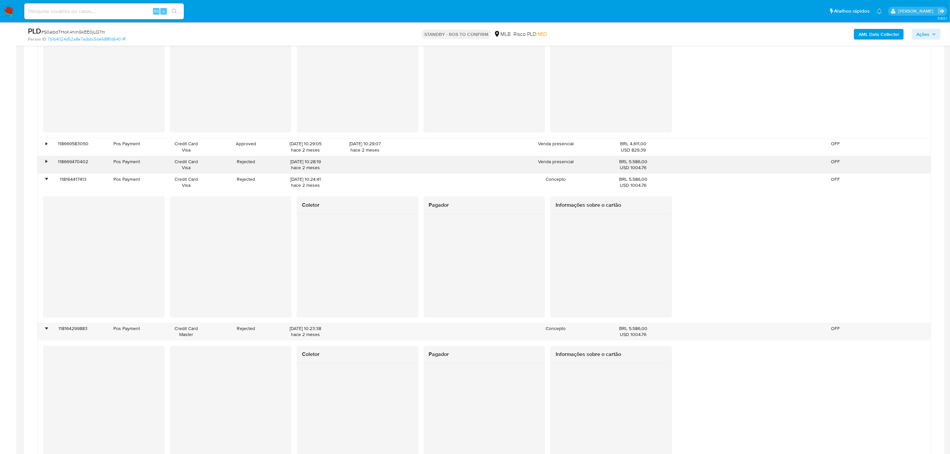
click at [47, 165] on div "•" at bounding box center [47, 162] width 2 height 6
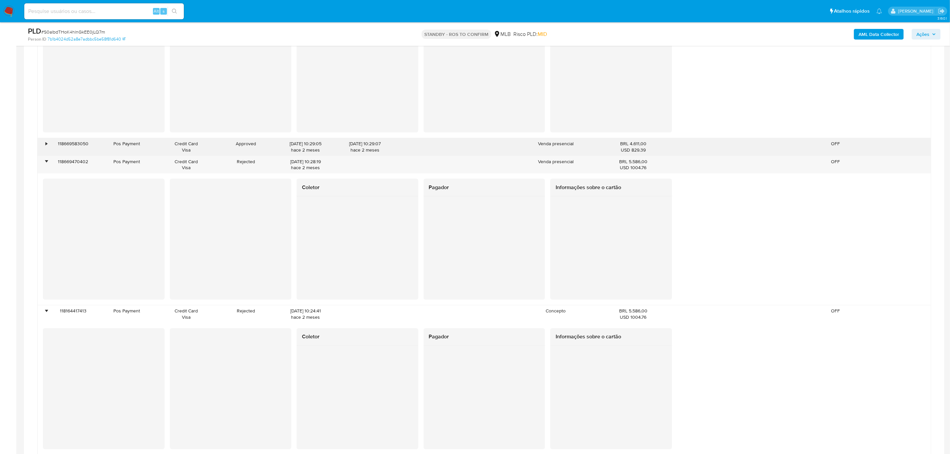
click at [46, 142] on div "•" at bounding box center [47, 144] width 2 height 6
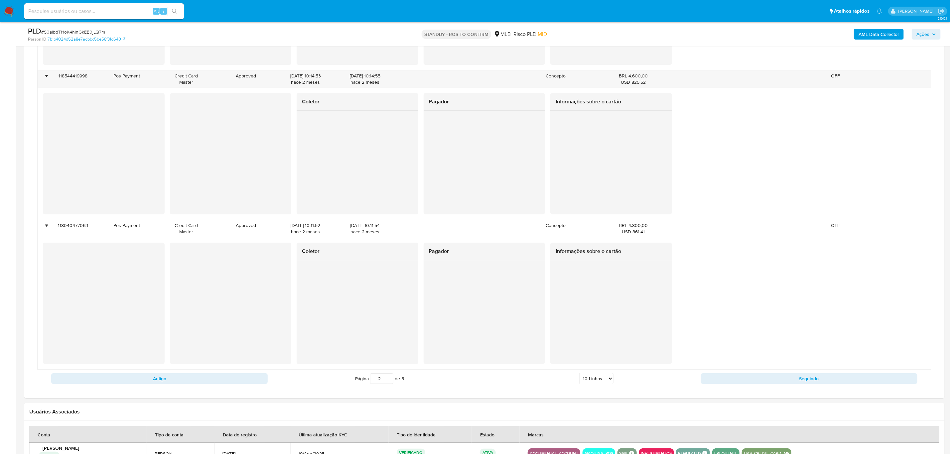
scroll to position [1809, 0]
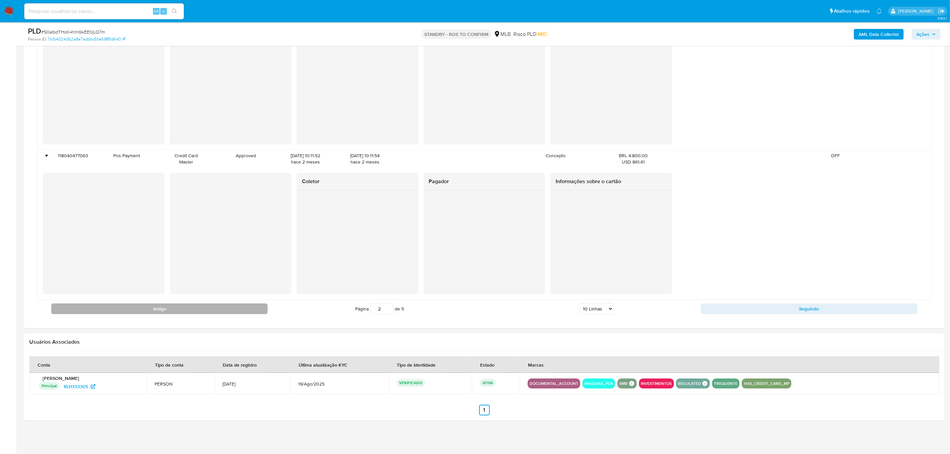
click at [221, 312] on button "Antigo" at bounding box center [159, 308] width 216 height 11
type input "1"
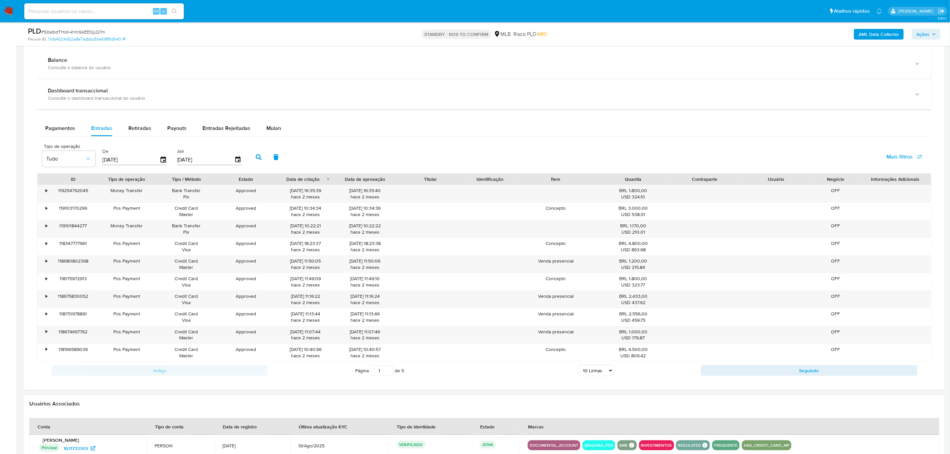
scroll to position [489, 0]
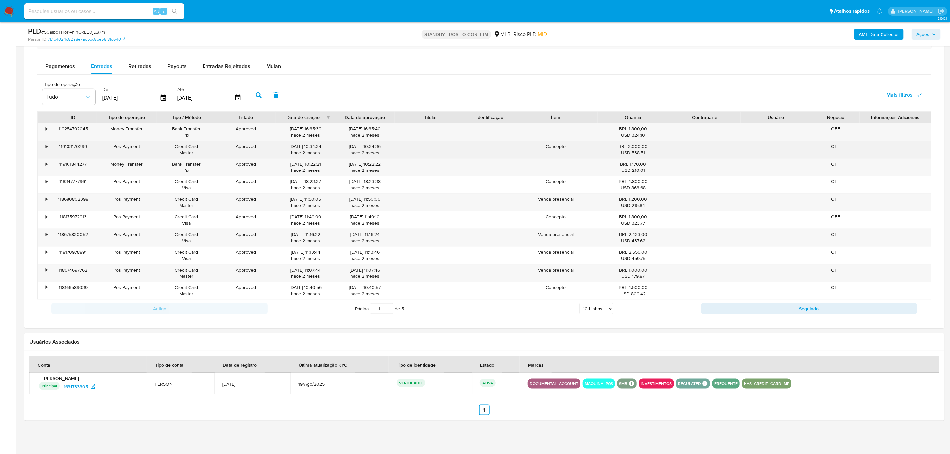
click at [41, 148] on div "•" at bounding box center [44, 149] width 12 height 17
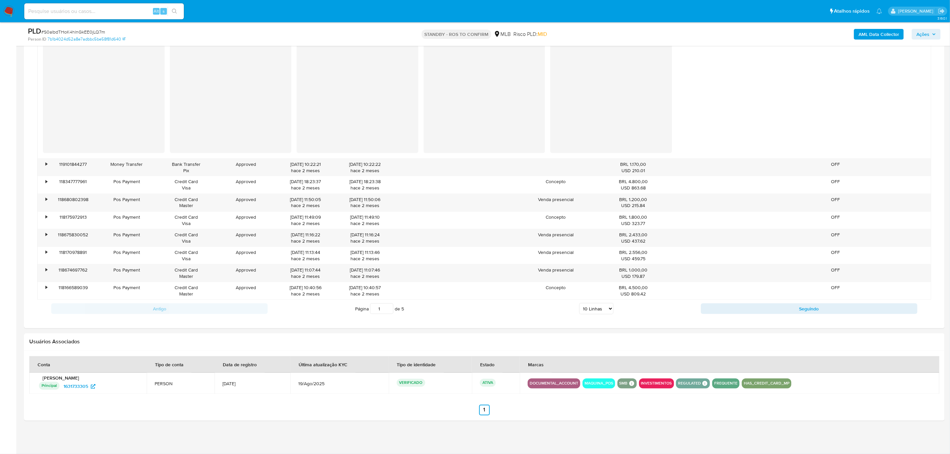
scroll to position [621, 0]
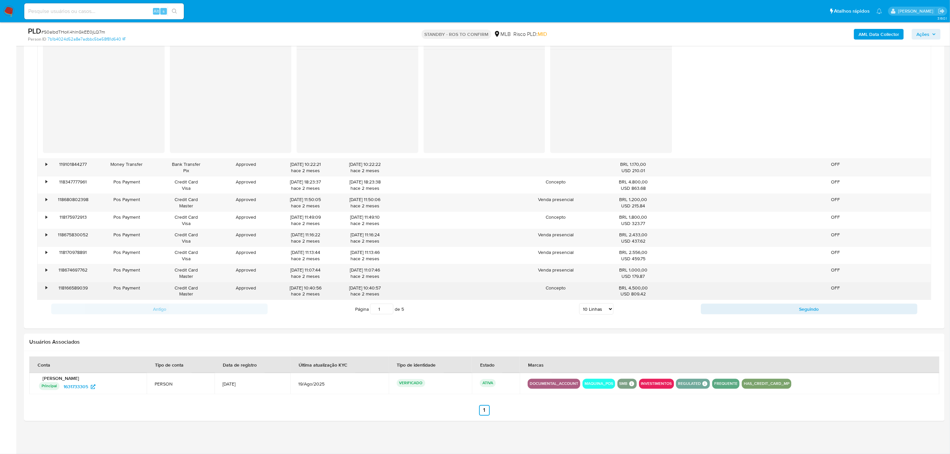
click at [46, 289] on div "•" at bounding box center [47, 288] width 2 height 6
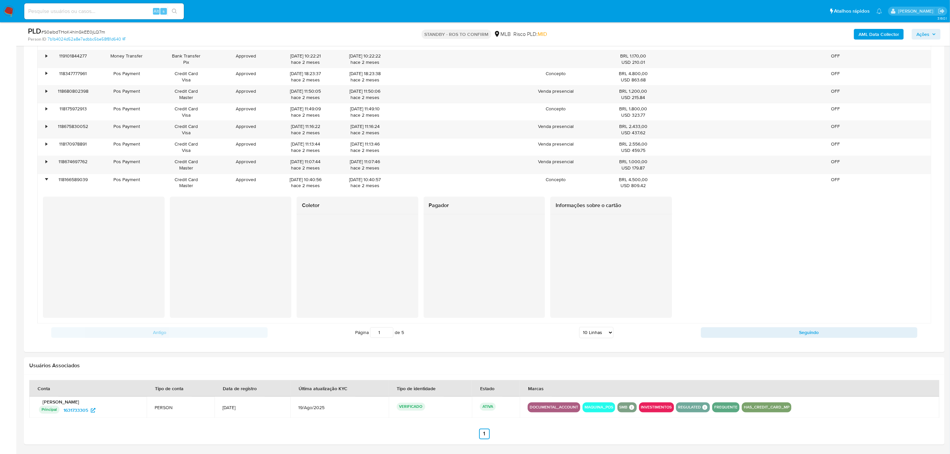
scroll to position [702, 0]
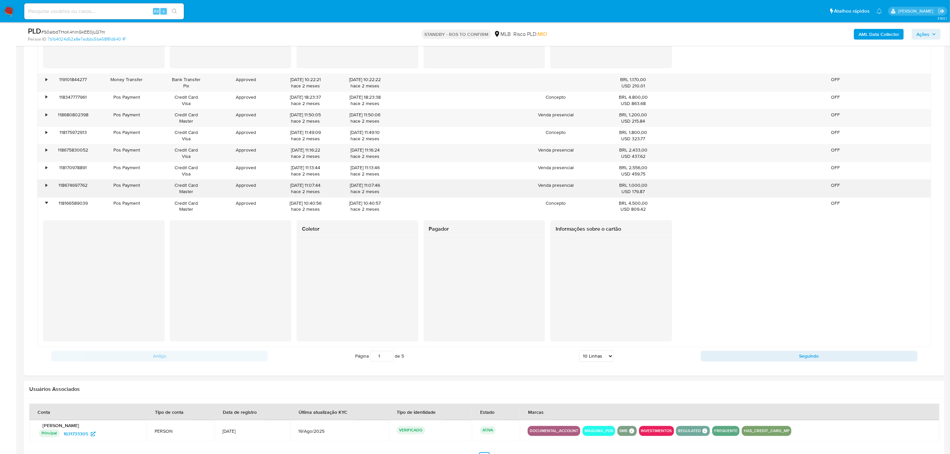
click at [45, 188] on div "•" at bounding box center [44, 188] width 12 height 17
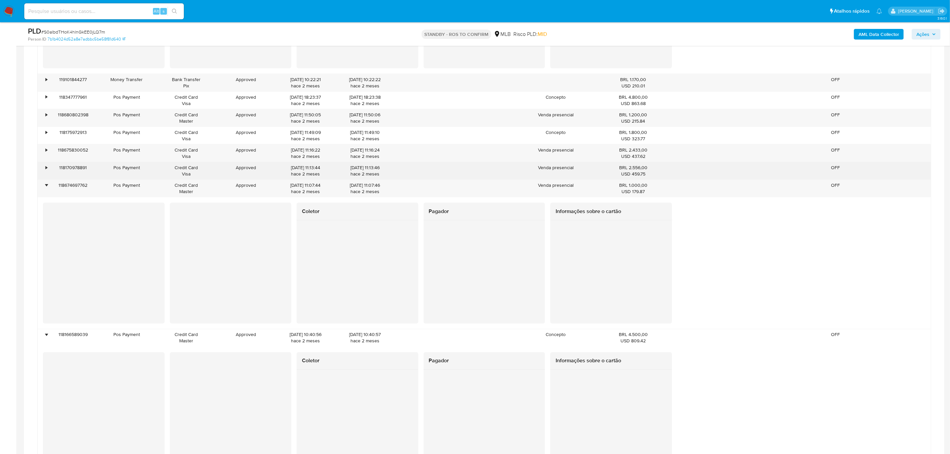
click at [46, 169] on div "•" at bounding box center [47, 168] width 2 height 6
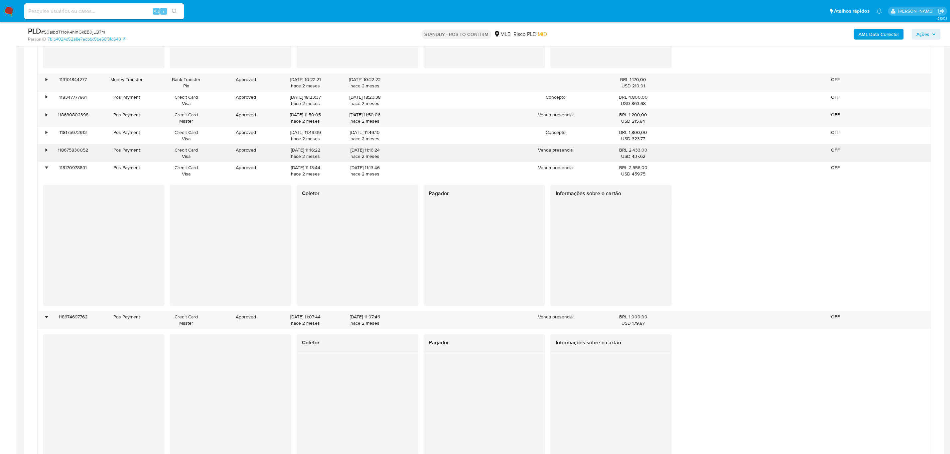
click at [46, 151] on div "•" at bounding box center [47, 150] width 2 height 6
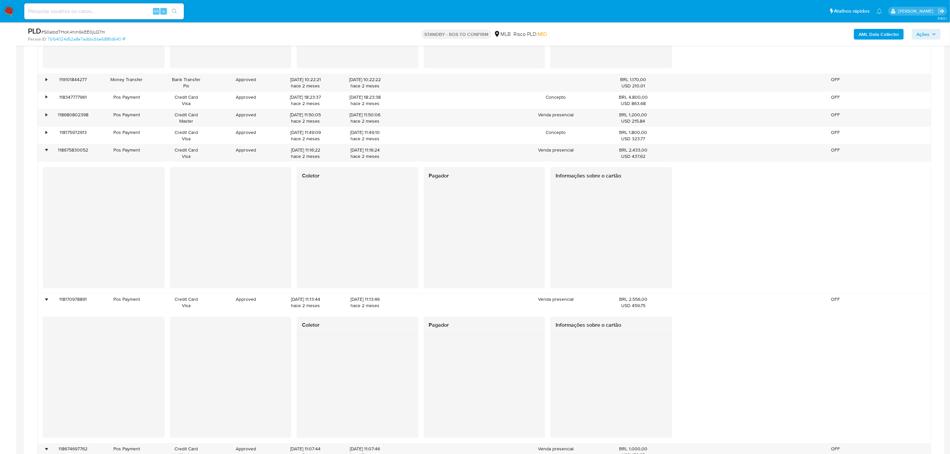
click at [36, 230] on div "Transacionalidade Consulta o resumo dos movimentos do usuário Informações trans…" at bounding box center [484, 253] width 910 height 1026
click at [113, 12] on input at bounding box center [104, 11] width 160 height 9
paste input "JPSZBSXUJtCkEeu9HTXT14KK"
type input "JPSZBSXUJtCkEeu9HTXT14KK"
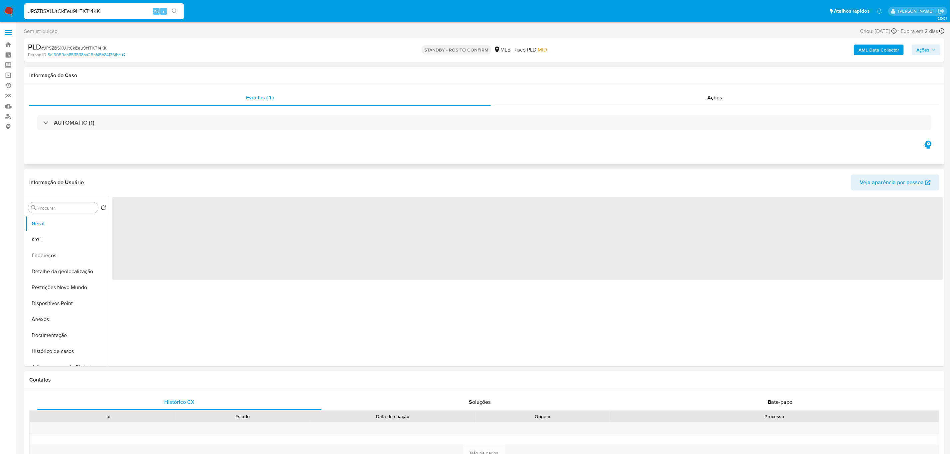
select select "10"
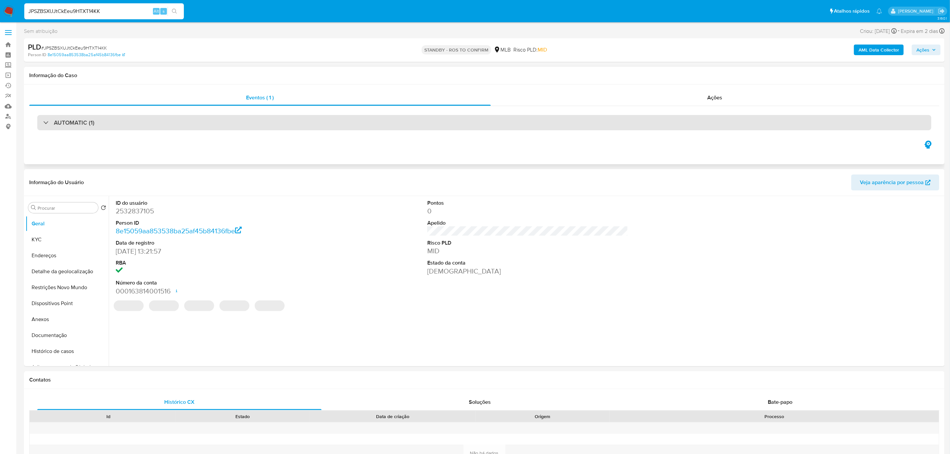
click at [119, 128] on div "AUTOMATIC (1)" at bounding box center [484, 122] width 894 height 15
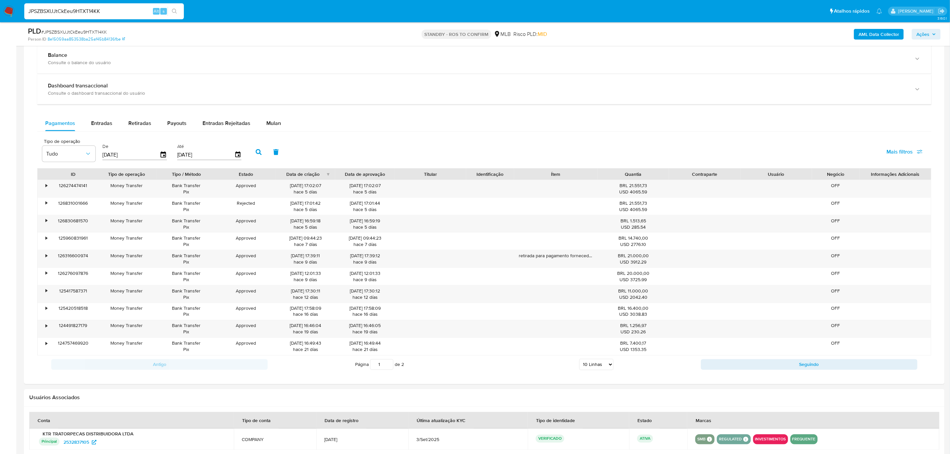
scroll to position [598, 0]
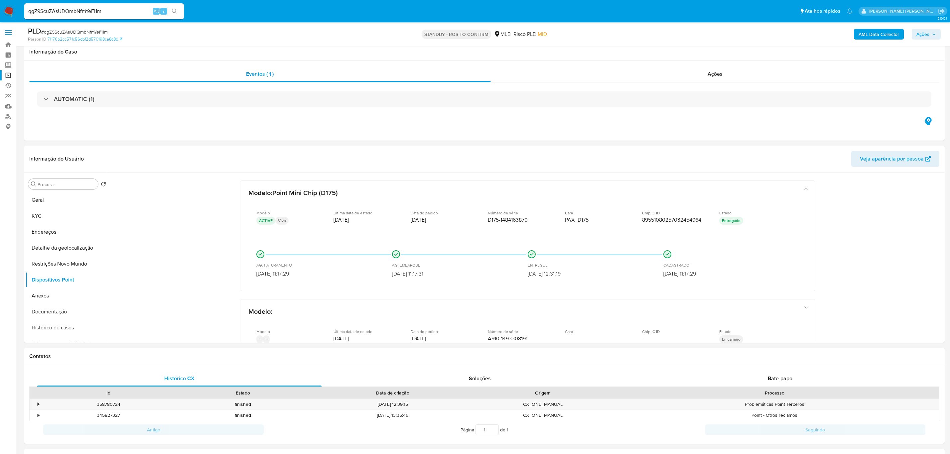
select select "10"
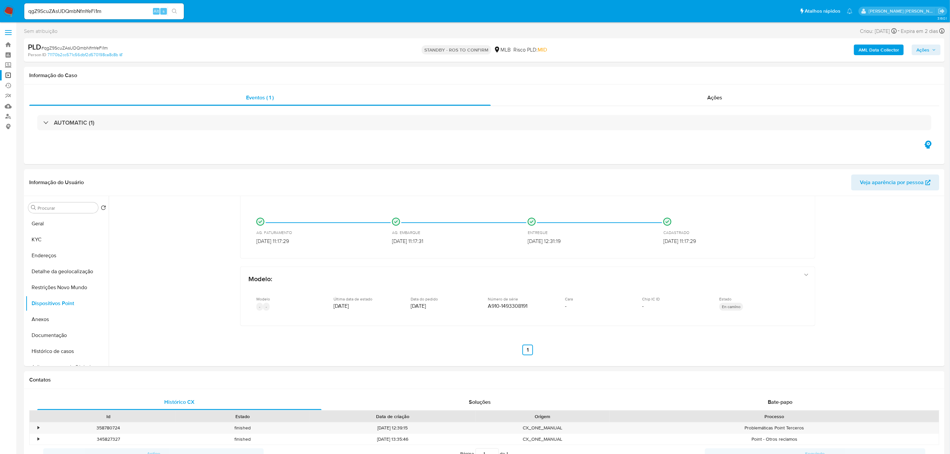
click at [7, 32] on span at bounding box center [8, 32] width 7 height 1
click at [0, 0] on input "checkbox" at bounding box center [0, 0] width 0 height 0
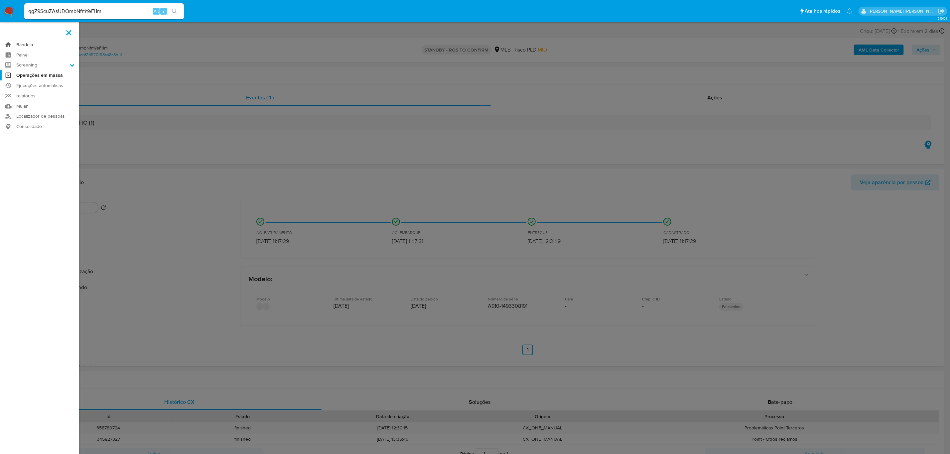
click at [21, 44] on link "Bandeja" at bounding box center [39, 45] width 79 height 10
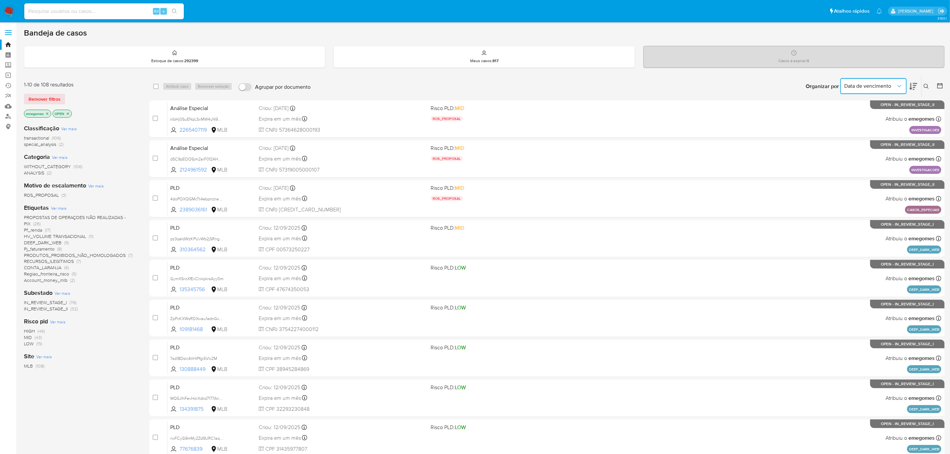
click at [903, 85] on icon "Organizar por" at bounding box center [899, 86] width 7 height 7
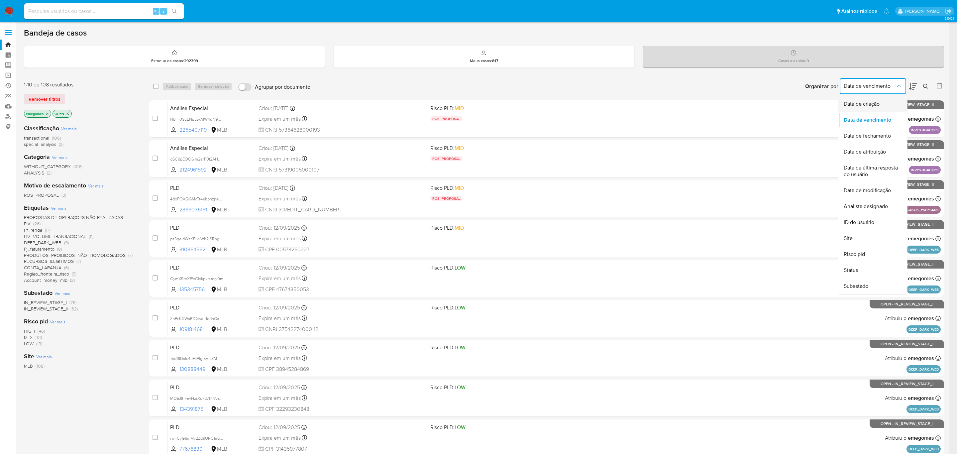
click at [875, 105] on span "Data de criação" at bounding box center [862, 104] width 36 height 7
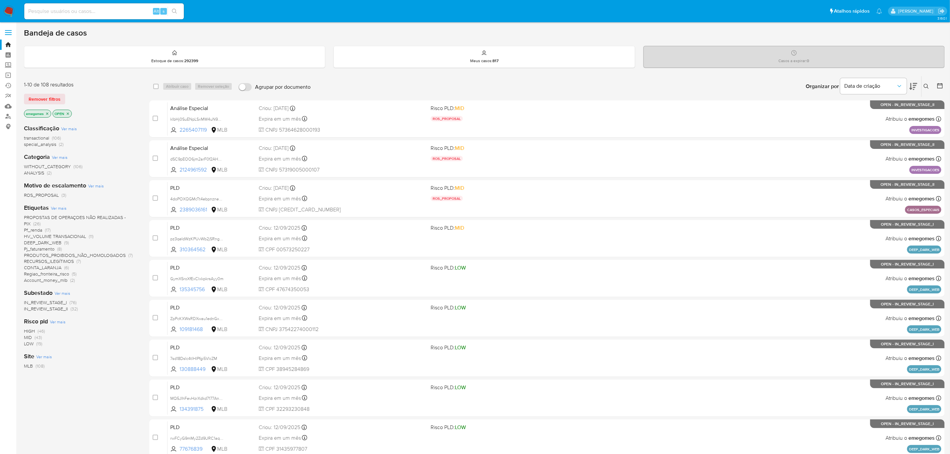
click at [914, 86] on icon at bounding box center [913, 86] width 8 height 7
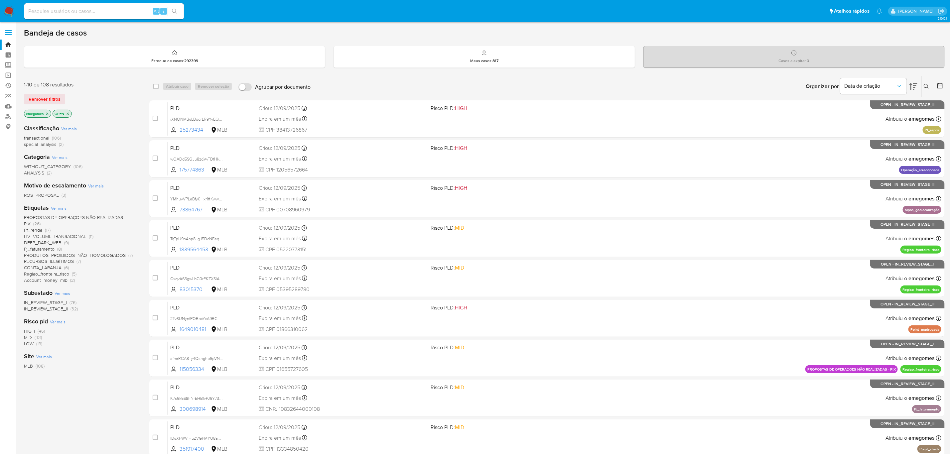
click at [914, 86] on icon at bounding box center [913, 86] width 8 height 7
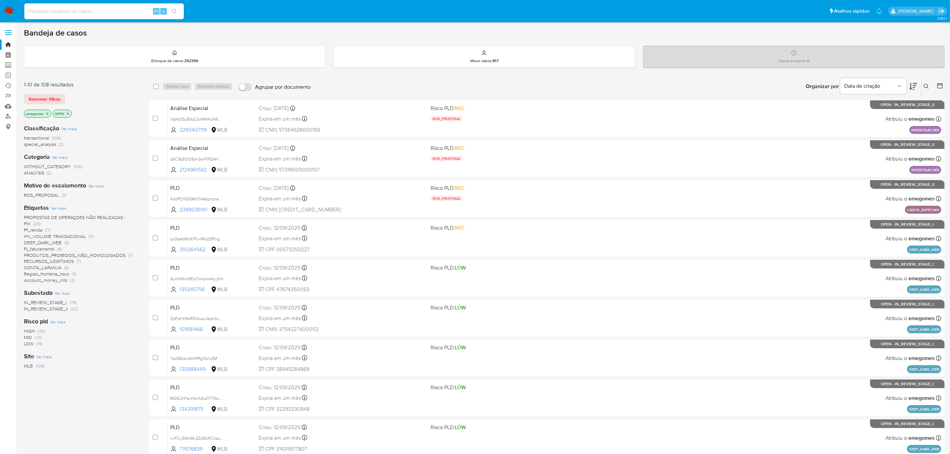
click at [12, 27] on label at bounding box center [8, 33] width 17 height 14
click at [0, 0] on input "checkbox" at bounding box center [0, 0] width 0 height 0
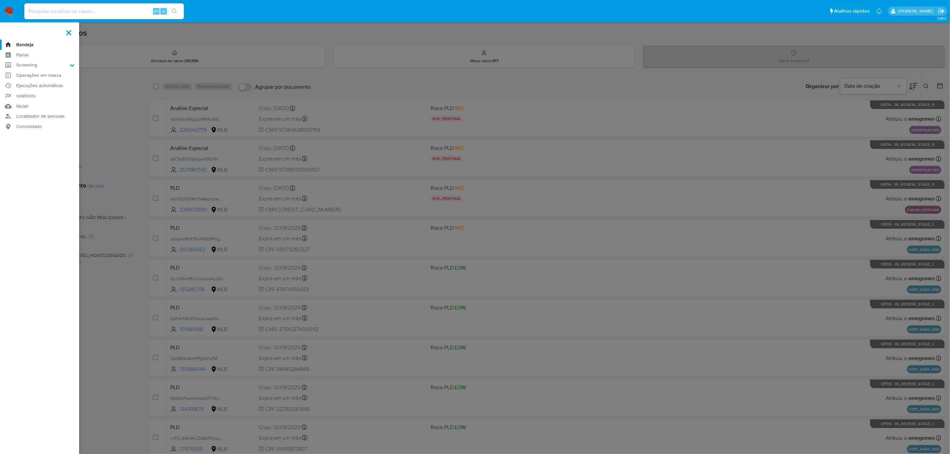
click at [120, 102] on label at bounding box center [475, 227] width 950 height 454
click at [0, 0] on input "checkbox" at bounding box center [0, 0] width 0 height 0
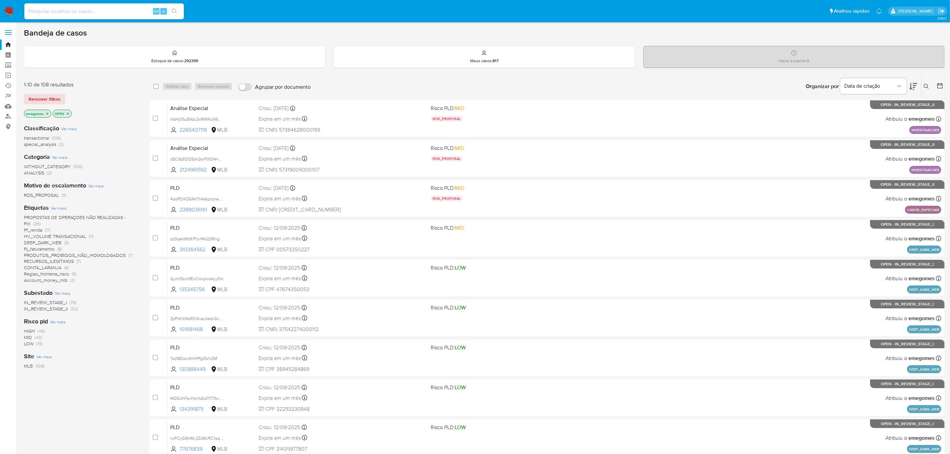
click at [48, 114] on icon "close-filter" at bounding box center [47, 114] width 4 height 4
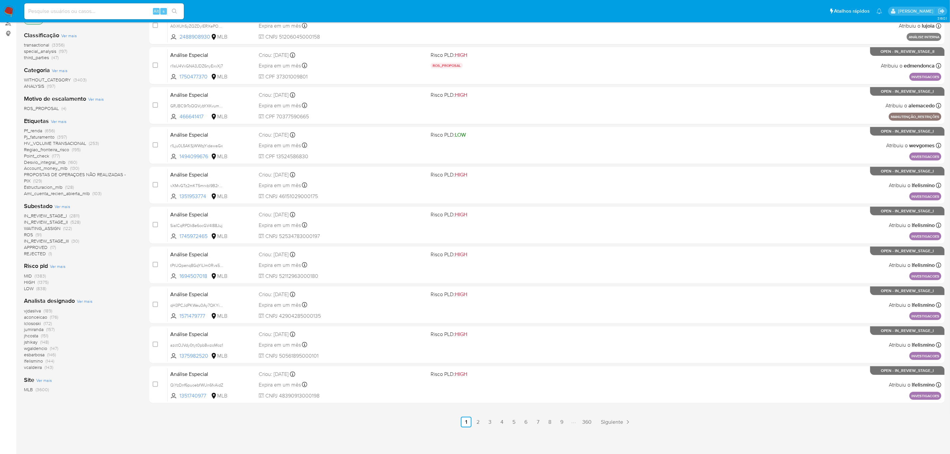
scroll to position [94, 0]
click at [111, 315] on div "vjdasilva (189) aconceicao (176) lclososki (172) jumiranda (157) jhcosta (151) …" at bounding box center [81, 338] width 115 height 63
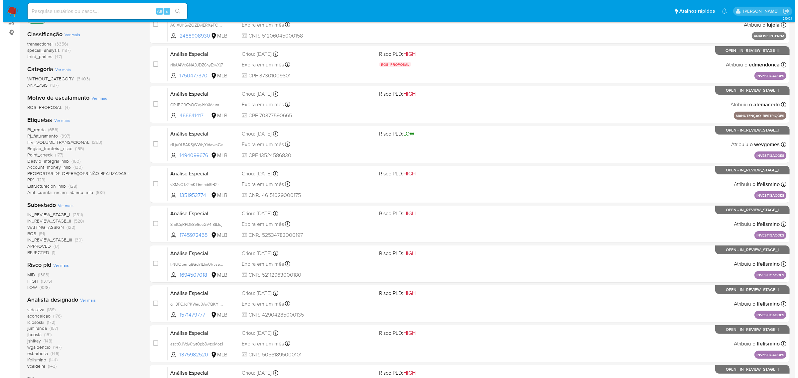
scroll to position [170, 0]
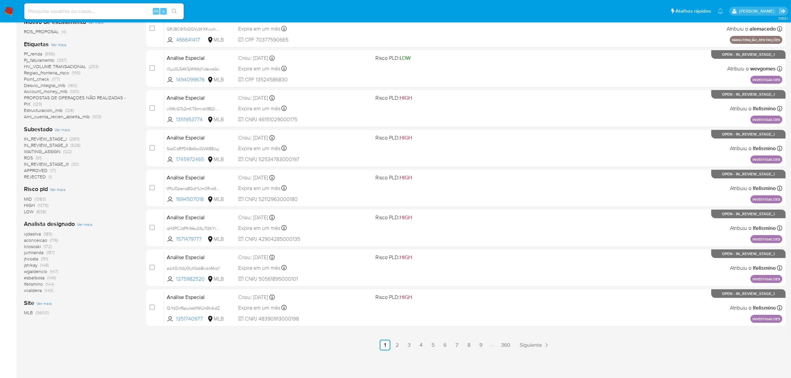
click at [85, 226] on span "Ver mais" at bounding box center [85, 224] width 16 height 6
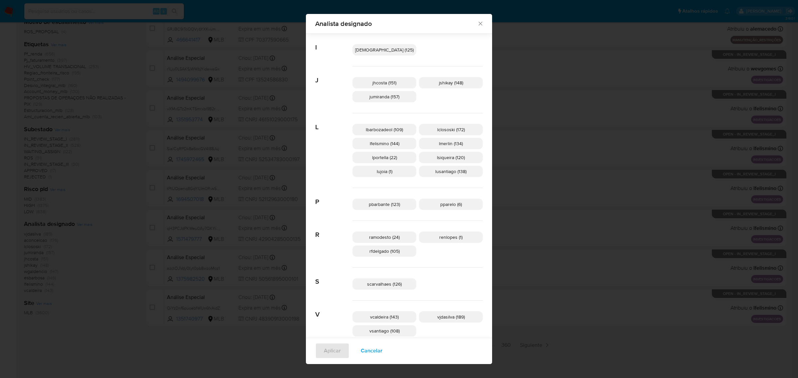
scroll to position [200, 0]
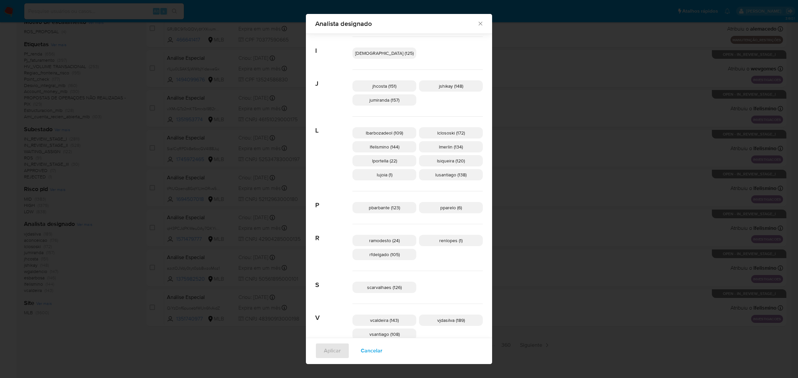
click at [393, 159] on span "lportella (22)" at bounding box center [384, 161] width 25 height 7
click at [341, 352] on span "Aplicar" at bounding box center [332, 351] width 17 height 15
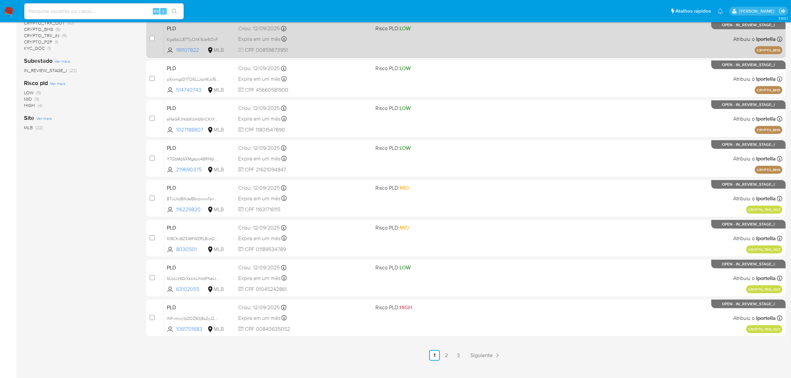
scroll to position [170, 0]
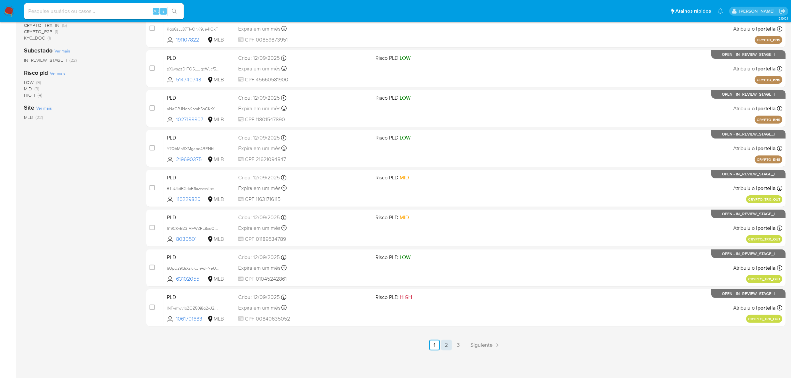
click at [447, 347] on link "2" at bounding box center [446, 345] width 11 height 11
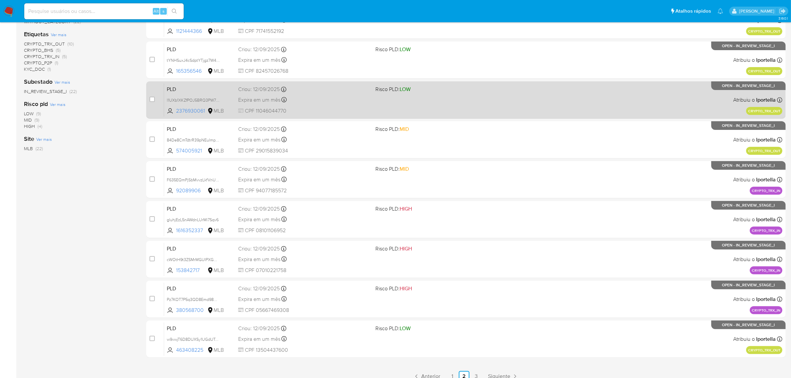
scroll to position [170, 0]
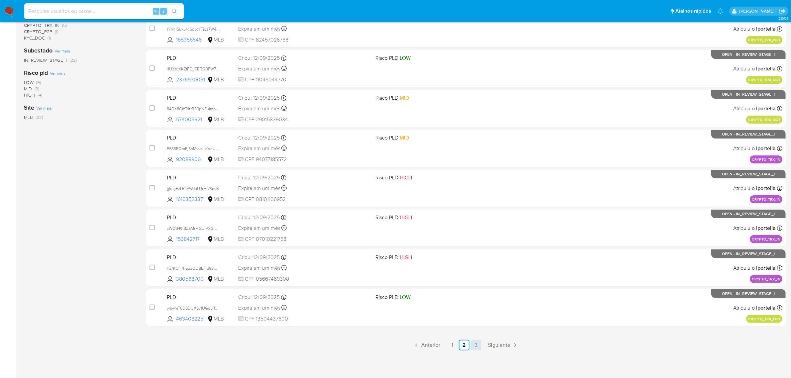
click at [475, 342] on link "3" at bounding box center [476, 345] width 11 height 11
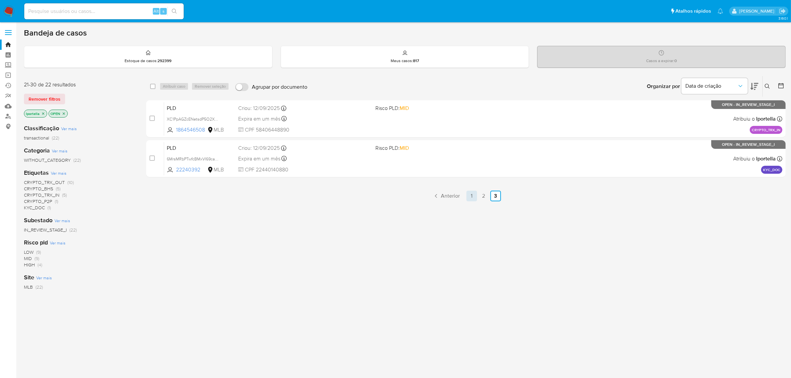
click at [475, 196] on link "1" at bounding box center [472, 196] width 11 height 11
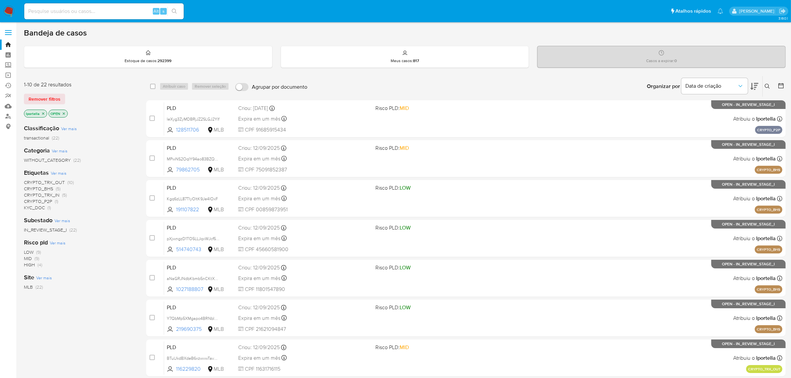
click at [11, 31] on span at bounding box center [8, 30] width 7 height 1
click at [0, 0] on input "checkbox" at bounding box center [0, 0] width 0 height 0
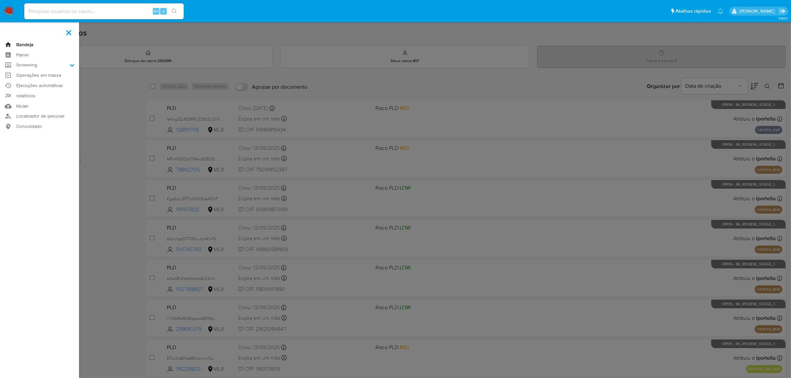
click at [25, 44] on link "Bandeja" at bounding box center [39, 45] width 79 height 10
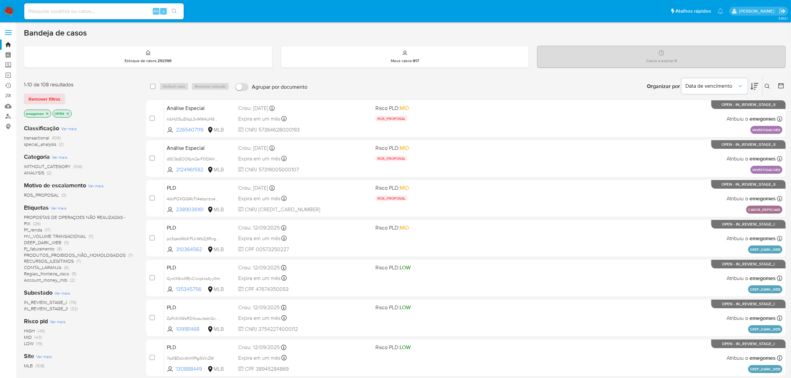
click at [60, 207] on span "Ver mais" at bounding box center [59, 208] width 16 height 6
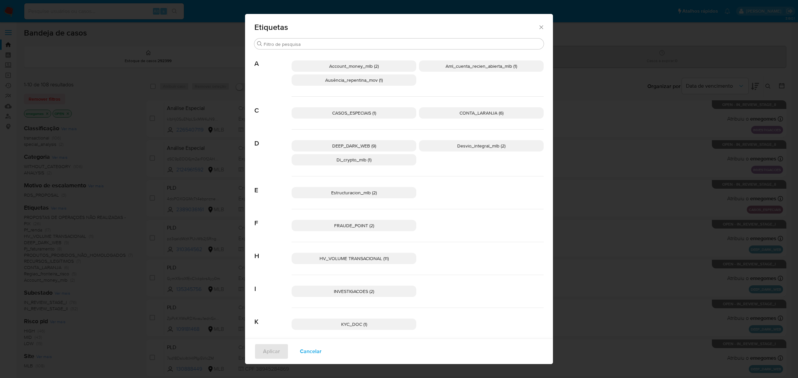
click at [540, 28] on icon "Fechar" at bounding box center [541, 27] width 7 height 7
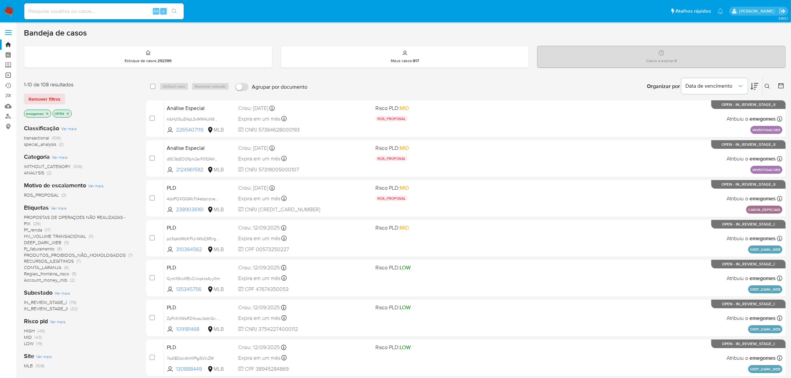
click at [8, 75] on link "Operações em massa" at bounding box center [39, 75] width 79 height 10
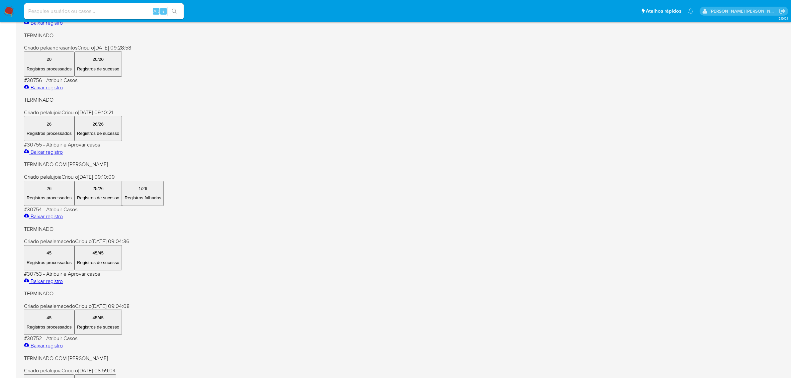
scroll to position [177, 0]
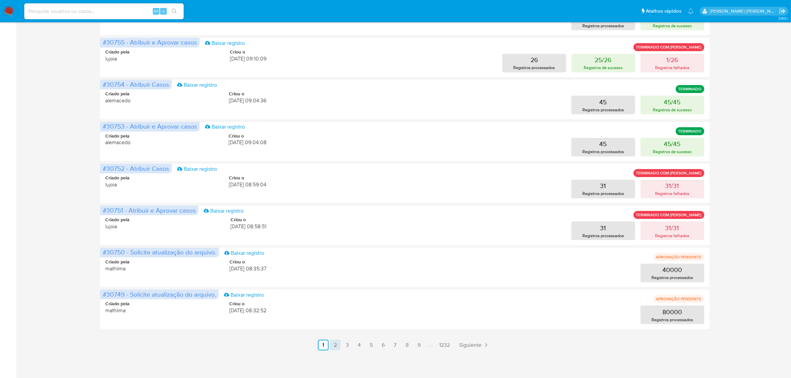
click at [334, 343] on link "2" at bounding box center [335, 345] width 11 height 11
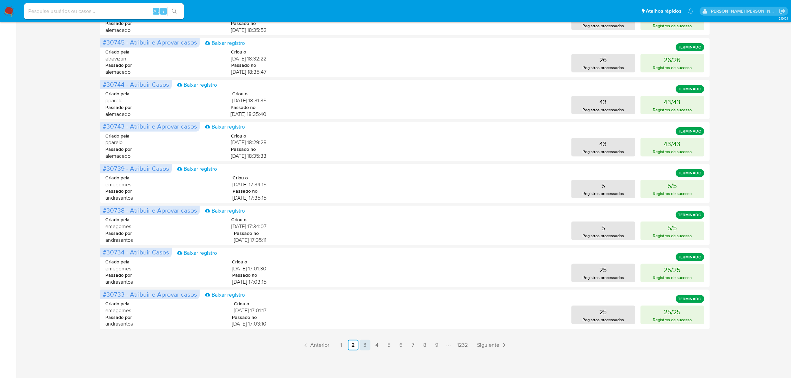
click at [367, 346] on link "3" at bounding box center [365, 345] width 11 height 11
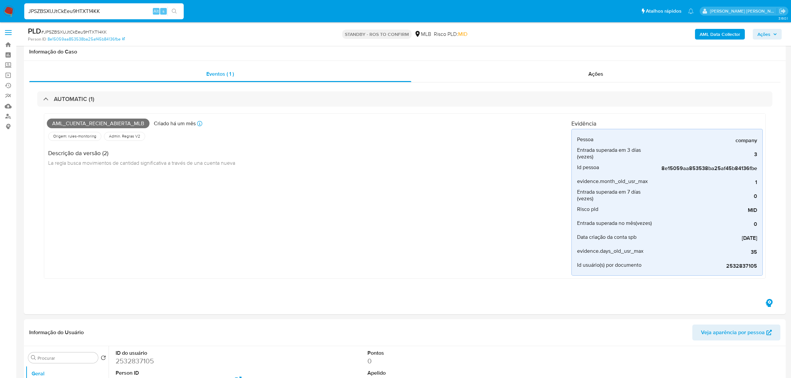
select select "10"
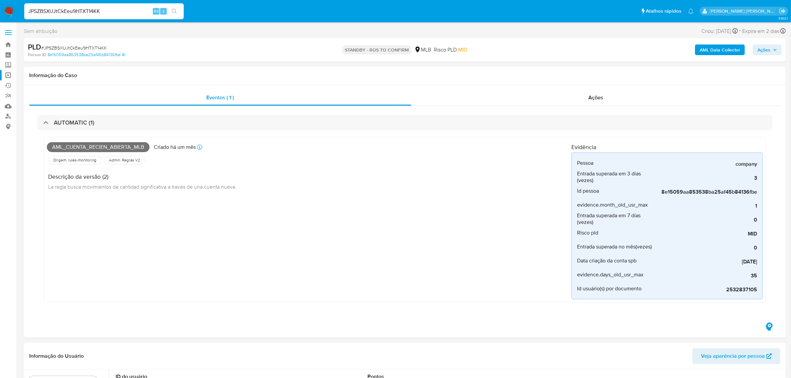
click at [8, 75] on link "Operações em massa" at bounding box center [39, 75] width 79 height 10
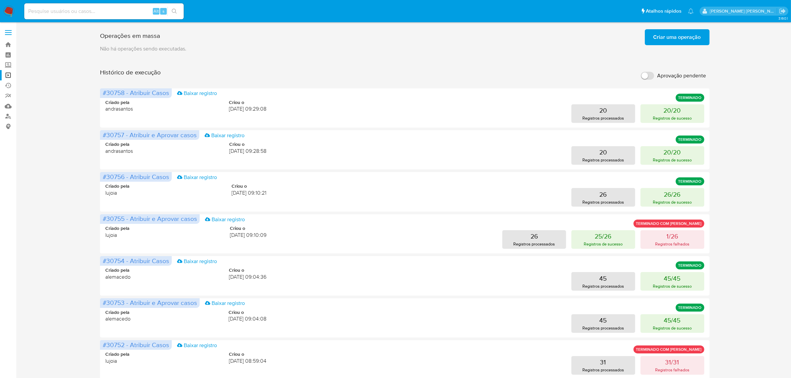
click at [11, 34] on label at bounding box center [8, 33] width 17 height 14
click at [0, 0] on input "checkbox" at bounding box center [0, 0] width 0 height 0
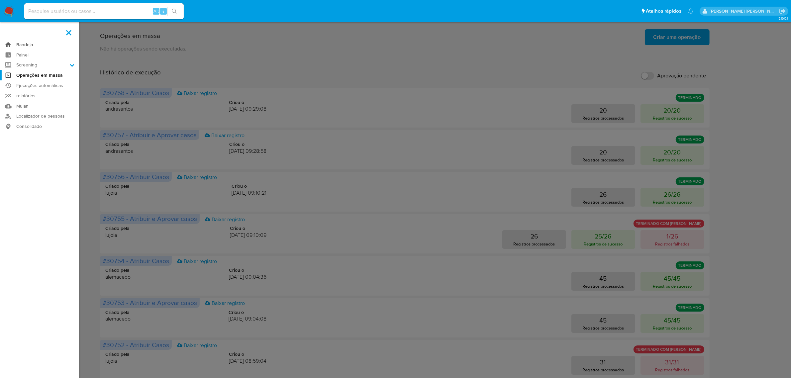
click at [23, 42] on link "Bandeja" at bounding box center [39, 45] width 79 height 10
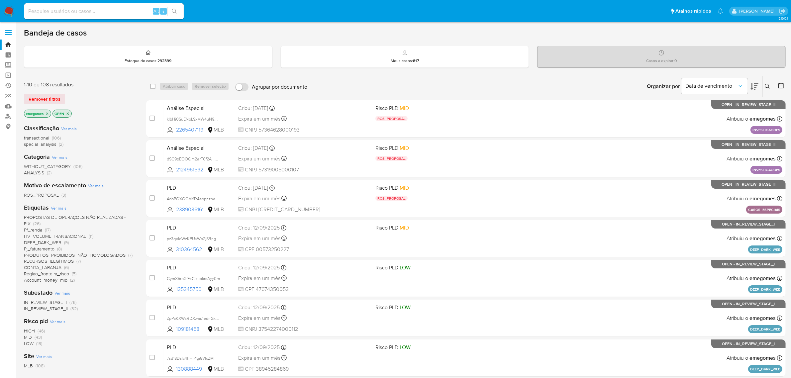
click at [47, 113] on icon "close-filter" at bounding box center [47, 113] width 2 height 2
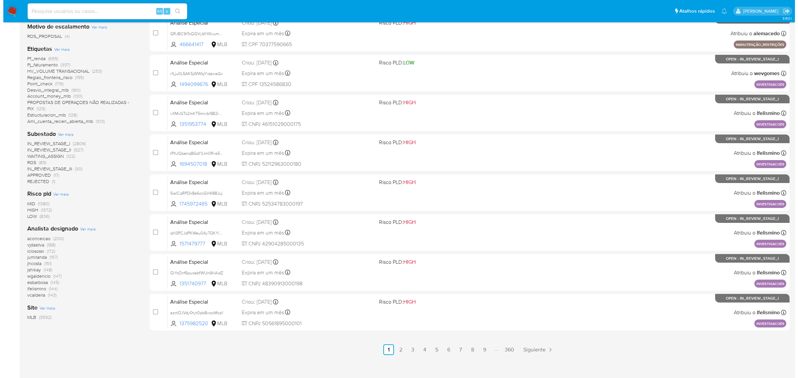
scroll to position [166, 0]
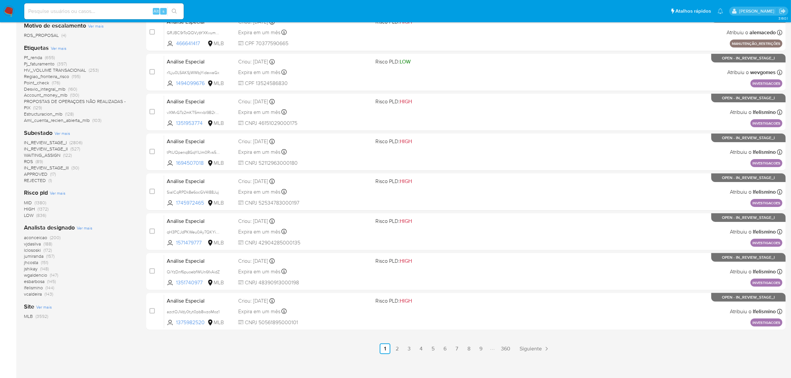
click at [85, 228] on span "Ver mais" at bounding box center [85, 228] width 16 height 6
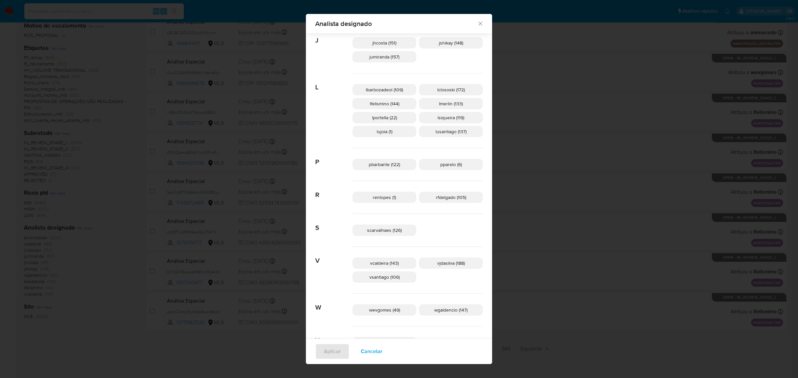
scroll to position [244, 0]
click at [390, 164] on span "pbarbante (122)" at bounding box center [384, 164] width 31 height 7
click at [341, 347] on span "Aplicar" at bounding box center [332, 351] width 17 height 15
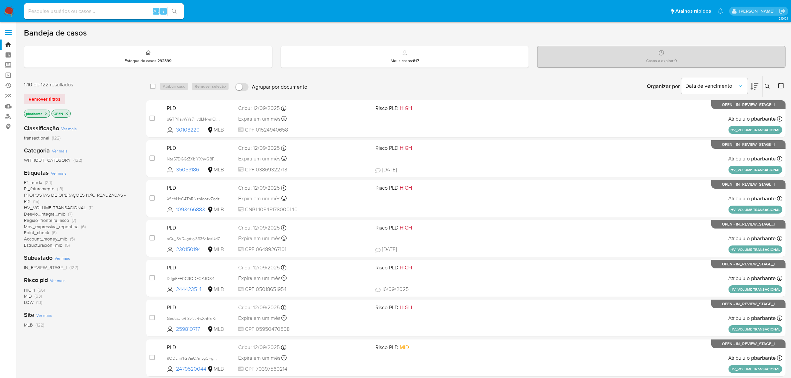
click at [63, 175] on span "Ver mais" at bounding box center [59, 173] width 16 height 6
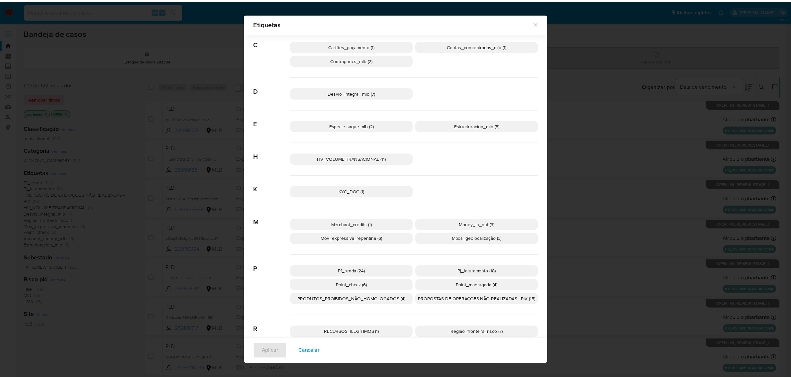
scroll to position [137, 0]
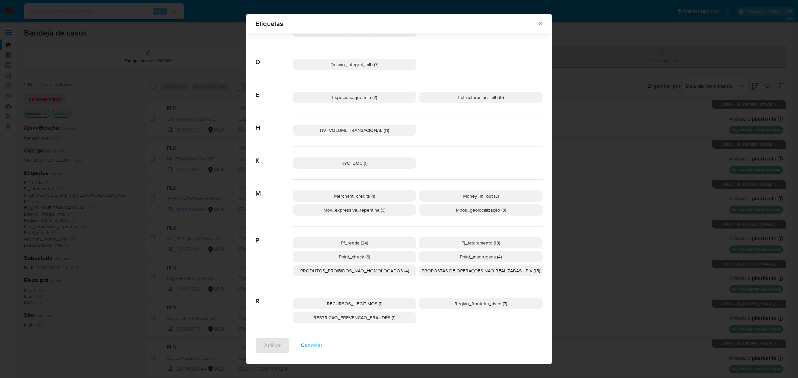
click at [375, 270] on span "PRODUTOS_PROIBIDOS_NÃO_HOMOLOGADOS (4)" at bounding box center [354, 271] width 109 height 7
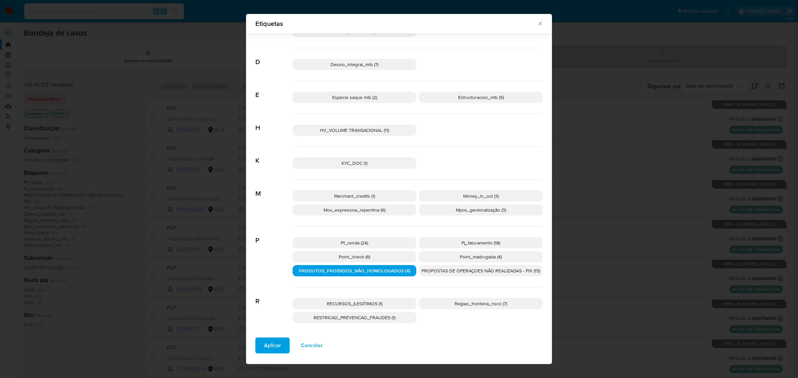
click at [269, 351] on span "Aplicar" at bounding box center [272, 345] width 17 height 15
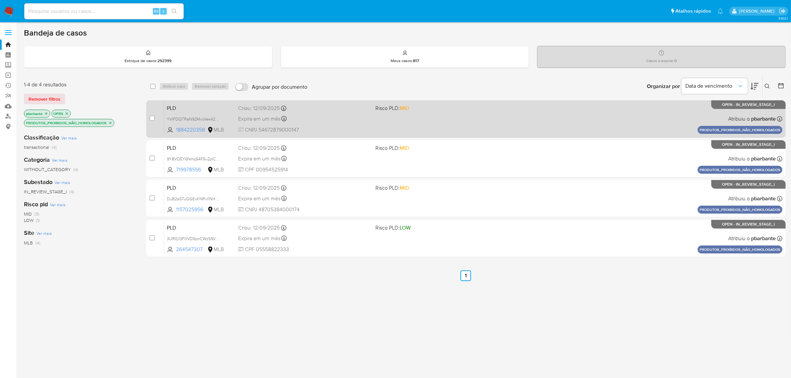
drag, startPoint x: 176, startPoint y: 131, endPoint x: 205, endPoint y: 134, distance: 28.7
click at [205, 134] on div "PLD YVlFDQTReN92MxoVes42dGek 1884220358 MLB Risco PLD: MID Criou: 12/09/2025 Cr…" at bounding box center [473, 119] width 619 height 34
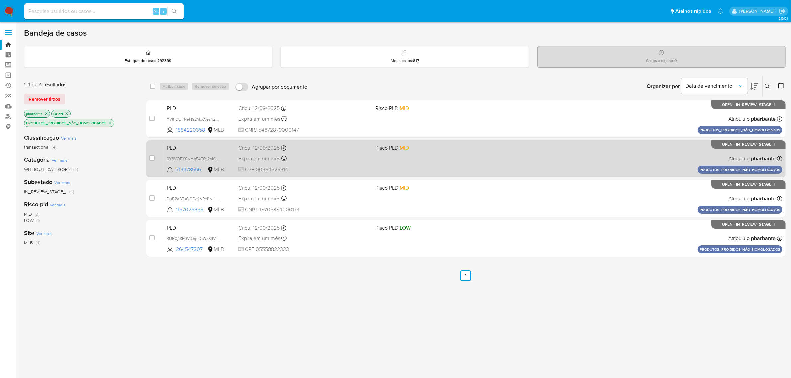
click at [340, 161] on div "Expira em um mês Expira em 27/10/2025 16:20:32" at bounding box center [304, 158] width 132 height 9
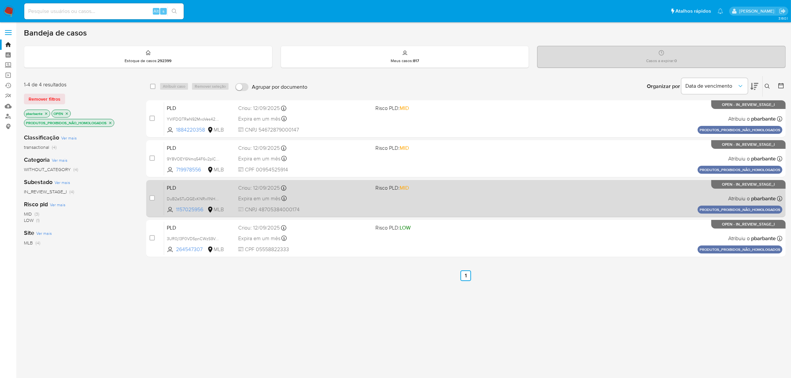
click at [342, 196] on div "Expira em um mês Expira em 27/10/2025 16:20:26" at bounding box center [304, 198] width 132 height 9
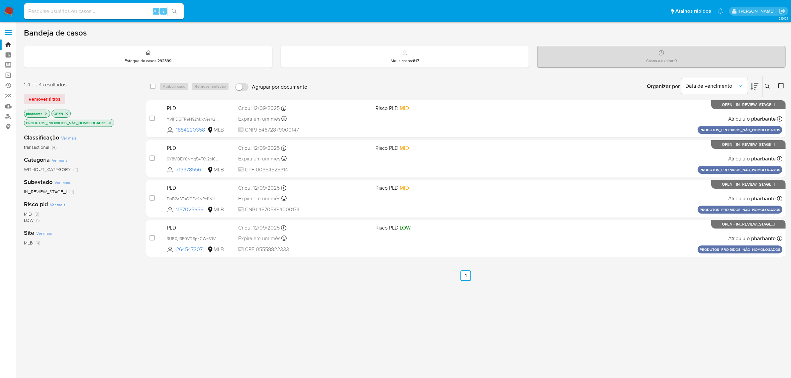
click at [46, 113] on icon "close-filter" at bounding box center [46, 113] width 2 height 2
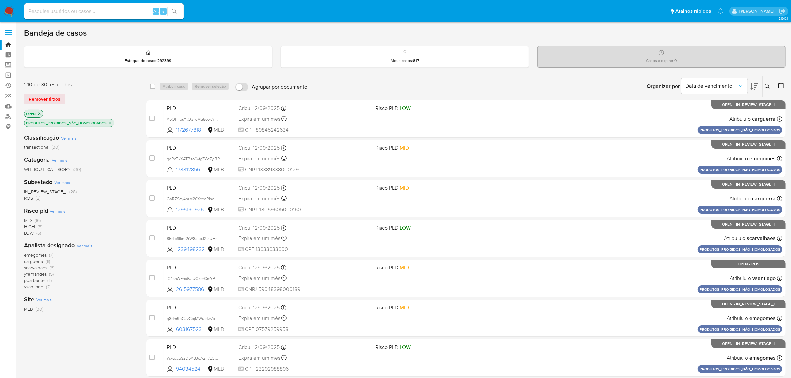
click at [85, 248] on span "Ver mais" at bounding box center [85, 246] width 16 height 6
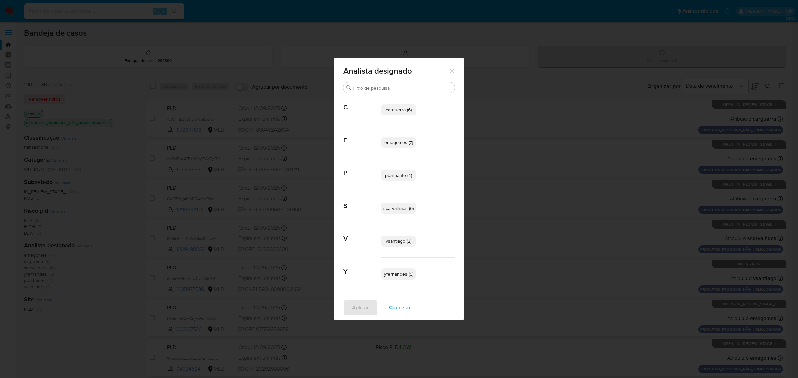
click at [399, 110] on span "carguerra (6)" at bounding box center [399, 109] width 26 height 7
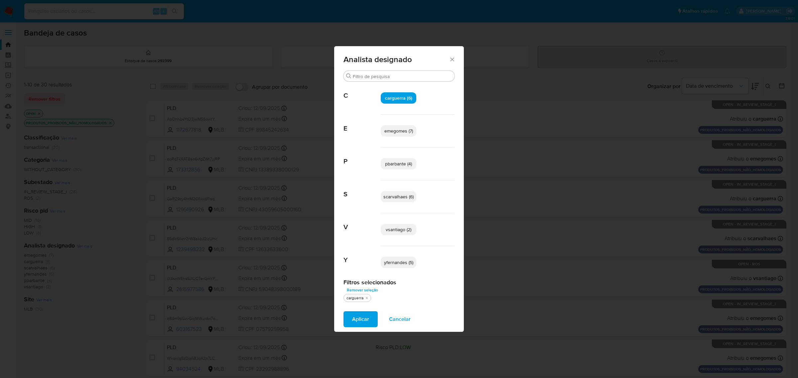
click at [358, 321] on span "Aplicar" at bounding box center [360, 319] width 17 height 15
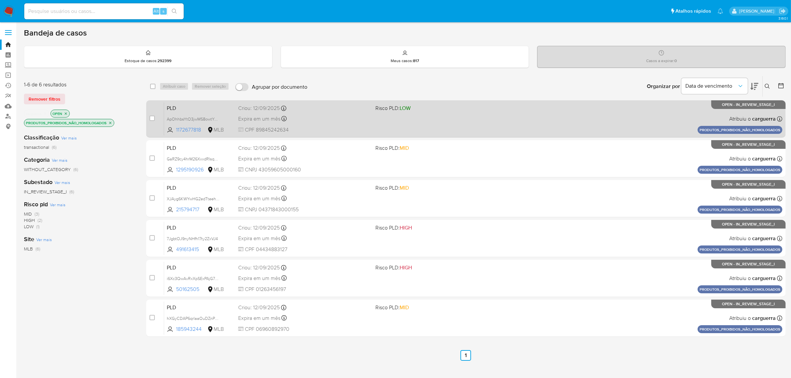
click at [317, 105] on div "Criou: 12/09/2025 Criou: 12/09/2025 16:22:02" at bounding box center [304, 108] width 132 height 7
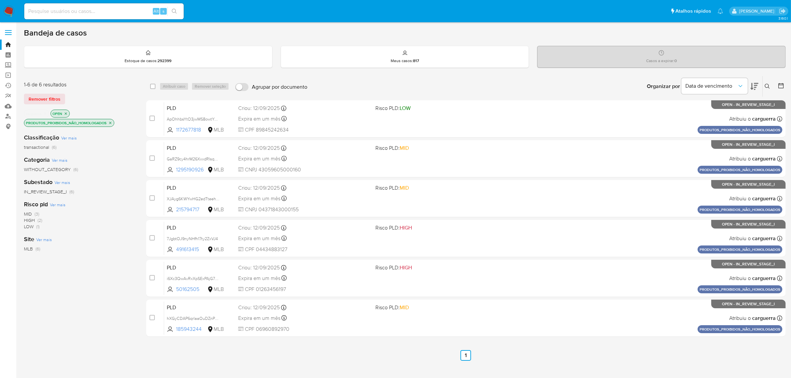
click at [46, 112] on icon "close-filter" at bounding box center [45, 113] width 2 height 2
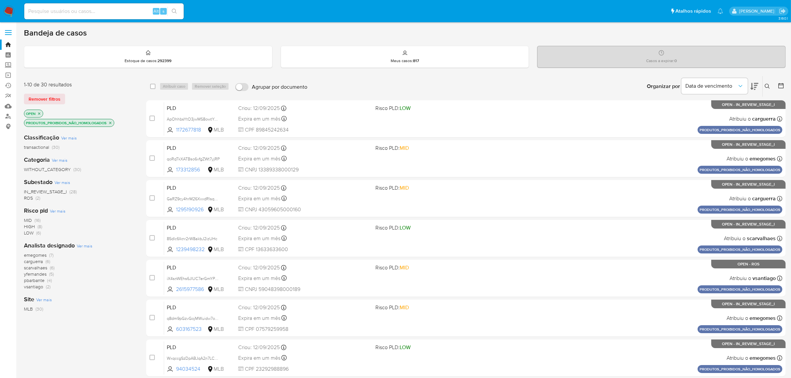
click at [84, 246] on span "Ver mais" at bounding box center [85, 246] width 16 height 6
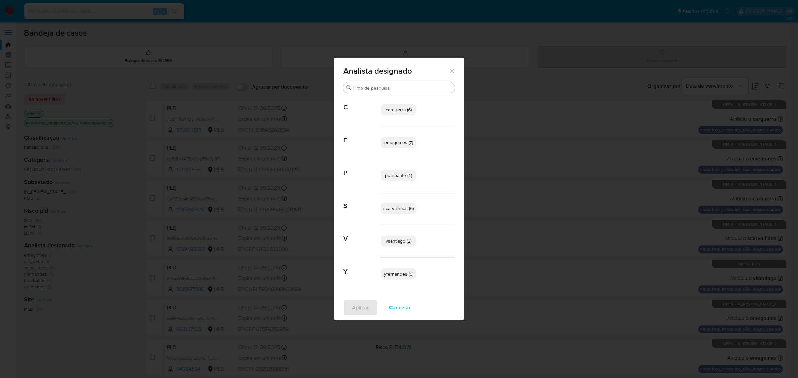
click at [399, 108] on span "carguerra (6)" at bounding box center [399, 109] width 26 height 7
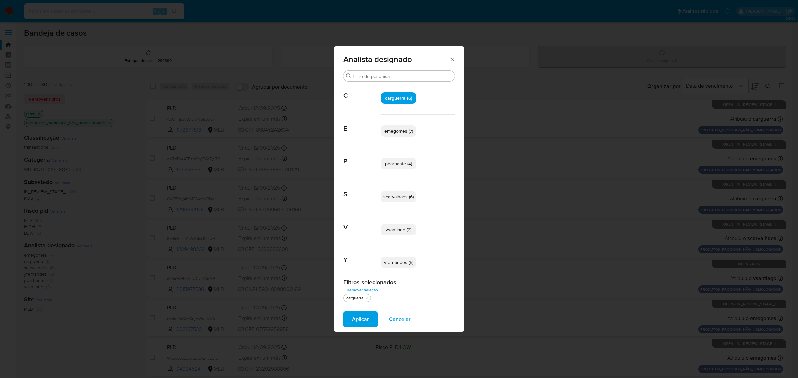
click at [355, 321] on span "Aplicar" at bounding box center [360, 319] width 17 height 15
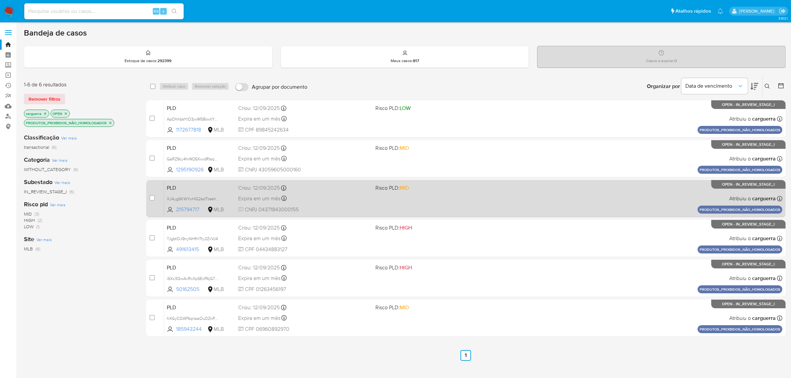
click at [326, 197] on div "Expira em um mês Expira em 27/10/2025 16:20:36" at bounding box center [304, 198] width 132 height 9
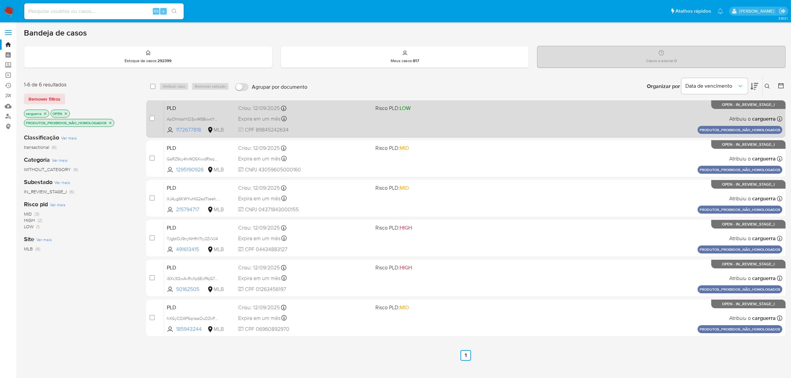
click at [333, 124] on div "PLD ApOhhbsYtO3jwMS8owtYmlgf 1172677818 MLB Risco PLD: LOW Criou: 12/09/2025 Cr…" at bounding box center [473, 119] width 619 height 34
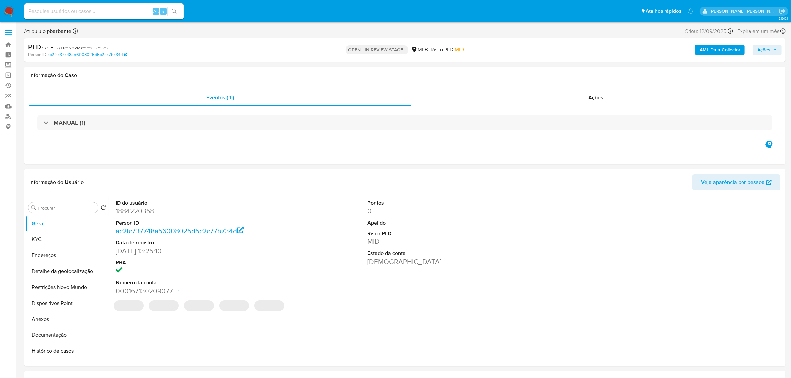
select select "10"
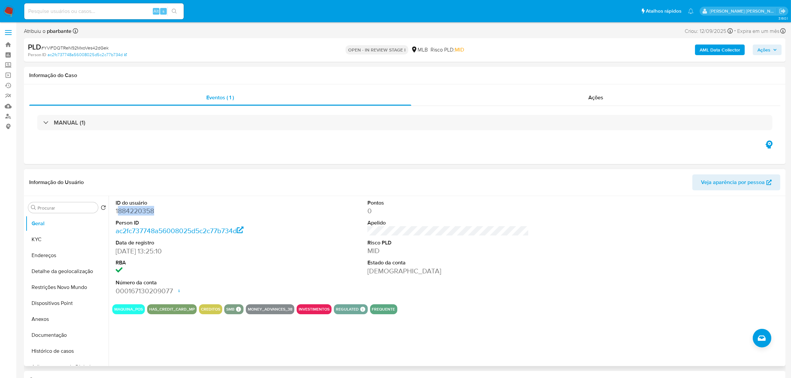
drag, startPoint x: 156, startPoint y: 215, endPoint x: 117, endPoint y: 212, distance: 38.3
click at [117, 212] on dd "1884220358" at bounding box center [197, 210] width 162 height 9
copy dd "884220358"
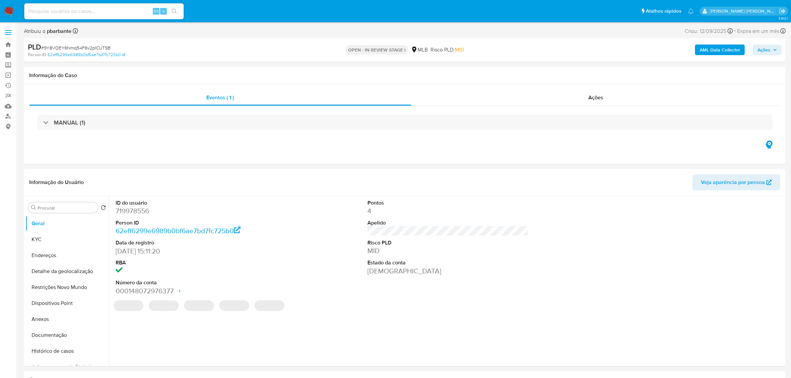
select select "10"
drag, startPoint x: 155, startPoint y: 214, endPoint x: 117, endPoint y: 210, distance: 38.7
click at [117, 210] on dd "719978556" at bounding box center [197, 210] width 162 height 9
copy dd "719978556"
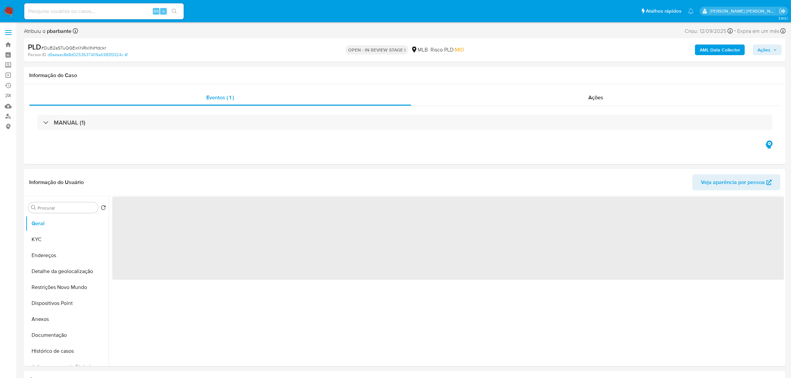
select select "10"
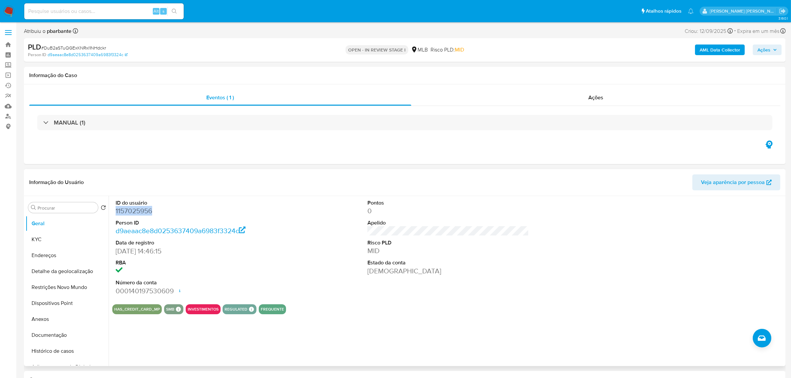
drag, startPoint x: 152, startPoint y: 211, endPoint x: 116, endPoint y: 211, distance: 36.6
click at [116, 211] on dd "1157025956" at bounding box center [197, 210] width 162 height 9
copy dd "1157025956"
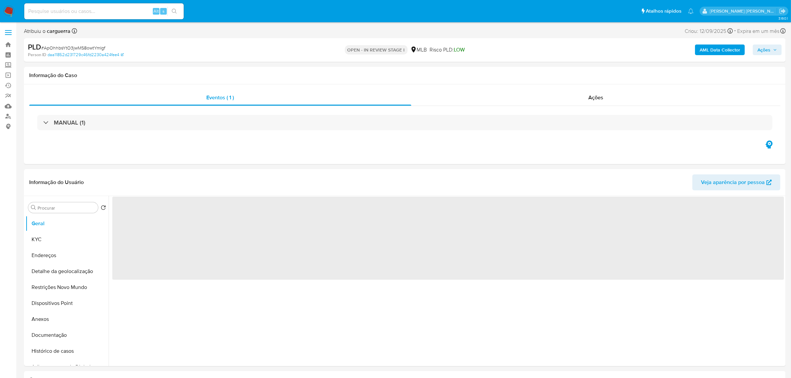
select select "10"
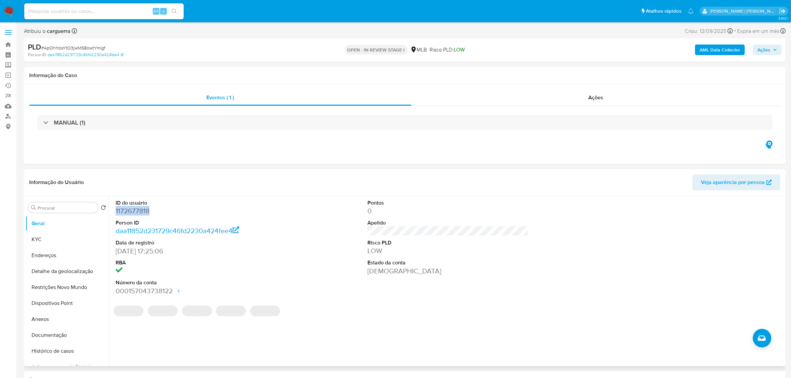
drag, startPoint x: 151, startPoint y: 212, endPoint x: 115, endPoint y: 212, distance: 36.6
click at [115, 212] on div "ID do usuário 1172677818 Person ID daa11852d231729c46fd2230a424fee4 Data de reg…" at bounding box center [196, 247] width 168 height 103
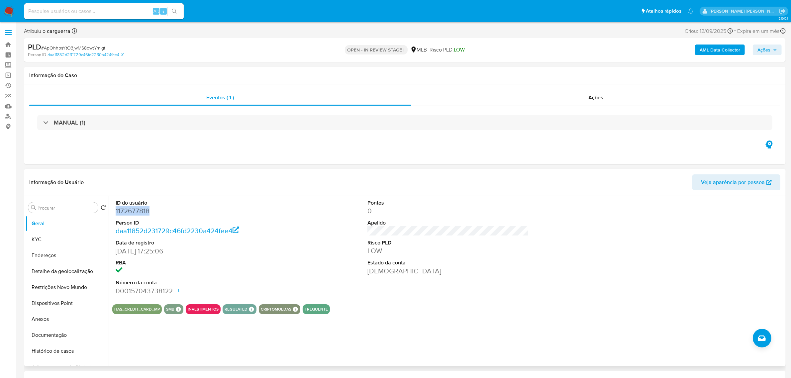
copy dd "1172677818"
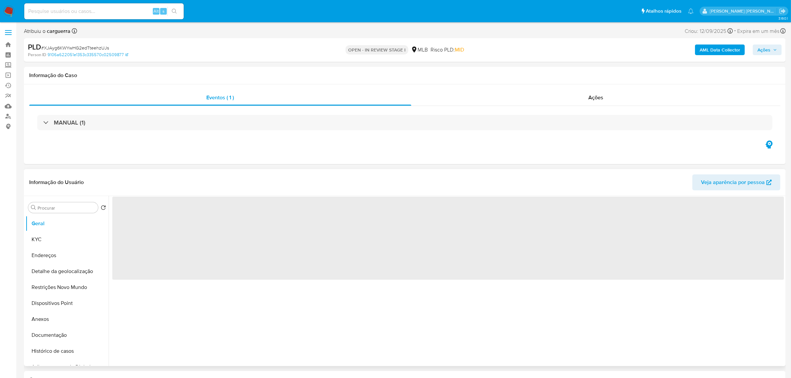
select select "10"
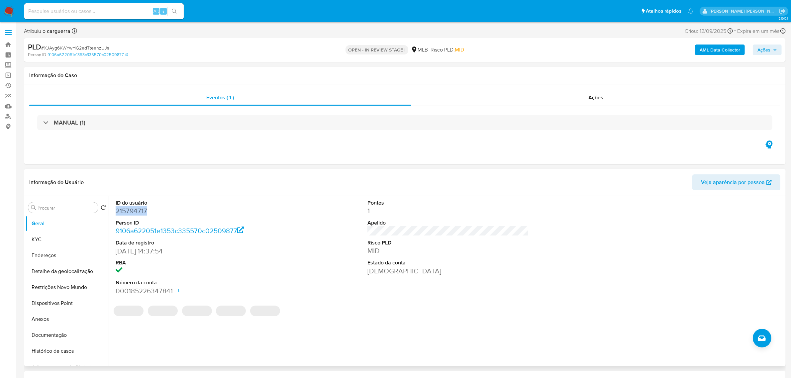
drag, startPoint x: 150, startPoint y: 210, endPoint x: 115, endPoint y: 212, distance: 35.3
click at [115, 212] on div "ID do usuário 215794717 Person ID 9106a622051e1353c335570c02509877 Data de regi…" at bounding box center [196, 247] width 168 height 103
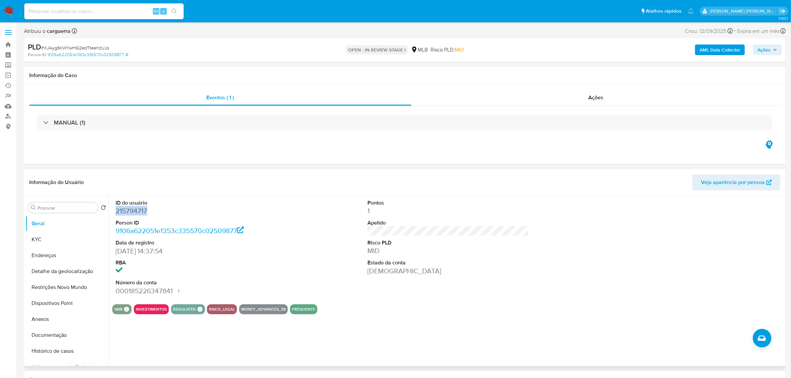
copy dd "215794717"
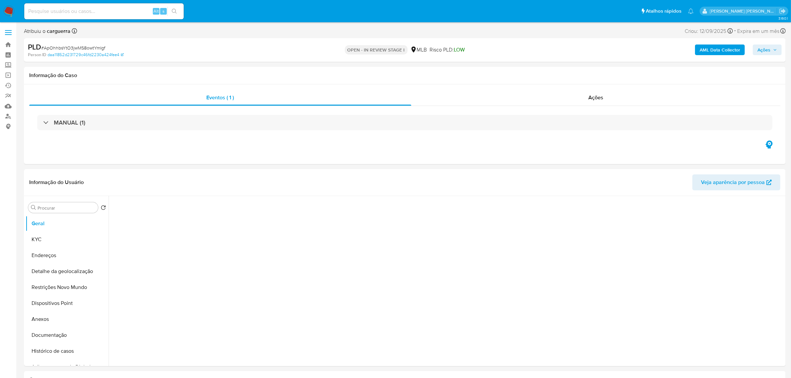
select select "10"
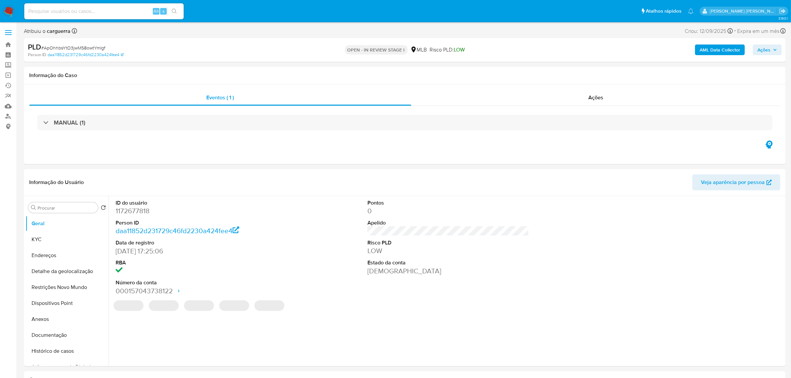
scroll to position [42, 0]
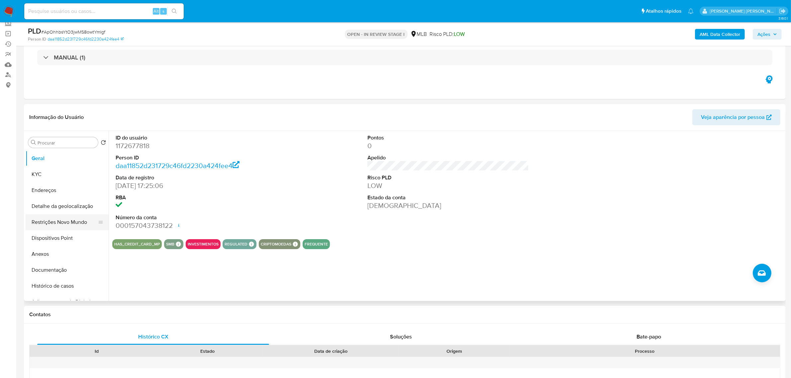
click at [57, 224] on button "Restrições Novo Mundo" at bounding box center [65, 222] width 78 height 16
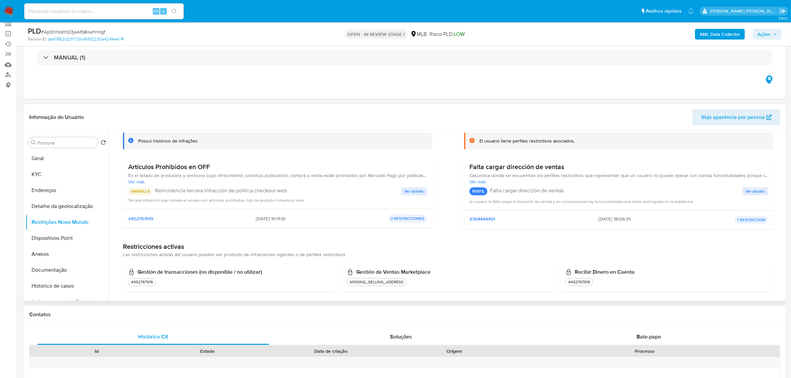
click at [412, 190] on span "Ver detalle" at bounding box center [414, 191] width 19 height 7
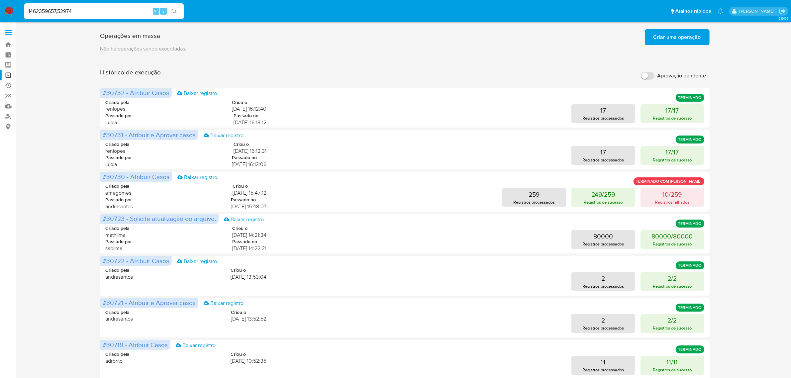
drag, startPoint x: 110, startPoint y: 7, endPoint x: 14, endPoint y: 11, distance: 96.1
click at [14, 11] on nav "Pausado Ver notificaciones 1462359657,52974 Alt s Atalhos rápidos Presiona las …" at bounding box center [395, 11] width 791 height 22
paste input "8"
type input "1462359658"
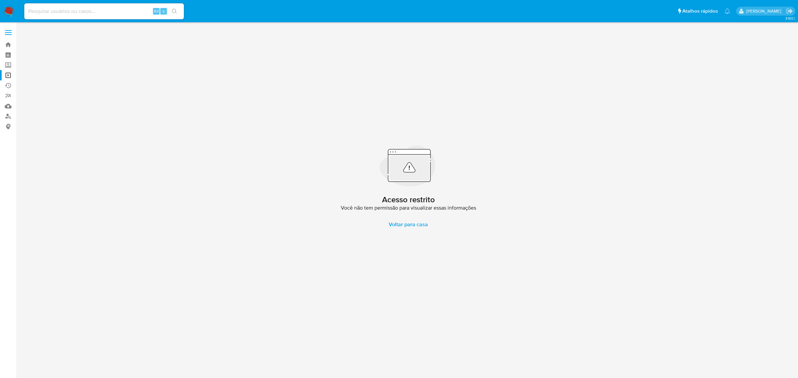
click at [7, 28] on label at bounding box center [8, 33] width 17 height 14
click at [0, 0] on input "checkbox" at bounding box center [0, 0] width 0 height 0
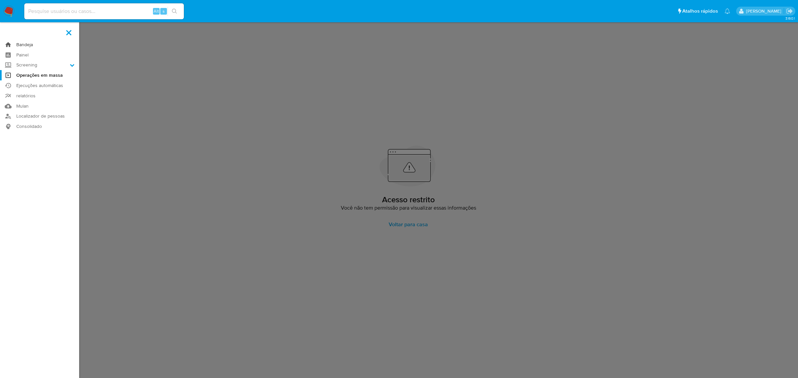
click at [23, 44] on link "Bandeja" at bounding box center [39, 45] width 79 height 10
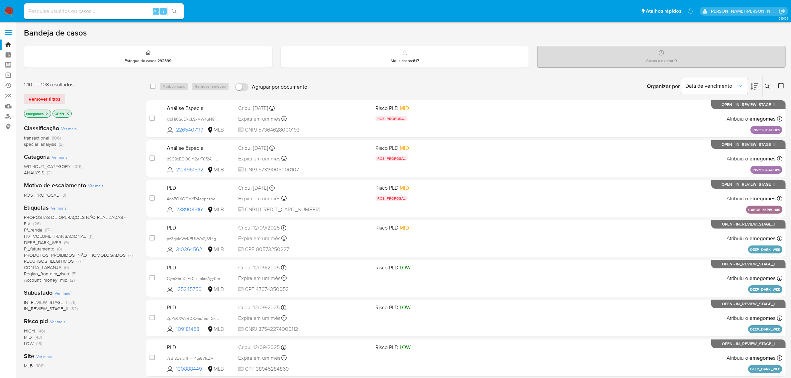
click at [110, 12] on input at bounding box center [104, 11] width 160 height 9
paste input "1462359658"
type input "1462359658"
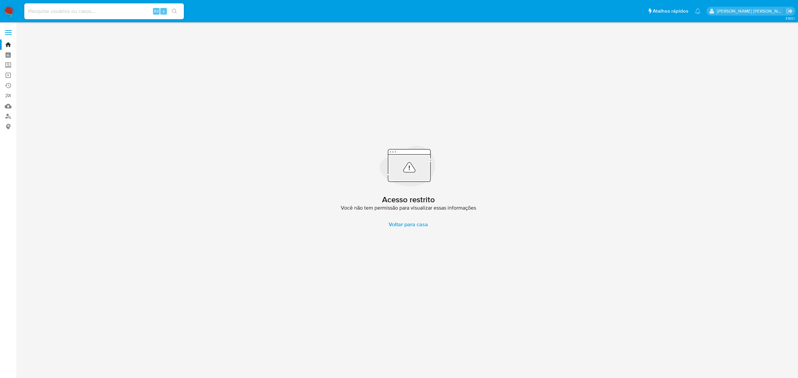
click at [78, 11] on input at bounding box center [104, 11] width 160 height 9
paste input "1462359658"
click at [97, 10] on input "1462359658" at bounding box center [104, 11] width 160 height 9
paste input "534374290"
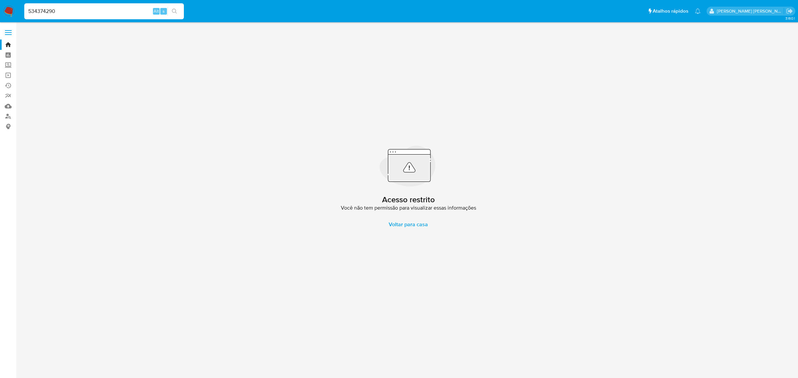
type input "534374290"
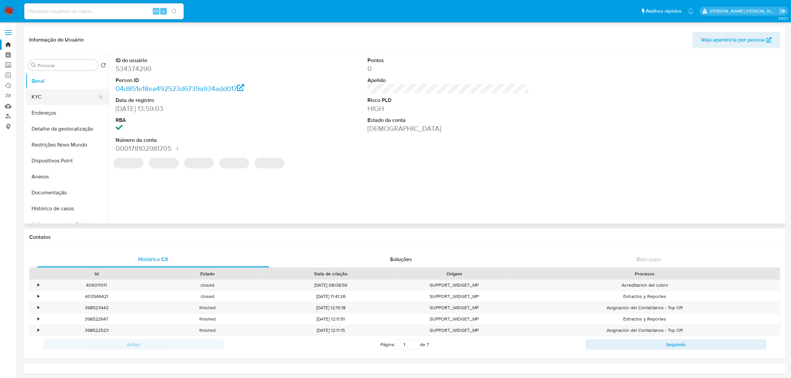
select select "10"
click at [46, 212] on button "Histórico de casos" at bounding box center [65, 209] width 78 height 16
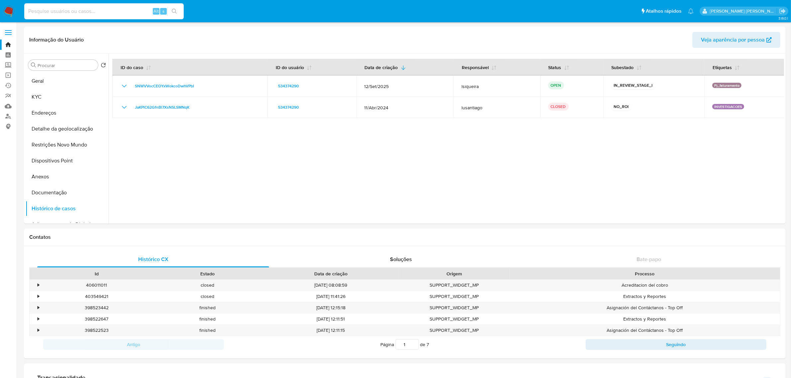
click at [107, 13] on input at bounding box center [104, 11] width 160 height 9
paste input "1436698763"
type input "1436698763"
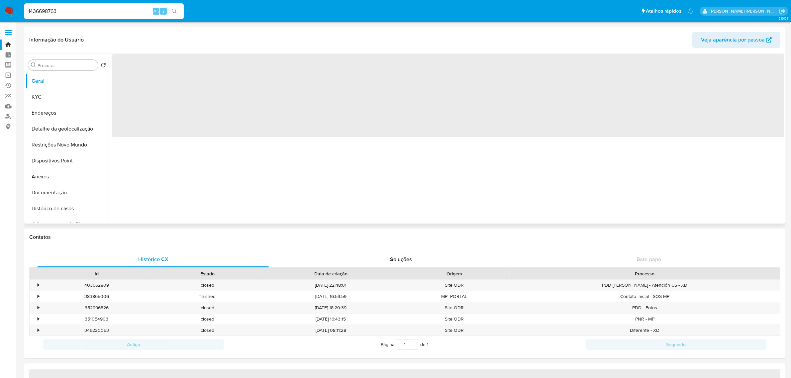
select select "10"
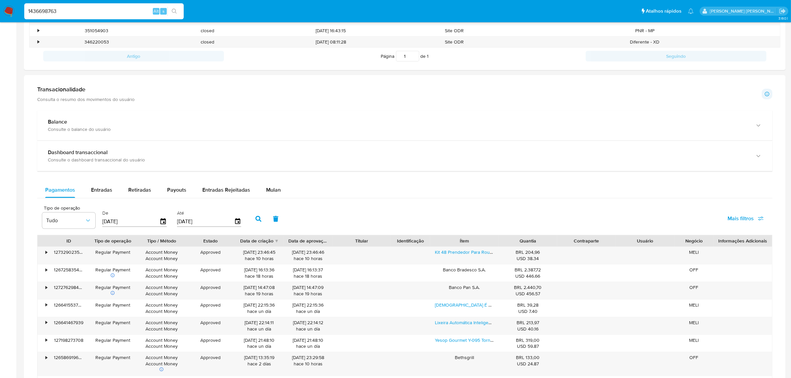
scroll to position [291, 0]
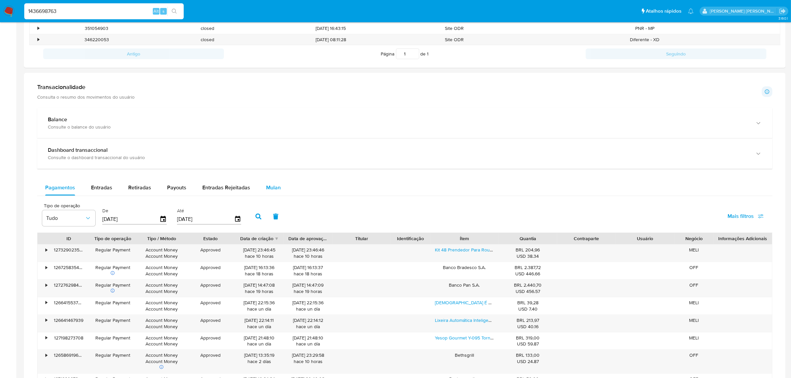
click at [280, 188] on button "Mulan" at bounding box center [273, 188] width 31 height 16
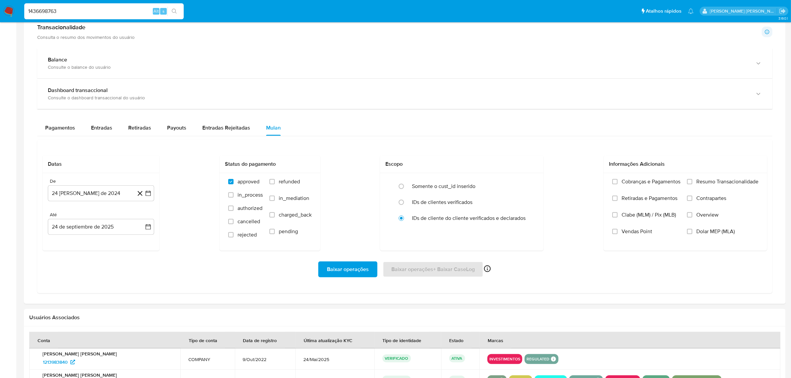
scroll to position [374, 0]
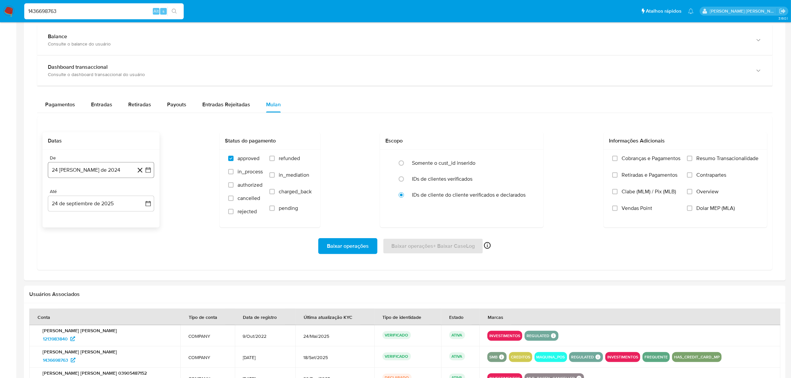
click at [149, 170] on icon "button" at bounding box center [148, 170] width 7 height 7
click at [142, 197] on icon "Mes siguiente" at bounding box center [142, 194] width 8 height 8
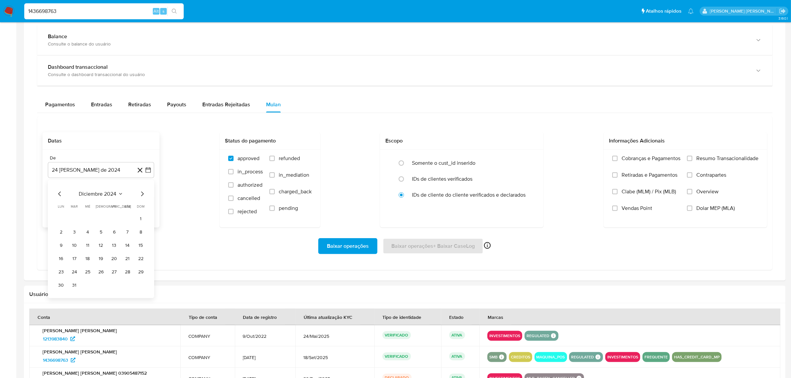
click at [142, 197] on icon "Mes siguiente" at bounding box center [142, 194] width 8 height 8
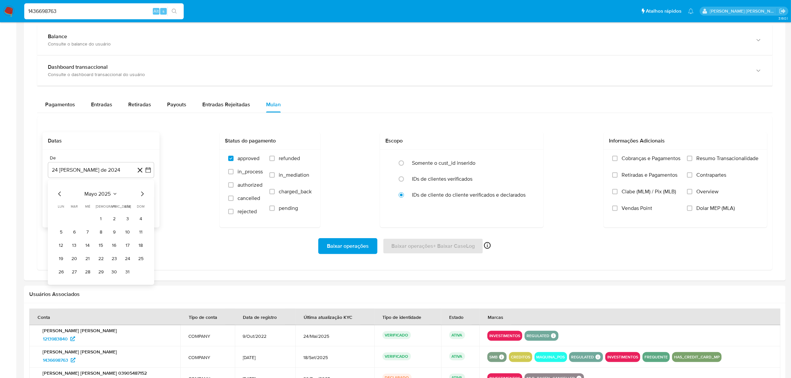
click at [142, 197] on icon "Mes siguiente" at bounding box center [142, 194] width 8 height 8
click at [115, 220] on button "1" at bounding box center [114, 218] width 11 height 11
click at [146, 205] on icon "button" at bounding box center [148, 203] width 7 height 7
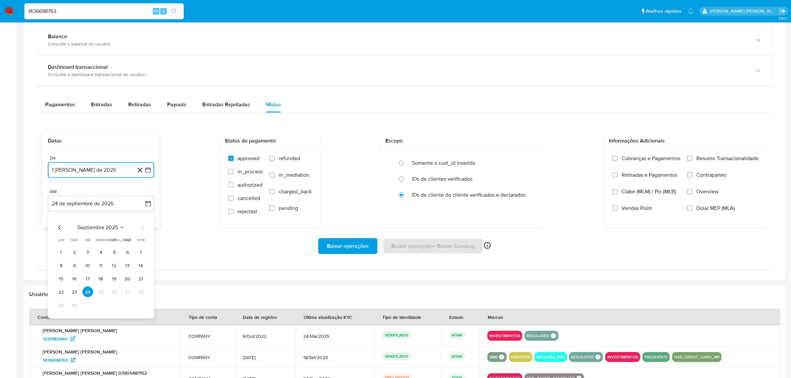
click at [60, 229] on icon "Mes anterior" at bounding box center [60, 228] width 8 height 8
click at [141, 306] on button "31" at bounding box center [141, 305] width 11 height 11
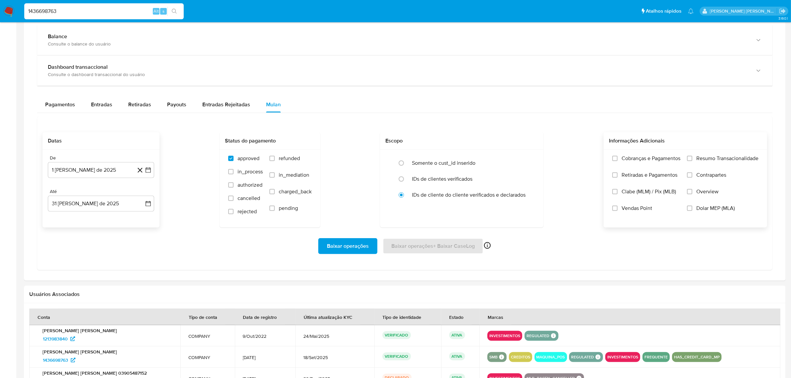
click at [710, 196] on label "Overview" at bounding box center [722, 196] width 71 height 17
click at [693, 194] on input "Overview" at bounding box center [689, 191] width 5 height 5
click at [714, 180] on label "Contrapartes" at bounding box center [722, 180] width 71 height 17
click at [693, 178] on input "Contrapartes" at bounding box center [689, 175] width 5 height 5
click at [717, 162] on span "Resumo Transacionalidade" at bounding box center [728, 158] width 62 height 7
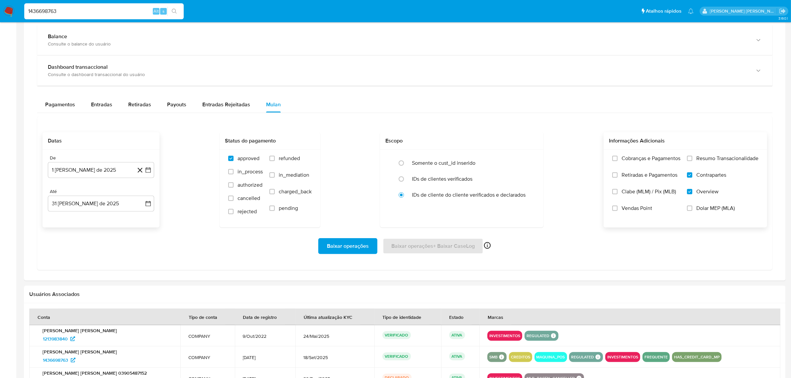
click at [693, 161] on input "Resumo Transacionalidade" at bounding box center [689, 158] width 5 height 5
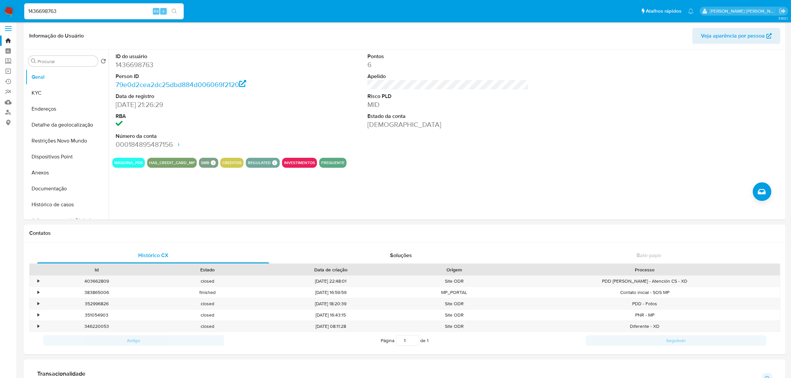
scroll to position [0, 0]
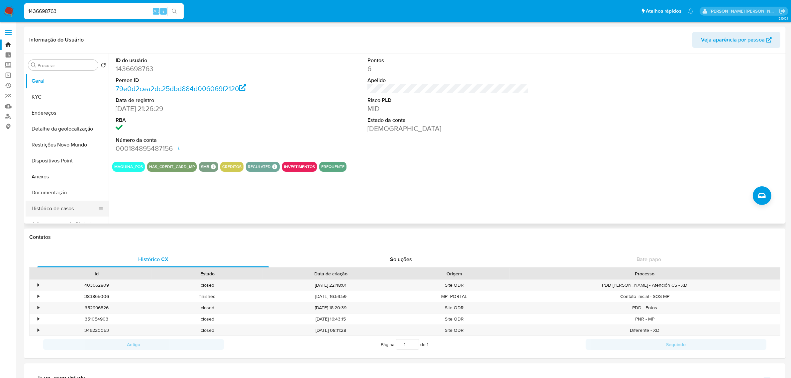
click at [61, 204] on button "Histórico de casos" at bounding box center [65, 209] width 78 height 16
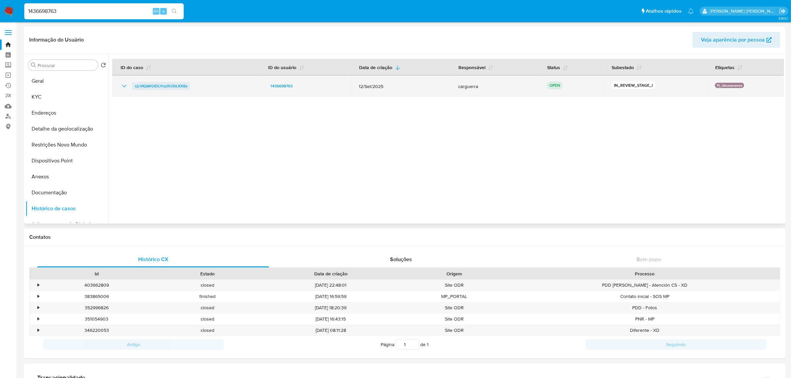
click at [176, 85] on span "sjcVKjaWGIDLYnpXUStLKX8a" at bounding box center [161, 86] width 53 height 8
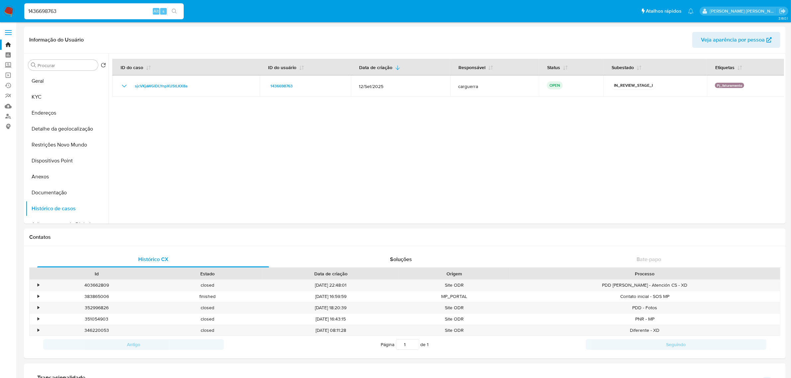
click at [92, 10] on input "1436698763" at bounding box center [104, 11] width 160 height 9
paste input "148434277"
type input "148434277"
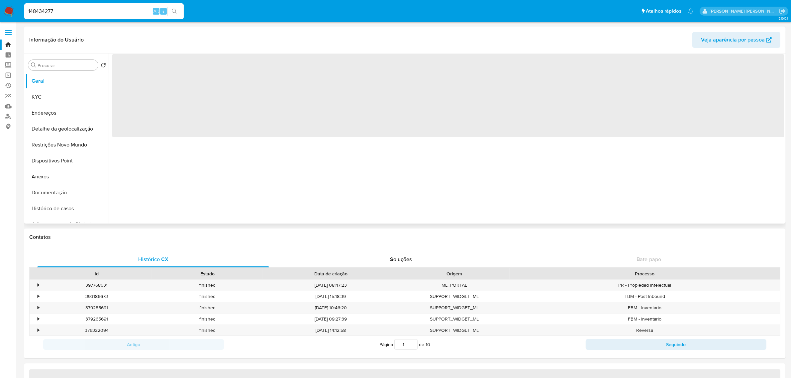
select select "10"
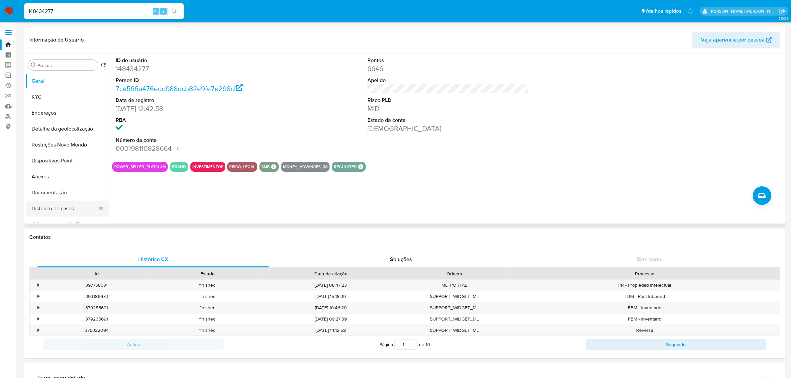
click at [59, 210] on button "Histórico de casos" at bounding box center [65, 209] width 78 height 16
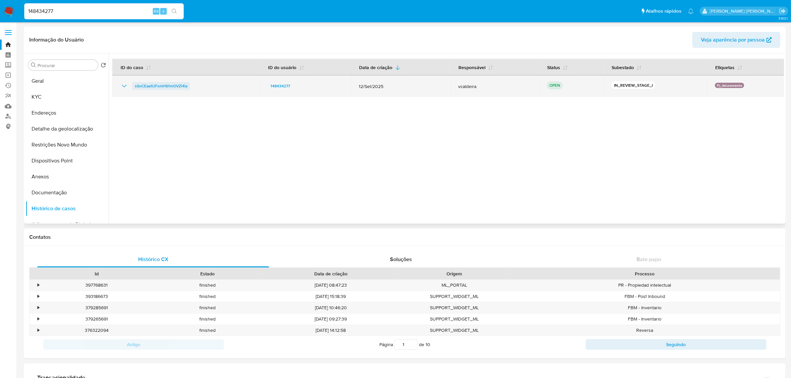
click at [174, 85] on span "sSoCEaa1IJFsmH61mOVZi4ia" at bounding box center [161, 86] width 53 height 8
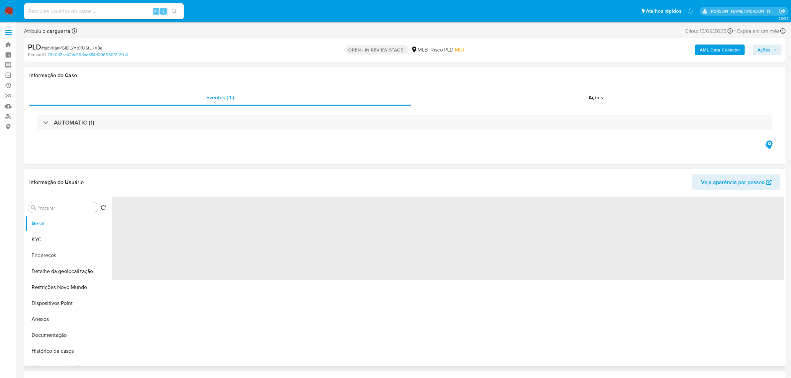
select select "10"
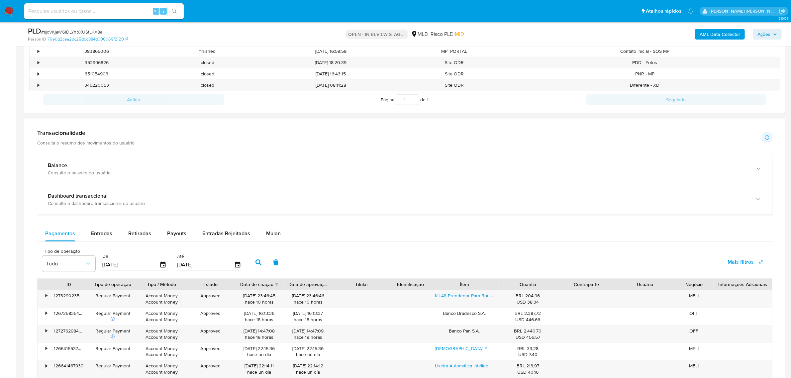
scroll to position [499, 0]
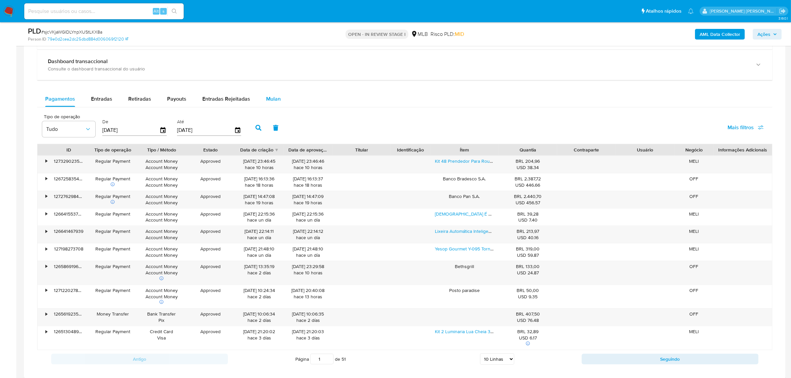
click at [277, 99] on span "Mulan" at bounding box center [273, 99] width 15 height 8
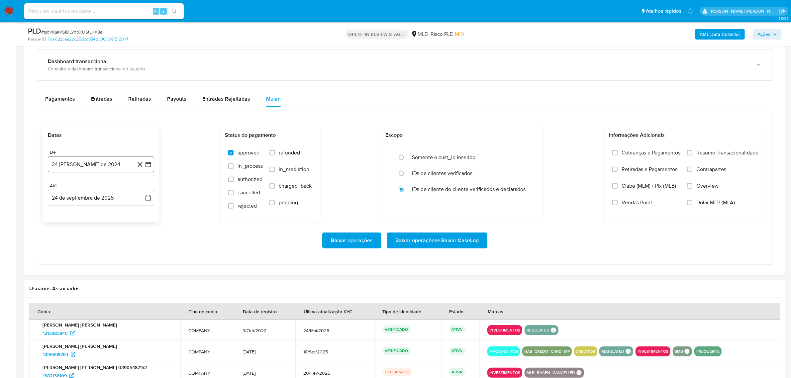
click at [148, 165] on icon "button" at bounding box center [148, 164] width 7 height 7
click at [144, 188] on icon "Mes siguiente" at bounding box center [142, 188] width 8 height 8
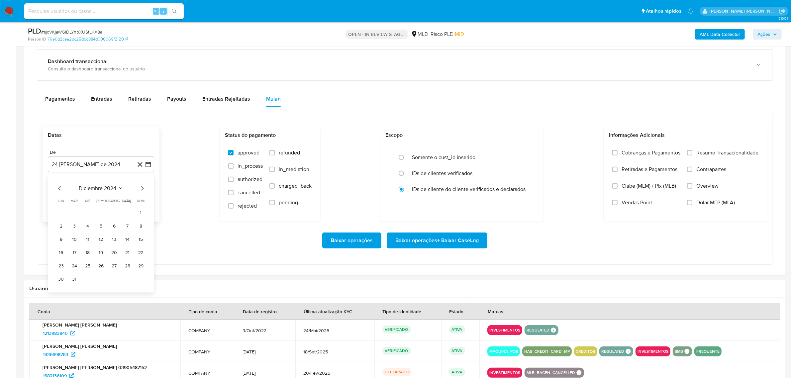
click at [144, 188] on icon "Mes siguiente" at bounding box center [142, 188] width 8 height 8
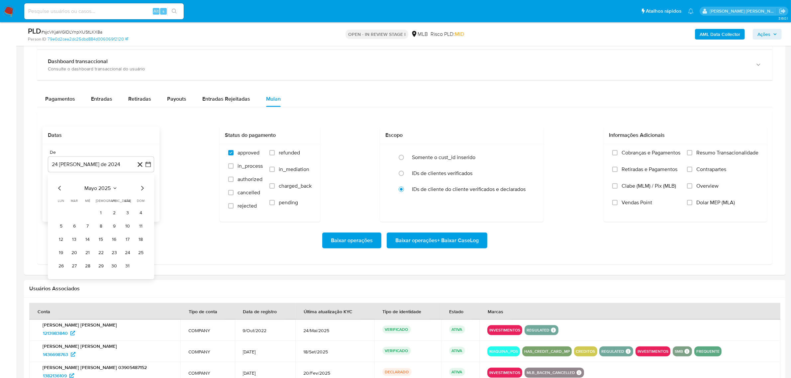
click at [144, 188] on icon "Mes siguiente" at bounding box center [142, 188] width 8 height 8
click at [112, 212] on button "1" at bounding box center [114, 213] width 11 height 11
click at [150, 199] on icon "button" at bounding box center [148, 198] width 7 height 7
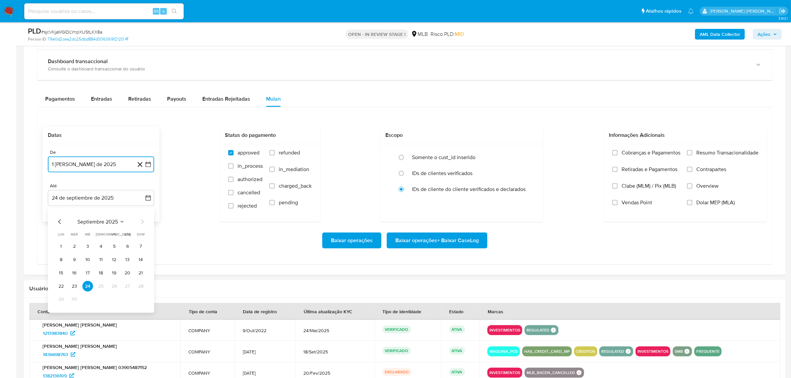
click at [60, 221] on icon "Mes anterior" at bounding box center [59, 222] width 3 height 5
click at [138, 301] on button "31" at bounding box center [141, 300] width 11 height 11
click at [699, 189] on span "Overview" at bounding box center [708, 186] width 22 height 7
click at [693, 189] on input "Overview" at bounding box center [689, 185] width 5 height 5
click at [707, 173] on span "Contrapartes" at bounding box center [712, 169] width 30 height 7
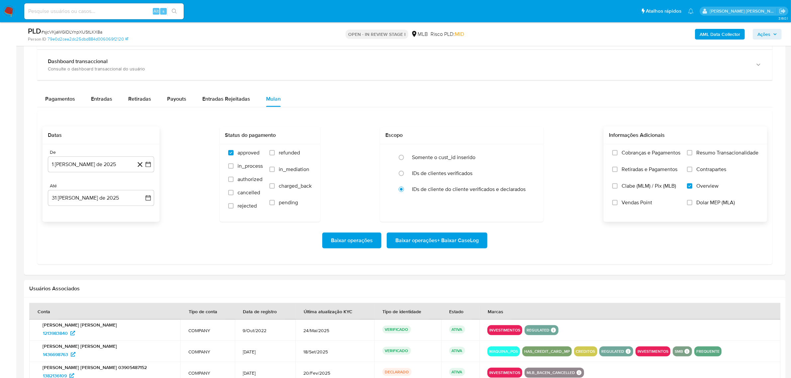
click at [693, 172] on input "Contrapartes" at bounding box center [689, 169] width 5 height 5
click at [714, 154] on span "Resumo Transacionalidade" at bounding box center [728, 153] width 62 height 7
click at [693, 154] on input "Resumo Transacionalidade" at bounding box center [689, 152] width 5 height 5
click at [443, 235] on span "Baixar operações + Baixar CaseLog" at bounding box center [437, 240] width 83 height 15
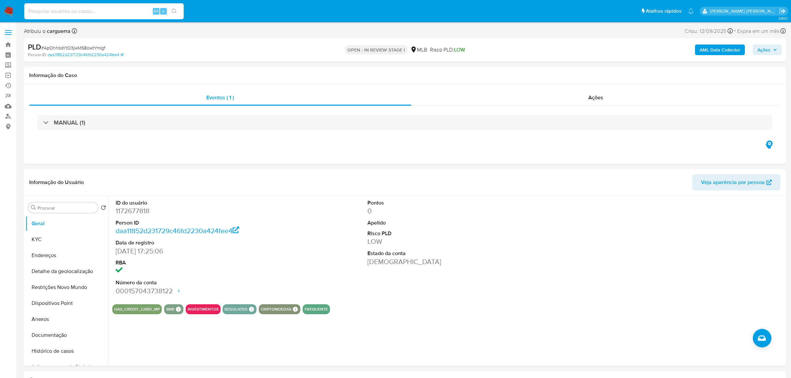
select select "10"
click at [114, 13] on input at bounding box center [104, 11] width 160 height 9
type input "127930520"
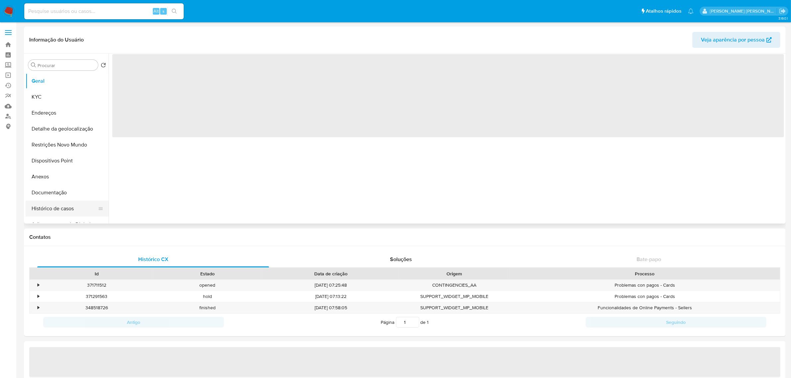
select select "10"
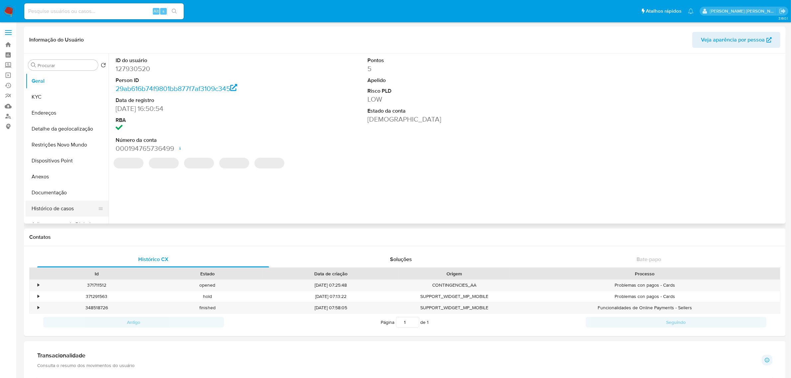
click at [61, 212] on button "Histórico de casos" at bounding box center [65, 209] width 78 height 16
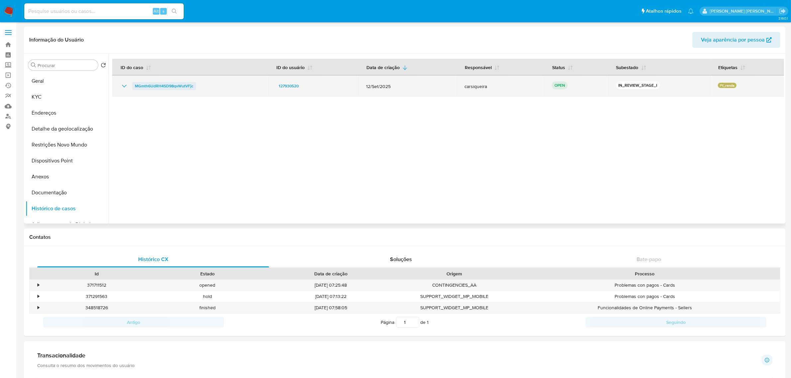
click at [182, 82] on span "MGmth6UdRH4SD98qvWutVFjc" at bounding box center [164, 86] width 59 height 8
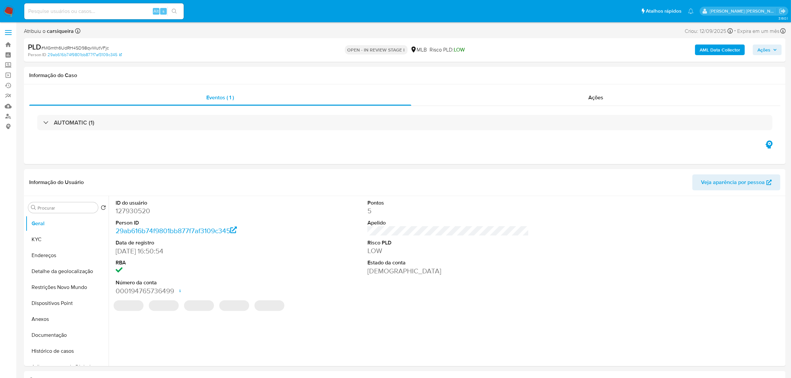
select select "10"
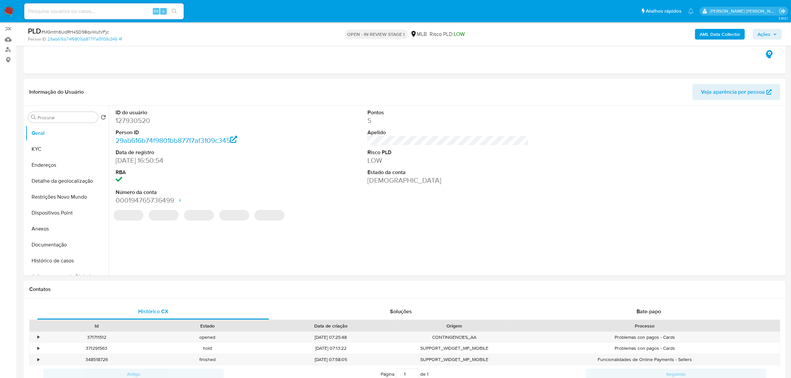
scroll to position [83, 0]
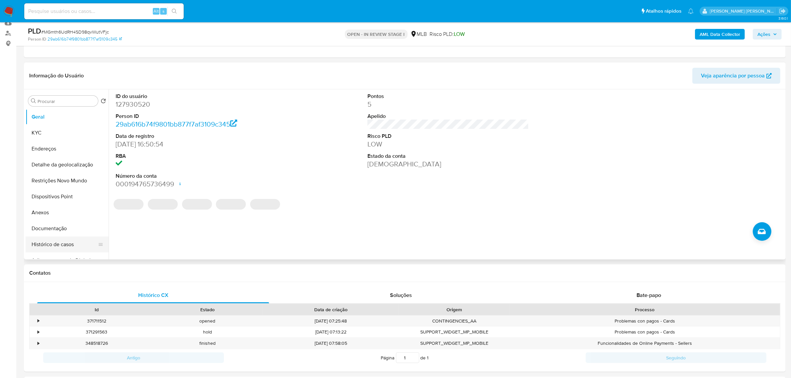
click at [46, 248] on button "Histórico de casos" at bounding box center [65, 245] width 78 height 16
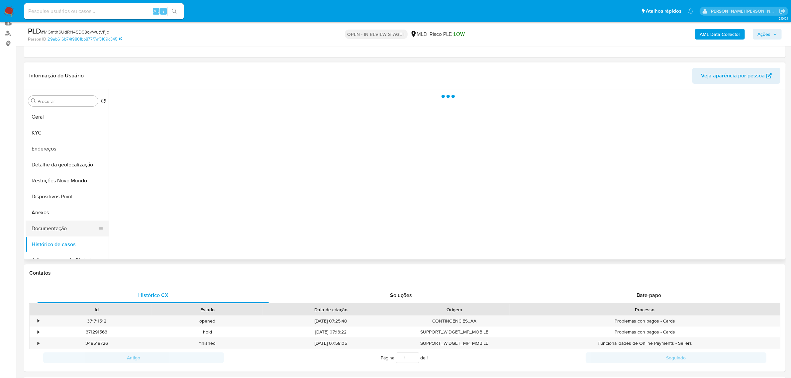
click at [39, 226] on button "Documentação" at bounding box center [65, 229] width 78 height 16
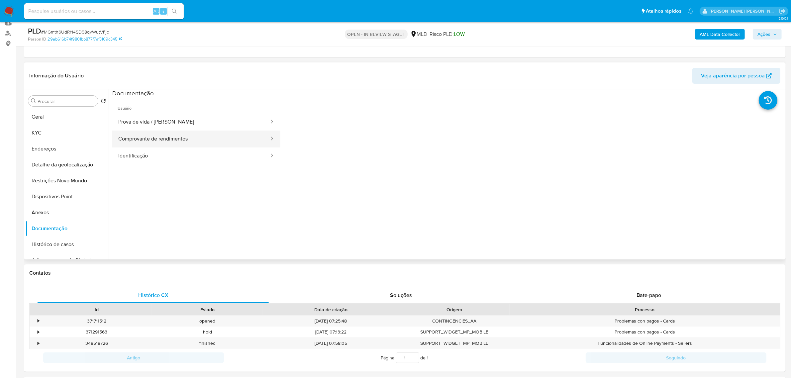
click at [161, 137] on button "Comprovante de rendimentos" at bounding box center [191, 139] width 158 height 17
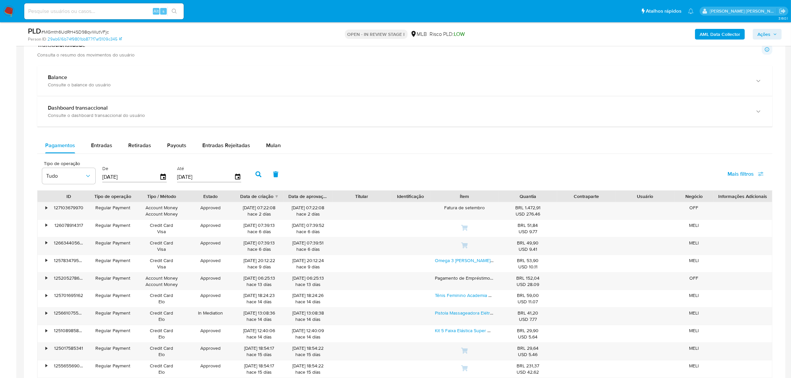
scroll to position [457, 0]
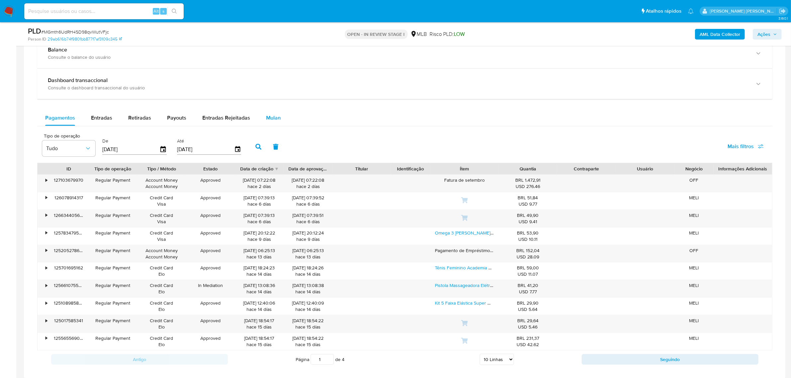
click at [272, 120] on span "Mulan" at bounding box center [273, 118] width 15 height 8
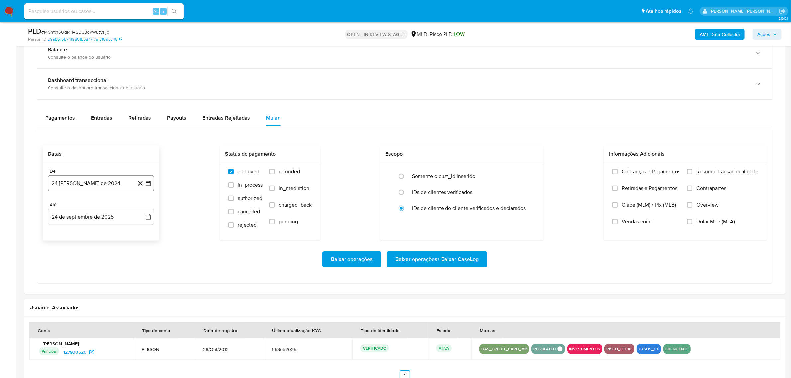
click at [149, 186] on icon "button" at bounding box center [148, 183] width 7 height 7
click at [145, 206] on icon "Mes siguiente" at bounding box center [142, 207] width 8 height 8
click at [143, 207] on icon "Mes siguiente" at bounding box center [142, 207] width 8 height 8
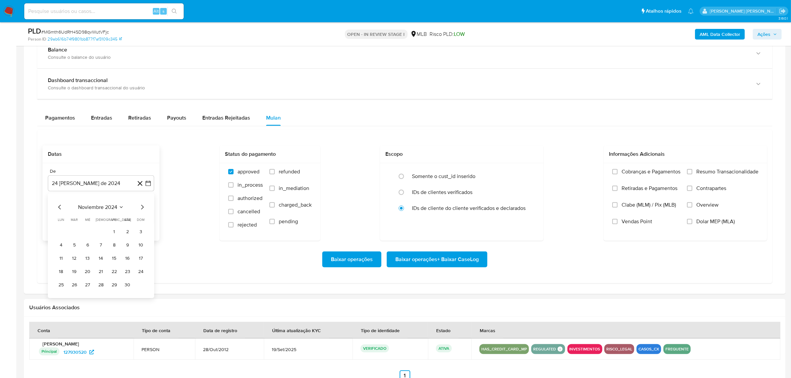
click at [143, 207] on icon "Mes siguiente" at bounding box center [142, 207] width 8 height 8
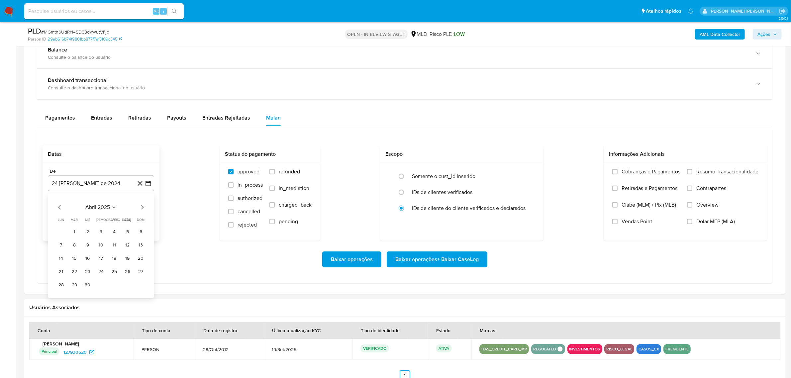
click at [143, 207] on icon "Mes siguiente" at bounding box center [142, 207] width 8 height 8
click at [113, 235] on button "1" at bounding box center [114, 232] width 11 height 11
click at [152, 220] on button "24 de septiembre de 2025" at bounding box center [101, 217] width 106 height 16
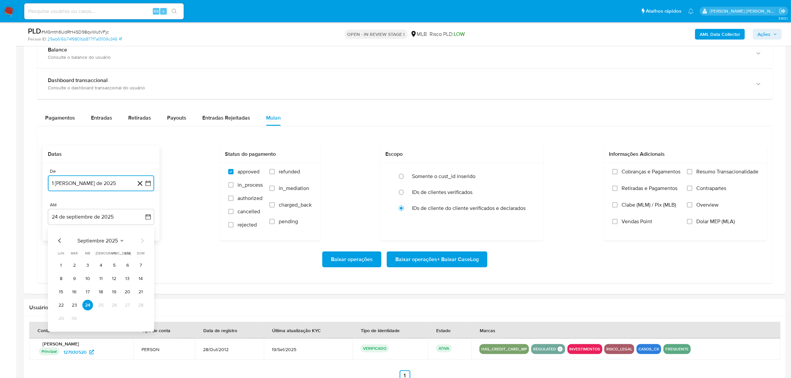
click at [59, 243] on icon "Mes anterior" at bounding box center [59, 241] width 3 height 5
click at [140, 320] on button "31" at bounding box center [141, 318] width 11 height 11
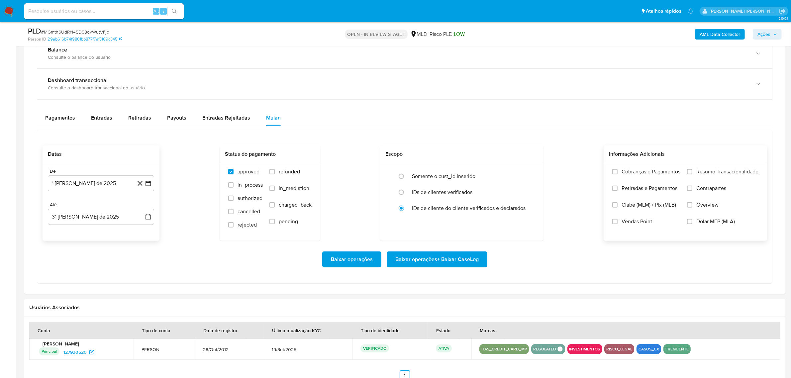
click at [727, 171] on span "Resumo Transacionalidade" at bounding box center [728, 172] width 62 height 7
click at [693, 171] on input "Resumo Transacionalidade" at bounding box center [689, 171] width 5 height 5
click at [704, 192] on span "Contrapartes" at bounding box center [712, 188] width 30 height 7
click at [693, 191] on input "Contrapartes" at bounding box center [689, 188] width 5 height 5
click at [694, 207] on label "Overview" at bounding box center [722, 210] width 71 height 17
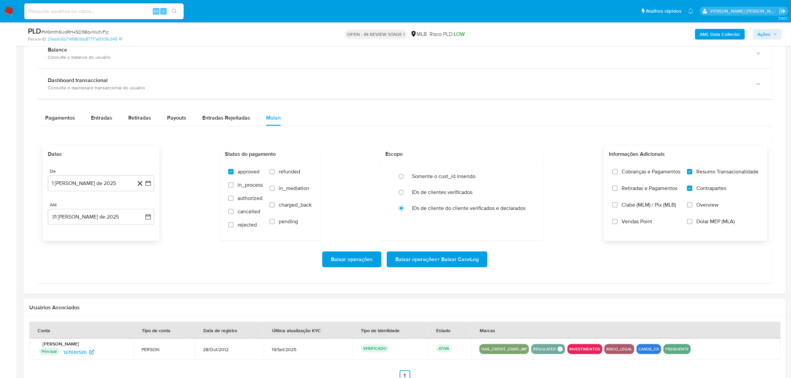
click at [693, 207] on input "Overview" at bounding box center [689, 204] width 5 height 5
click at [456, 260] on span "Baixar operações + Baixar CaseLog" at bounding box center [437, 259] width 83 height 15
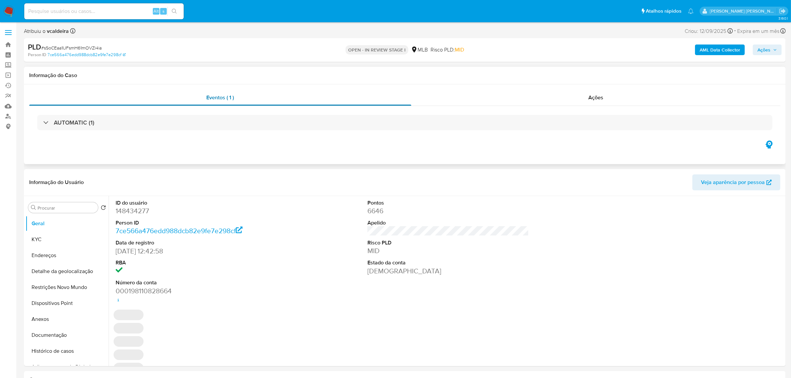
select select "10"
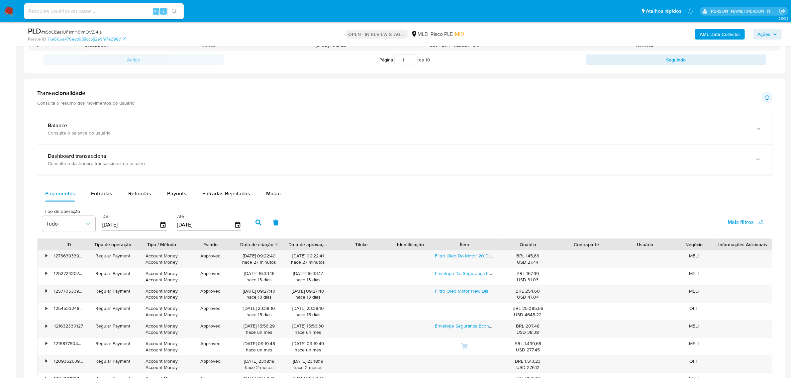
scroll to position [499, 0]
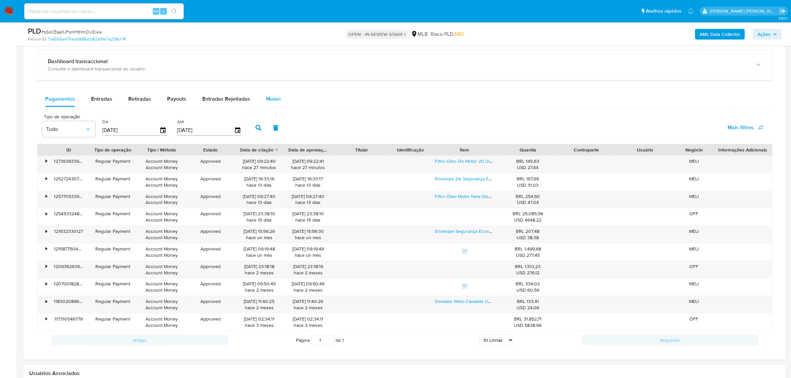
click at [277, 105] on div "Mulan" at bounding box center [273, 99] width 15 height 16
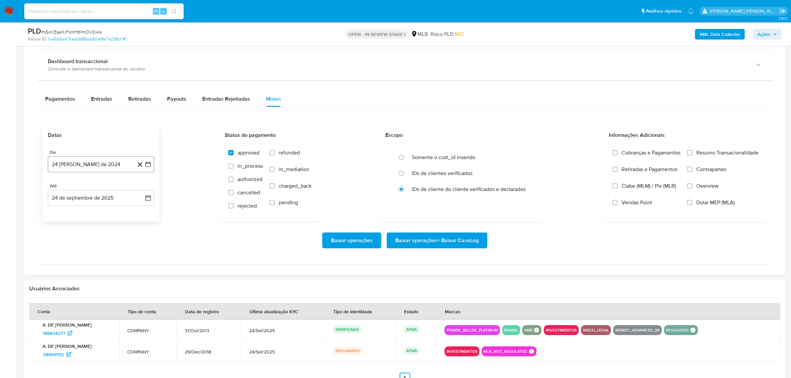
click at [149, 168] on icon "button" at bounding box center [148, 164] width 7 height 7
click at [142, 190] on icon "Mes siguiente" at bounding box center [142, 188] width 3 height 5
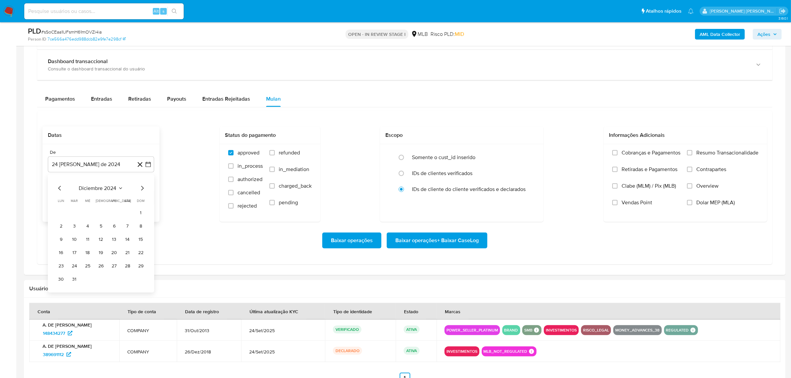
click at [142, 190] on icon "Mes siguiente" at bounding box center [142, 188] width 3 height 5
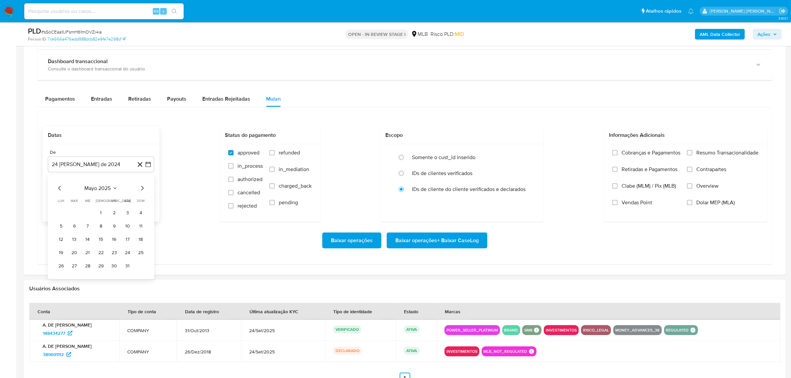
click at [142, 190] on icon "Mes siguiente" at bounding box center [142, 188] width 3 height 5
click at [115, 215] on button "1" at bounding box center [114, 213] width 11 height 11
click at [150, 200] on icon "button" at bounding box center [148, 198] width 7 height 7
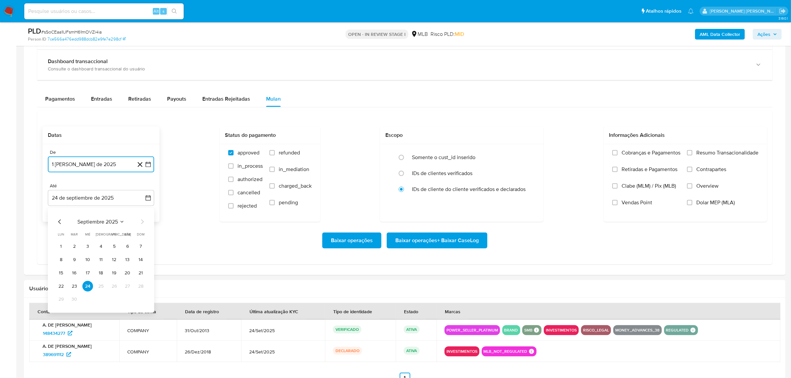
click at [61, 223] on icon "Mes anterior" at bounding box center [60, 222] width 8 height 8
click at [140, 300] on button "31" at bounding box center [141, 300] width 11 height 11
click at [707, 184] on span "Overview" at bounding box center [708, 186] width 22 height 7
click at [693, 184] on input "Overview" at bounding box center [689, 185] width 5 height 5
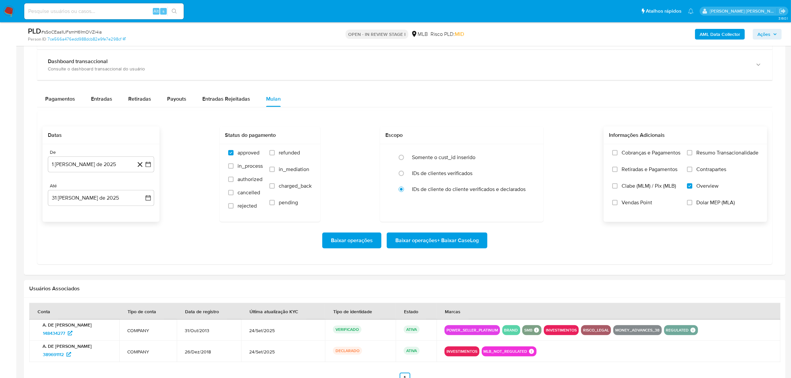
click at [709, 173] on span "Contrapartes" at bounding box center [712, 169] width 30 height 7
click at [693, 172] on input "Contrapartes" at bounding box center [689, 169] width 5 height 5
click at [714, 154] on span "Resumo Transacionalidade" at bounding box center [728, 153] width 62 height 7
click at [693, 154] on input "Resumo Transacionalidade" at bounding box center [689, 152] width 5 height 5
click at [456, 243] on span "Baixar operações + Baixar CaseLog" at bounding box center [437, 240] width 83 height 15
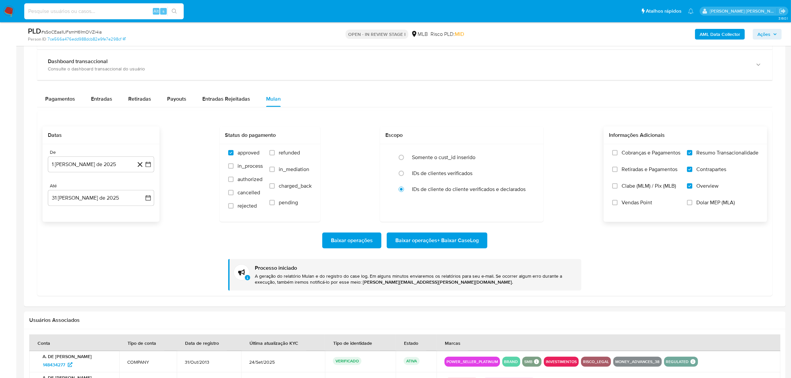
click at [110, 13] on input at bounding box center [104, 11] width 160 height 9
paste input "292789513"
type input "292789513"
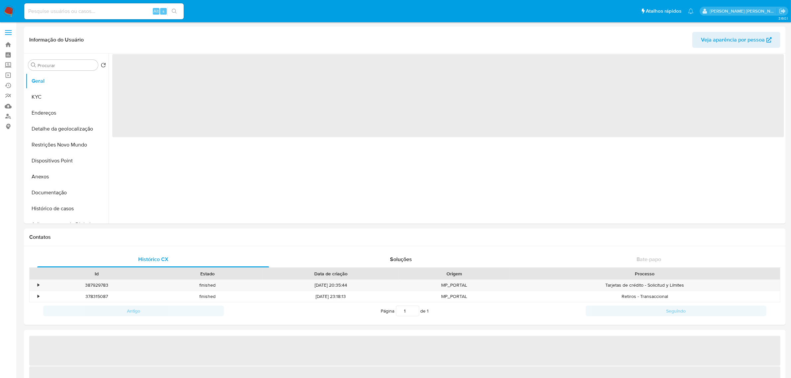
select select "10"
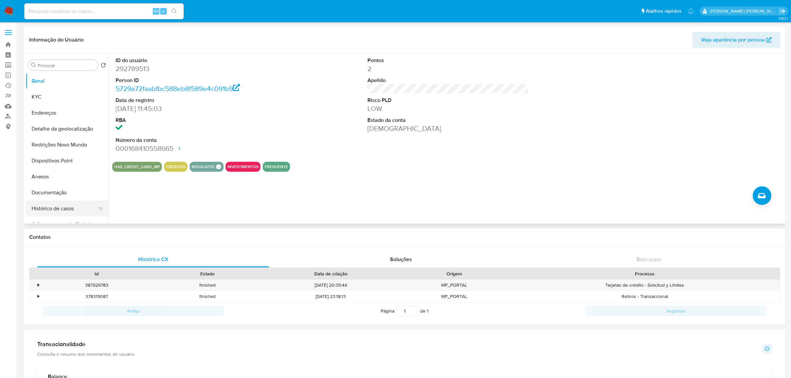
click at [59, 208] on button "Histórico de casos" at bounding box center [65, 209] width 78 height 16
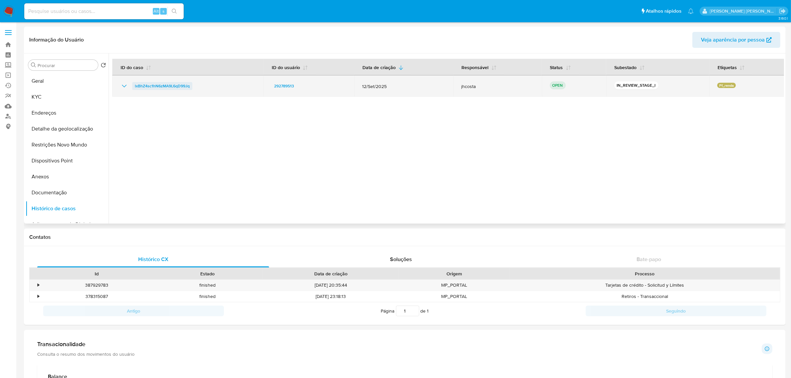
click at [182, 89] on span "lxBhZ4sc1hN6zMA9L6qD99Jq" at bounding box center [162, 86] width 55 height 8
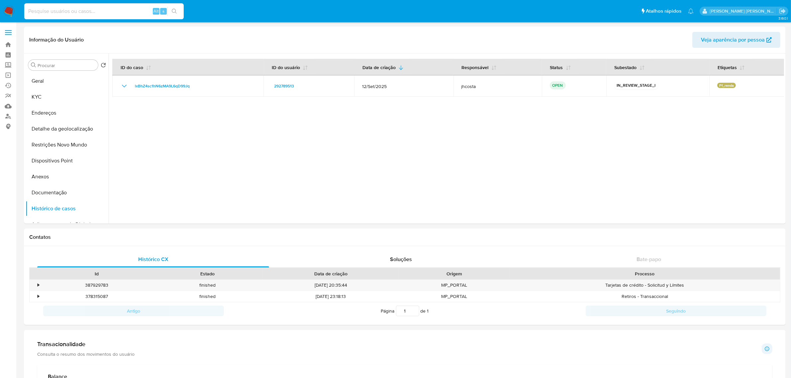
click at [94, 11] on input at bounding box center [104, 11] width 160 height 9
paste input "262824993"
type input "262824993"
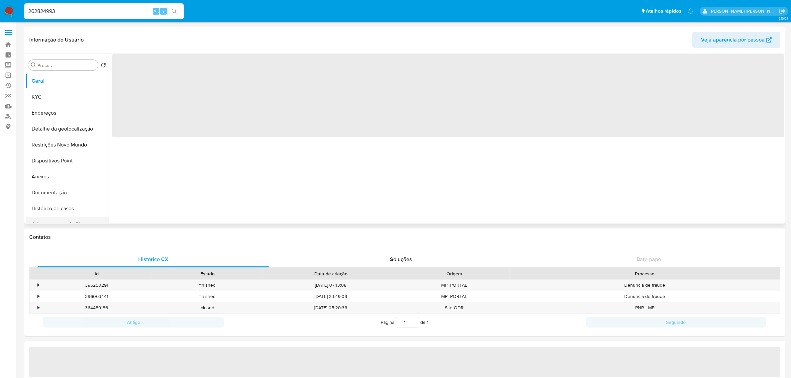
select select "10"
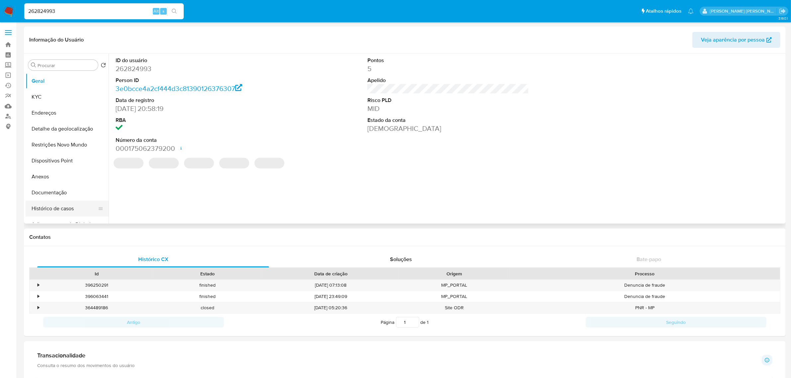
click at [67, 209] on button "Histórico de casos" at bounding box center [65, 209] width 78 height 16
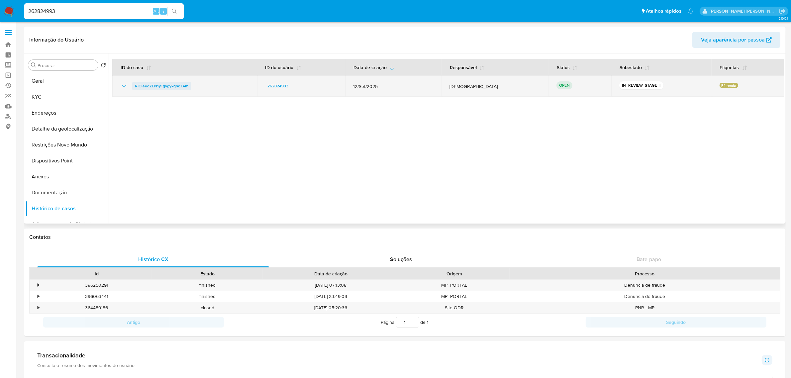
click at [162, 83] on span "RIOleedZEN1yTgvgykqhqJAm" at bounding box center [162, 86] width 54 height 8
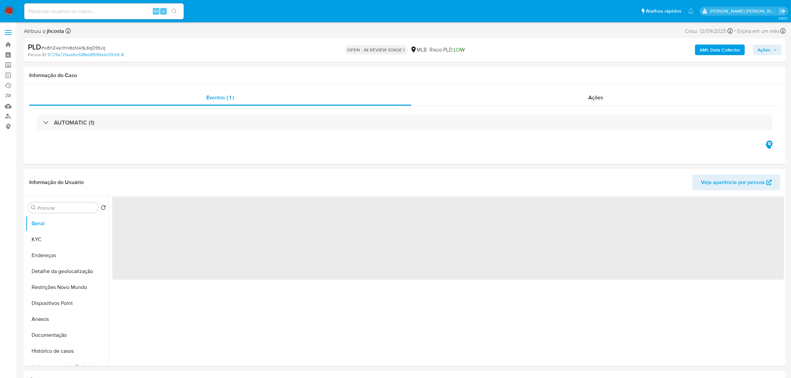
select select "10"
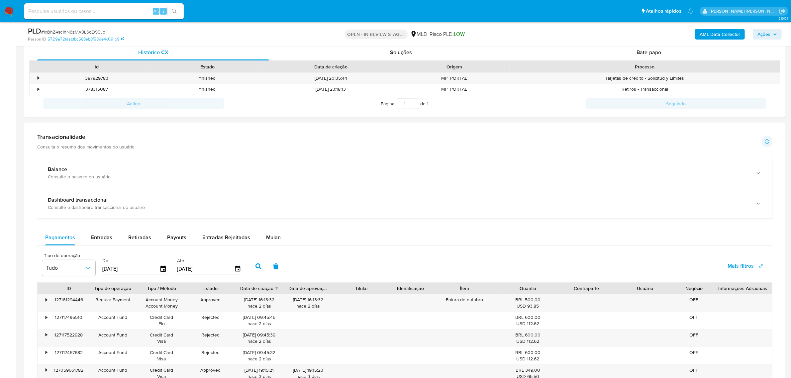
scroll to position [416, 0]
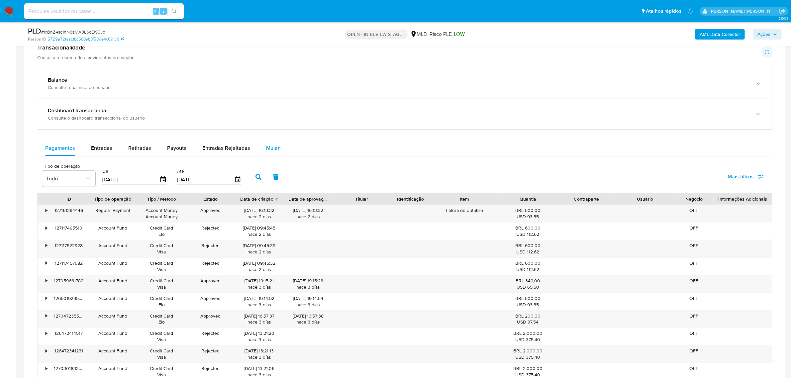
click at [267, 144] on div "Mulan" at bounding box center [273, 148] width 15 height 16
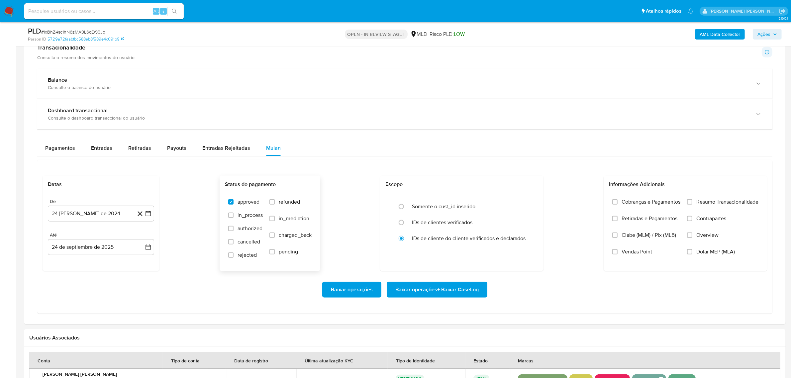
scroll to position [457, 0]
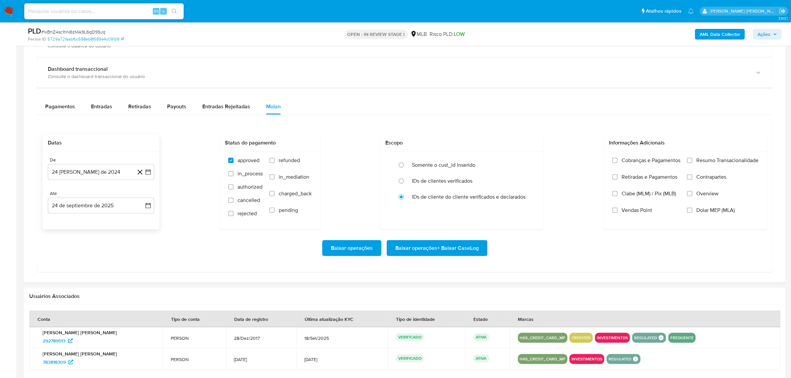
click at [144, 173] on icon at bounding box center [140, 172] width 8 height 8
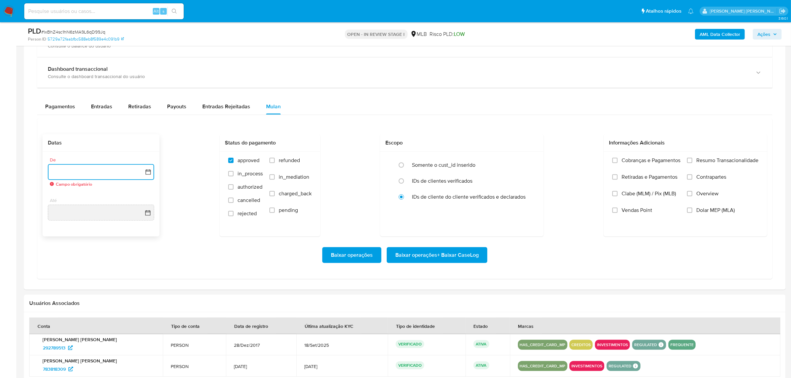
click at [149, 173] on icon "button" at bounding box center [148, 172] width 7 height 7
click at [142, 198] on icon "Mes siguiente" at bounding box center [142, 196] width 3 height 5
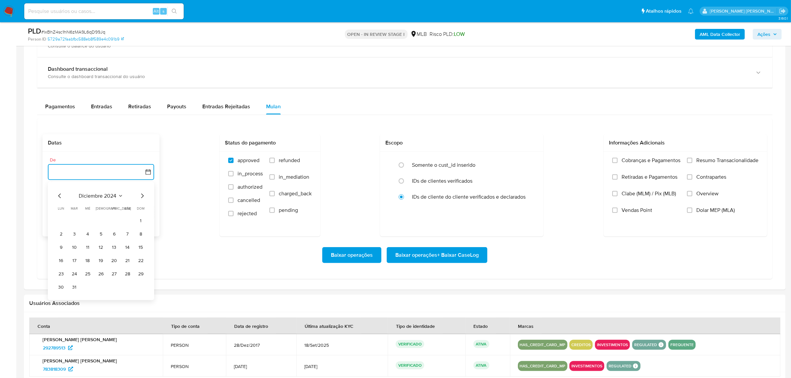
click at [142, 198] on icon "Mes siguiente" at bounding box center [142, 196] width 3 height 5
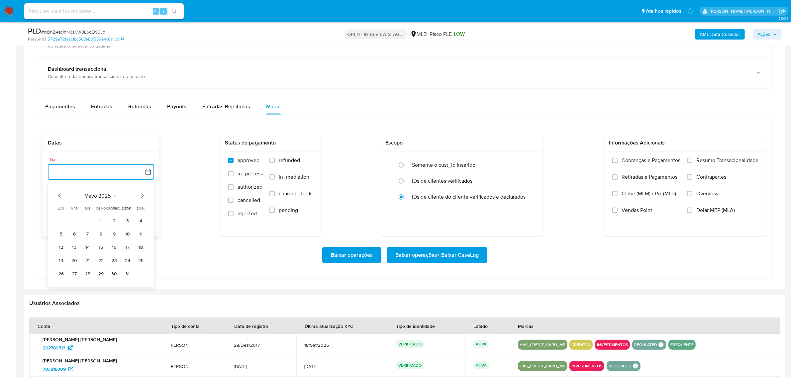
click at [142, 198] on icon "Mes siguiente" at bounding box center [142, 196] width 3 height 5
click at [117, 218] on button "1" at bounding box center [114, 220] width 11 height 11
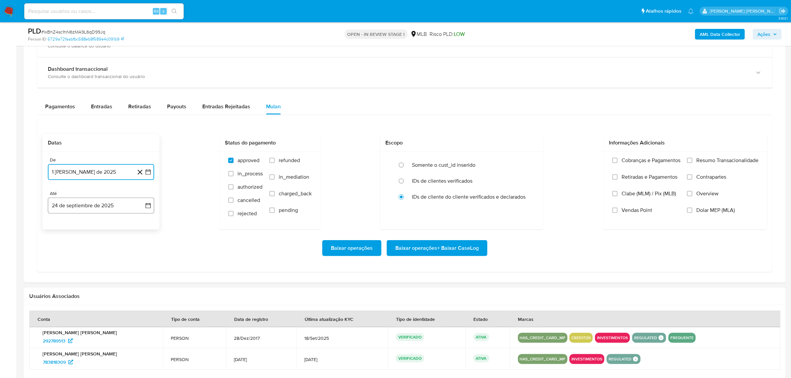
click at [150, 208] on icon "button" at bounding box center [148, 205] width 7 height 7
click at [61, 233] on icon "Mes anterior" at bounding box center [60, 230] width 8 height 8
click at [142, 309] on button "31" at bounding box center [141, 307] width 11 height 11
click at [705, 195] on span "Overview" at bounding box center [708, 193] width 22 height 7
click at [693, 195] on input "Overview" at bounding box center [689, 193] width 5 height 5
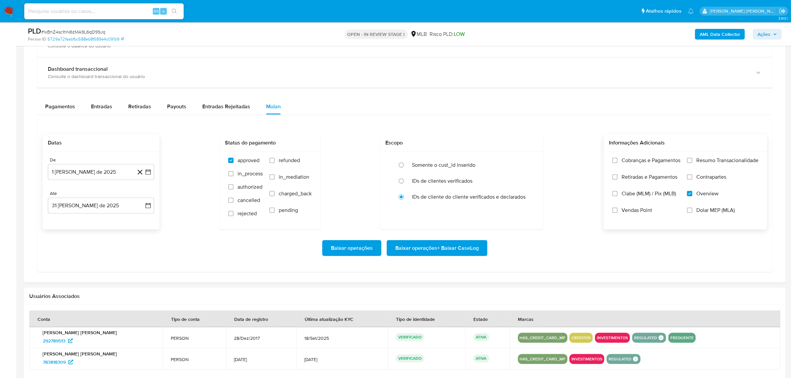
click at [715, 181] on span "Contrapartes" at bounding box center [712, 177] width 30 height 7
click at [693, 180] on input "Contrapartes" at bounding box center [689, 177] width 5 height 5
click at [719, 162] on span "Resumo Transacionalidade" at bounding box center [728, 160] width 62 height 7
click at [693, 162] on input "Resumo Transacionalidade" at bounding box center [689, 160] width 5 height 5
click at [445, 252] on span "Baixar operações + Baixar CaseLog" at bounding box center [437, 248] width 83 height 15
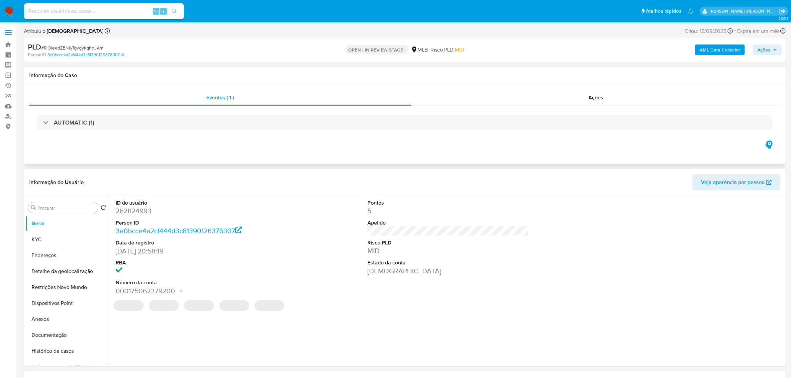
select select "10"
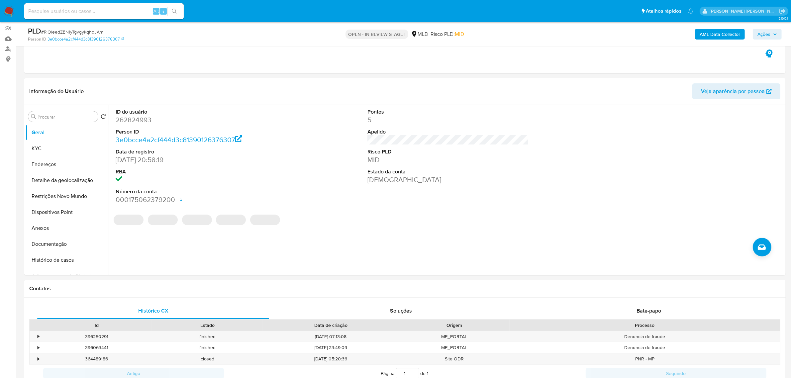
scroll to position [83, 0]
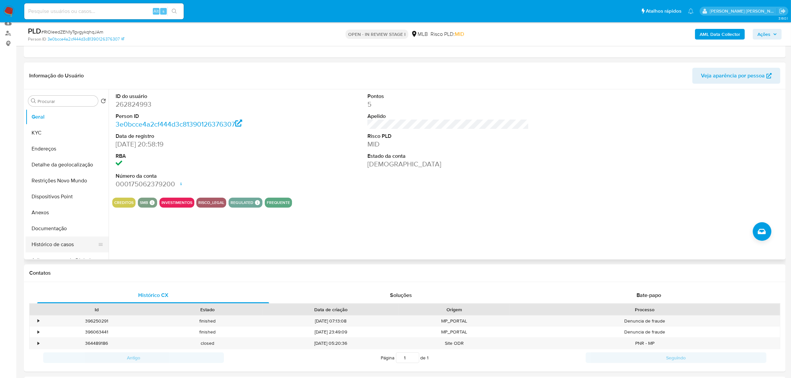
click at [54, 247] on button "Histórico de casos" at bounding box center [65, 245] width 78 height 16
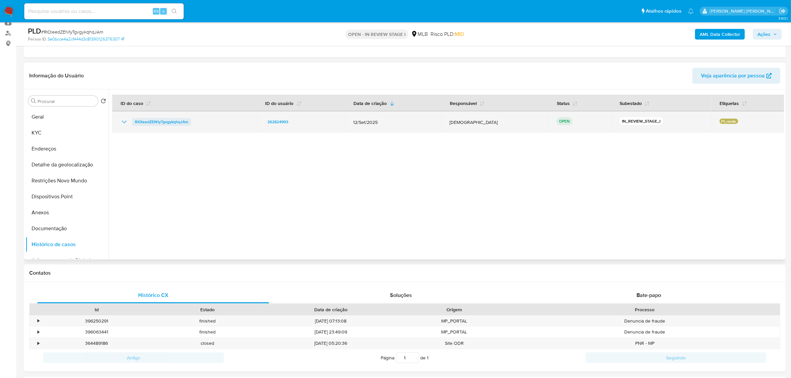
click at [151, 124] on span "RIOleedZEN1yTgvgykqhqJAm" at bounding box center [162, 122] width 54 height 8
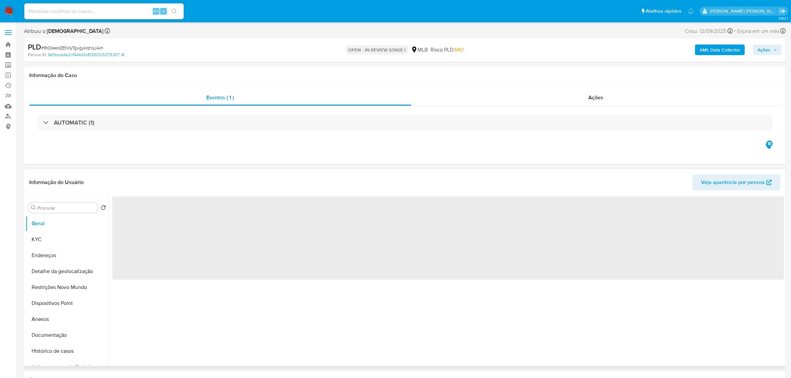
select select "10"
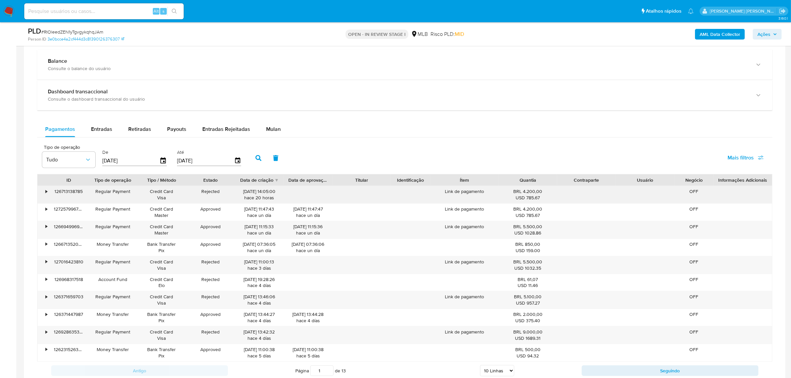
scroll to position [457, 0]
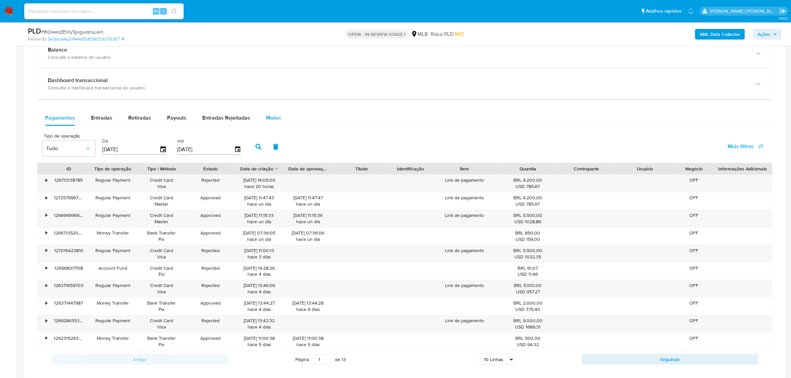
click at [276, 122] on div "Mulan" at bounding box center [273, 118] width 15 height 16
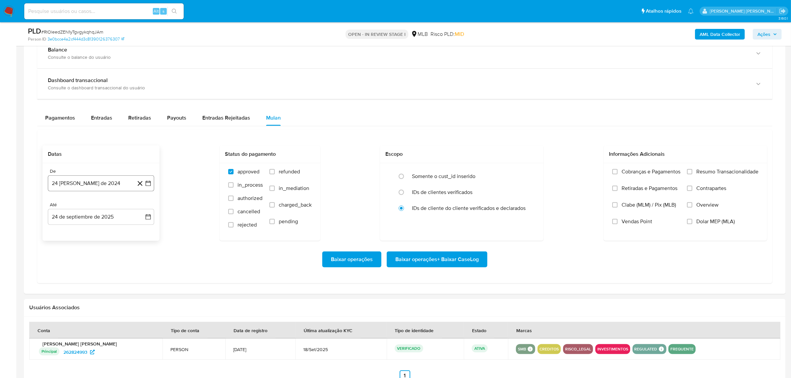
click at [148, 184] on icon "button" at bounding box center [148, 183] width 7 height 7
click at [143, 208] on icon "Mes siguiente" at bounding box center [142, 207] width 3 height 5
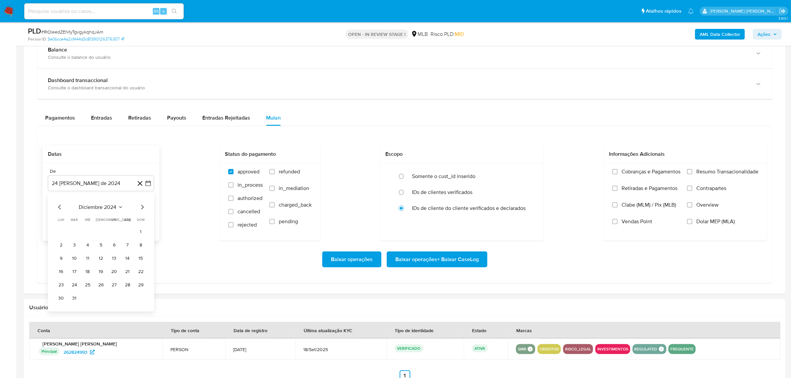
click at [143, 208] on icon "Mes siguiente" at bounding box center [142, 207] width 3 height 5
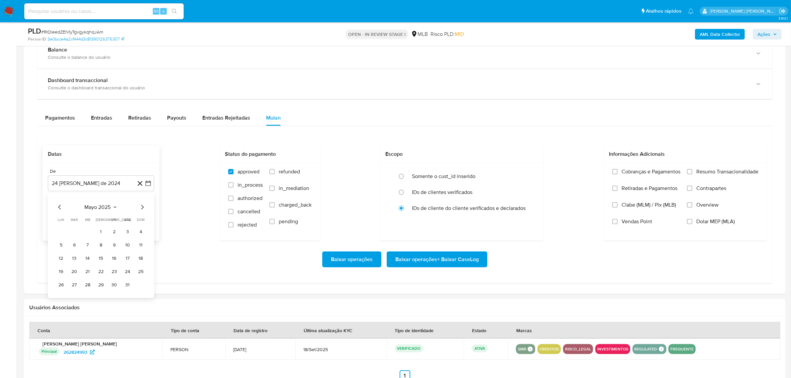
click at [143, 208] on icon "Mes siguiente" at bounding box center [142, 207] width 3 height 5
click at [113, 236] on button "1" at bounding box center [114, 232] width 11 height 11
click at [147, 220] on icon "button" at bounding box center [148, 216] width 5 height 5
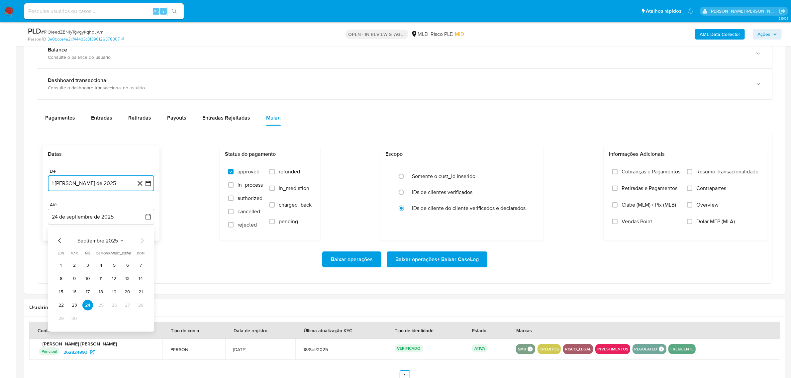
click at [59, 240] on icon "Mes anterior" at bounding box center [60, 241] width 8 height 8
click at [138, 319] on button "31" at bounding box center [141, 318] width 11 height 11
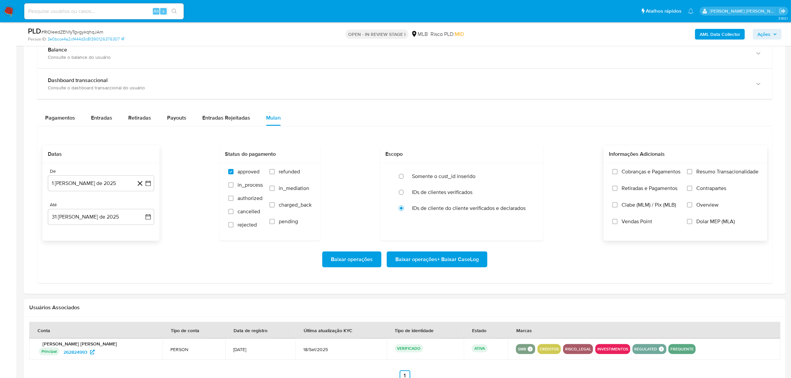
click at [726, 174] on span "Resumo Transacionalidade" at bounding box center [728, 172] width 62 height 7
click at [693, 174] on input "Resumo Transacionalidade" at bounding box center [689, 171] width 5 height 5
click at [709, 192] on span "Contrapartes" at bounding box center [712, 188] width 30 height 7
click at [693, 191] on input "Contrapartes" at bounding box center [689, 188] width 5 height 5
click at [702, 205] on span "Overview" at bounding box center [708, 205] width 22 height 7
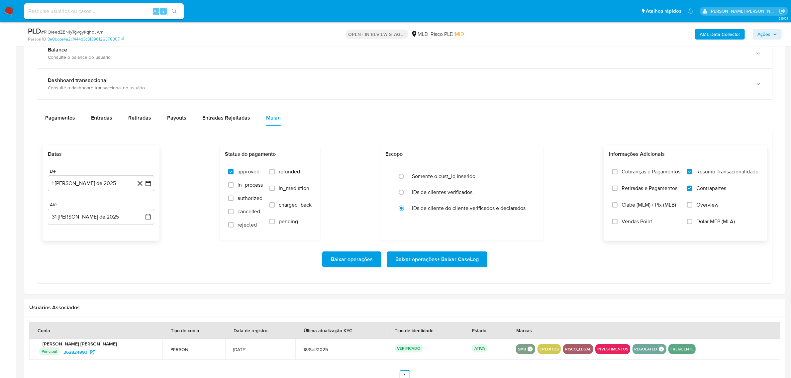
click at [693, 205] on input "Overview" at bounding box center [689, 204] width 5 height 5
click at [424, 257] on span "Baixar operações + Baixar CaseLog" at bounding box center [437, 259] width 83 height 15
